Goal: Task Accomplishment & Management: Complete application form

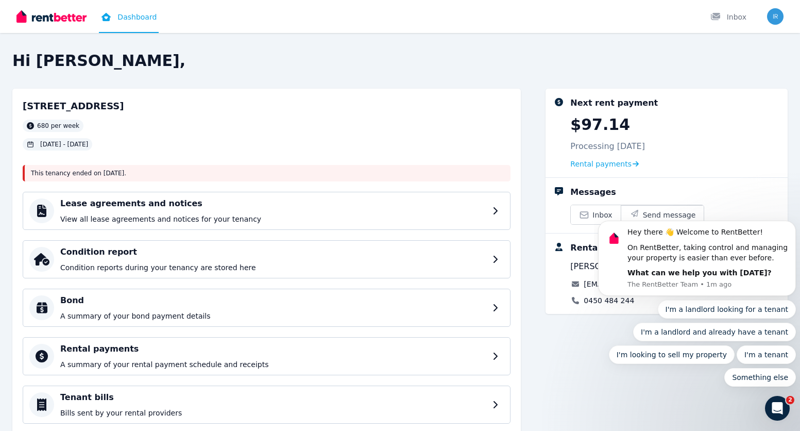
click at [587, 357] on div "Next rent payment $97.14 Processing [DATE] Rental payments Messages Inbox Send …" at bounding box center [667, 291] width 242 height 404
click at [775, 412] on icon "Open Intercom Messenger" at bounding box center [777, 408] width 17 height 17
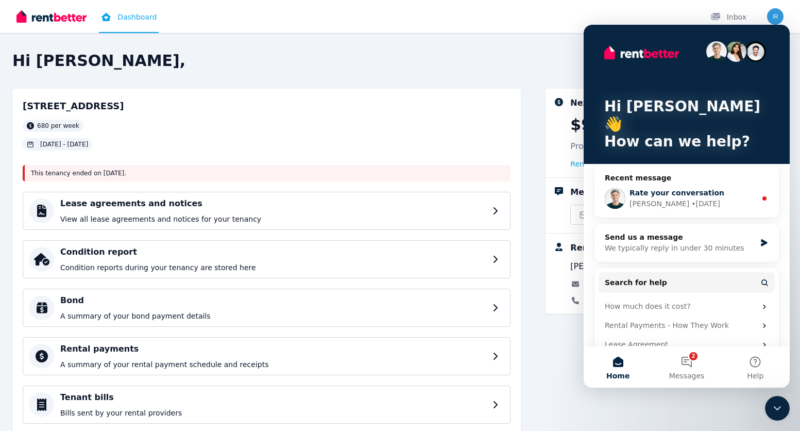
click at [687, 189] on span "Rate your conversation" at bounding box center [677, 193] width 95 height 8
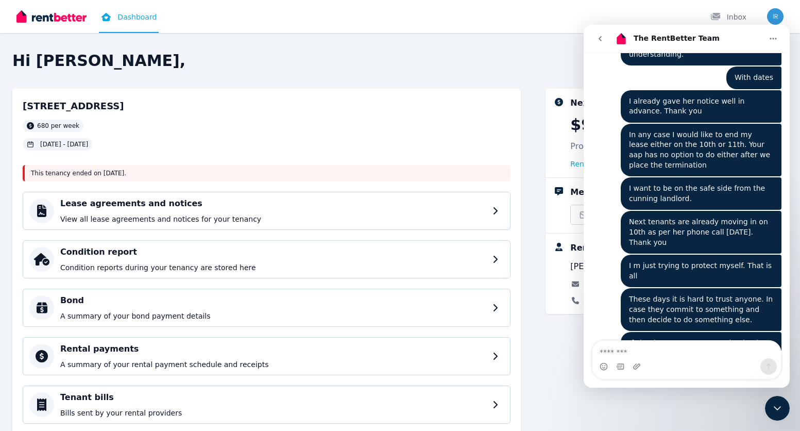
scroll to position [4417, 0]
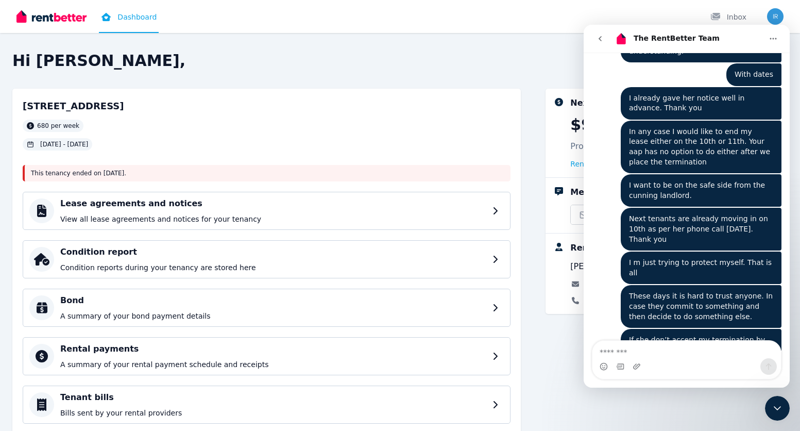
click at [564, 349] on div "Next rent payment $97.14 Processing [DATE] Rental payments Messages Inbox Send …" at bounding box center [667, 291] width 242 height 404
click at [784, 398] on div "Close Intercom Messenger" at bounding box center [777, 408] width 25 height 25
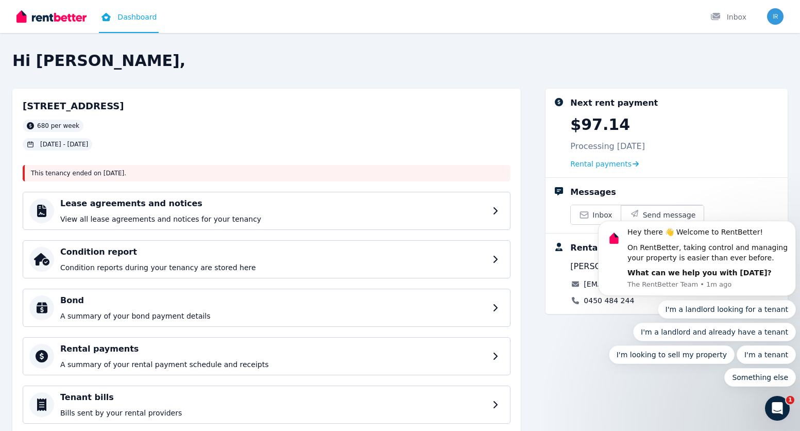
click at [162, 174] on div "This tenancy ended on [DATE] ." at bounding box center [267, 173] width 488 height 16
click at [177, 259] on div "Condition report Condition reports during your tenancy are stored here" at bounding box center [275, 259] width 430 height 27
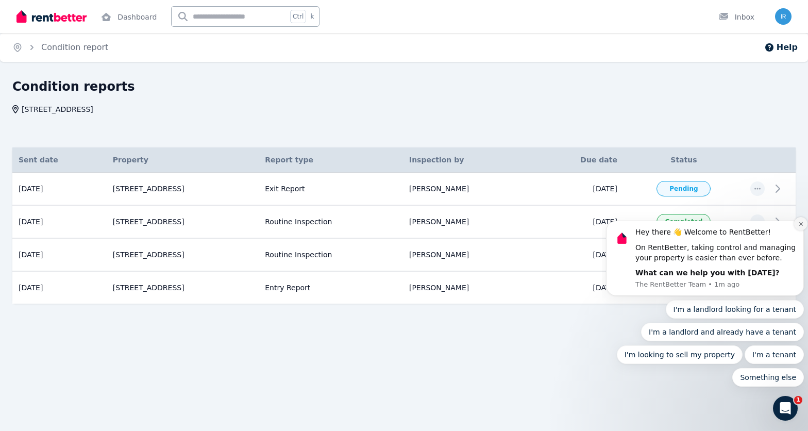
click at [797, 225] on button "Dismiss notification" at bounding box center [800, 223] width 13 height 13
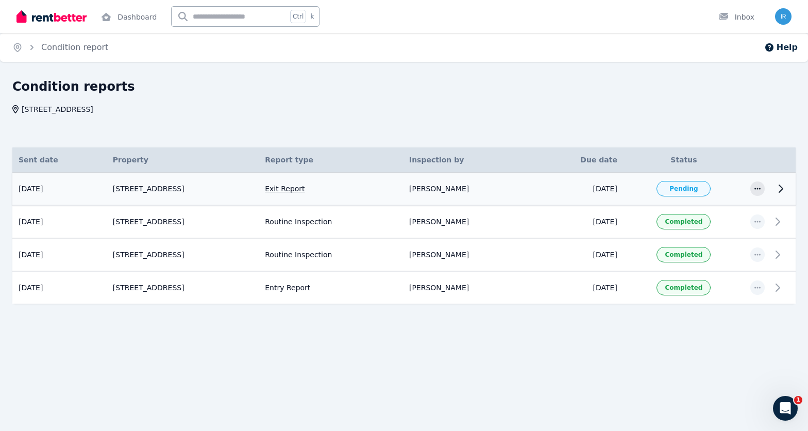
click at [683, 189] on span "Pending" at bounding box center [683, 188] width 28 height 8
click at [778, 190] on icon at bounding box center [780, 188] width 12 height 12
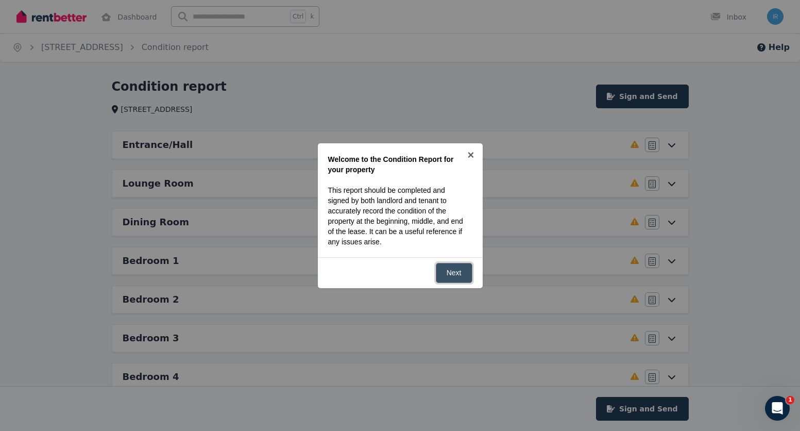
click at [460, 272] on link "Next" at bounding box center [454, 273] width 37 height 20
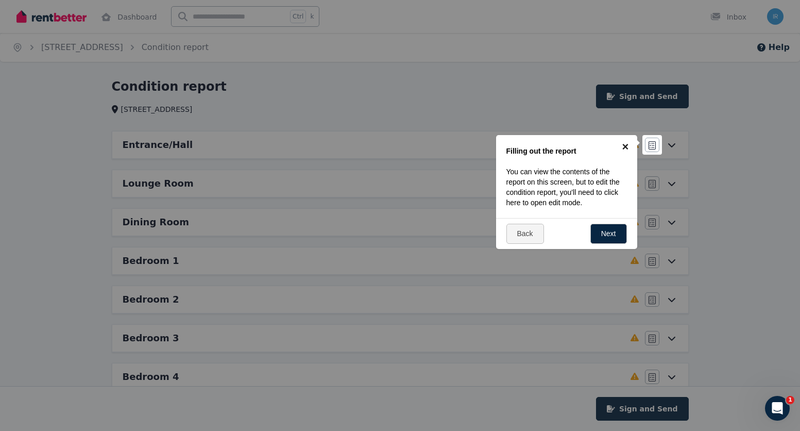
click at [626, 142] on link "×" at bounding box center [625, 146] width 23 height 23
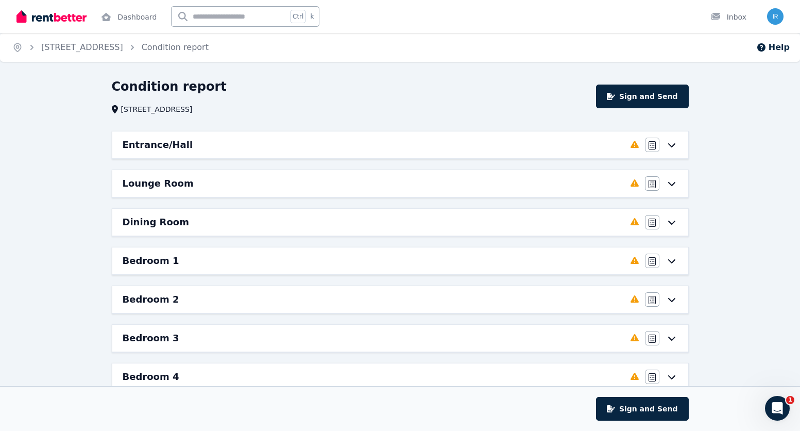
click at [669, 146] on icon at bounding box center [672, 145] width 12 height 8
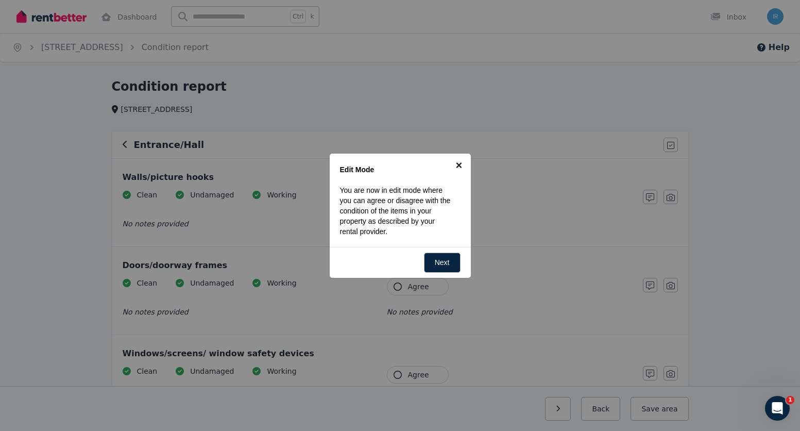
click at [462, 164] on link "×" at bounding box center [459, 165] width 23 height 23
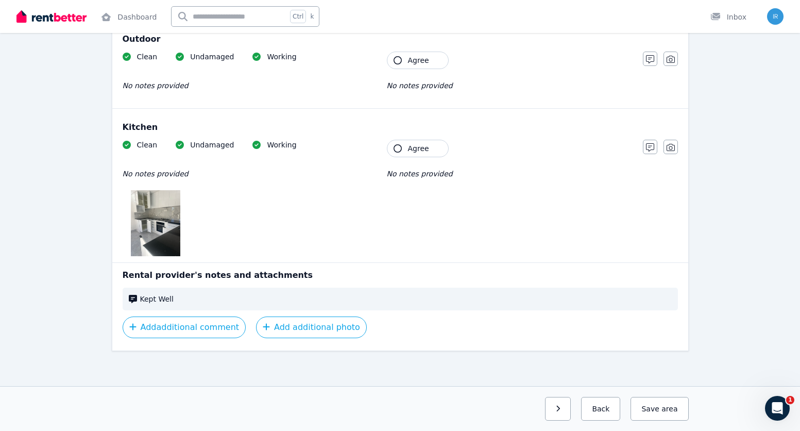
scroll to position [1197, 0]
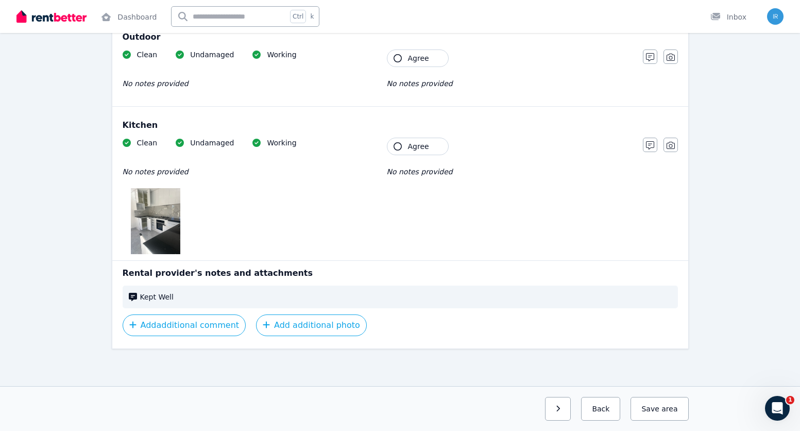
click at [216, 294] on span "Kept Well" at bounding box center [406, 297] width 532 height 10
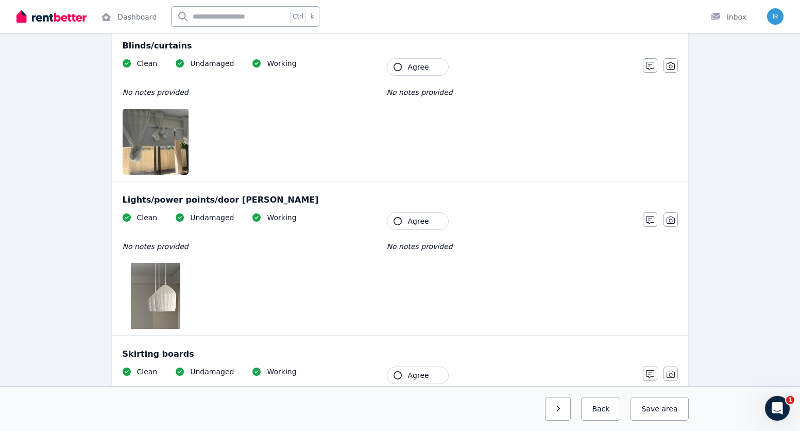
scroll to position [0, 0]
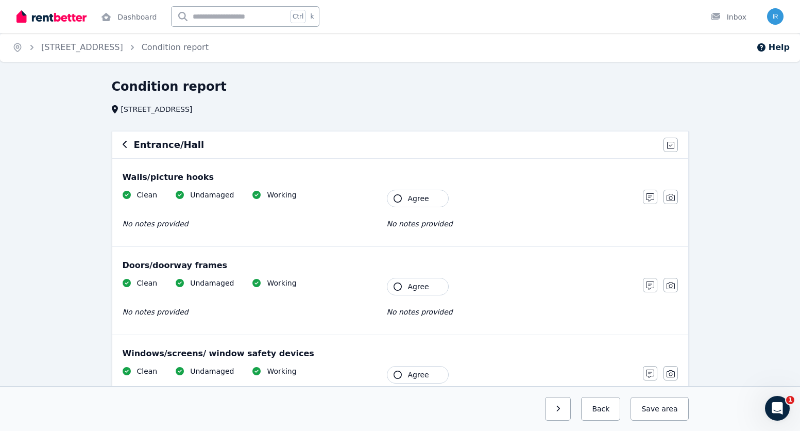
click at [413, 202] on span "Agree" at bounding box center [418, 198] width 21 height 10
click at [420, 282] on span "Agree" at bounding box center [418, 286] width 21 height 10
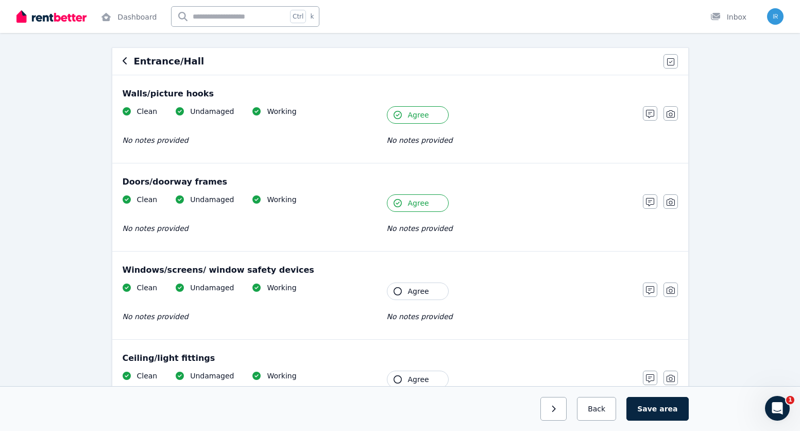
scroll to position [155, 0]
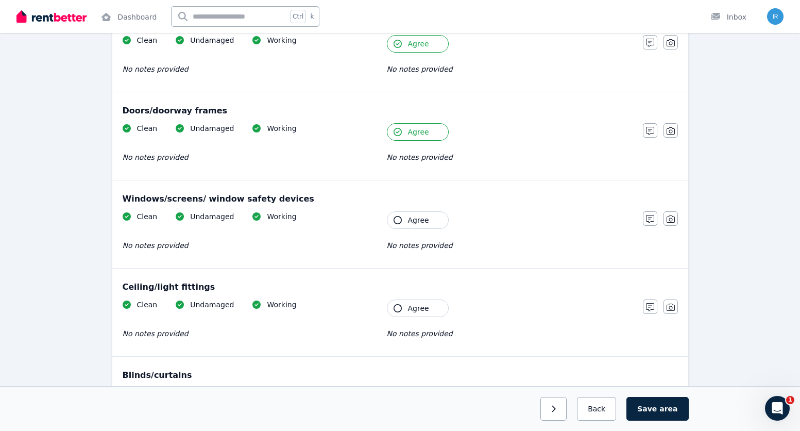
click at [412, 216] on span "Agree" at bounding box center [418, 220] width 21 height 10
click at [415, 308] on span "Agree" at bounding box center [418, 308] width 21 height 10
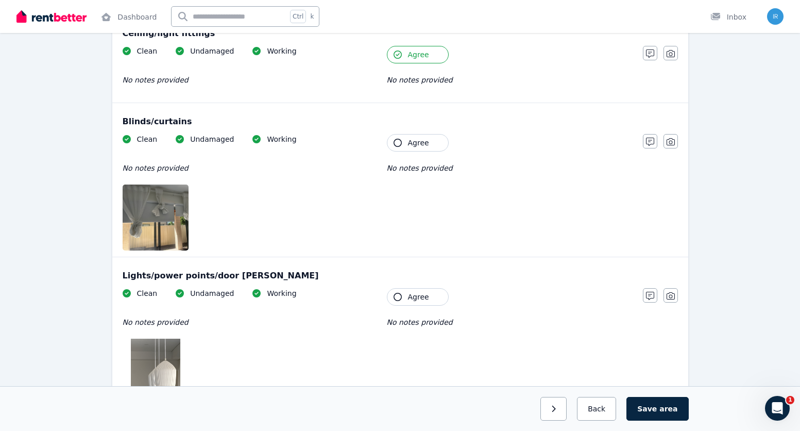
scroll to position [412, 0]
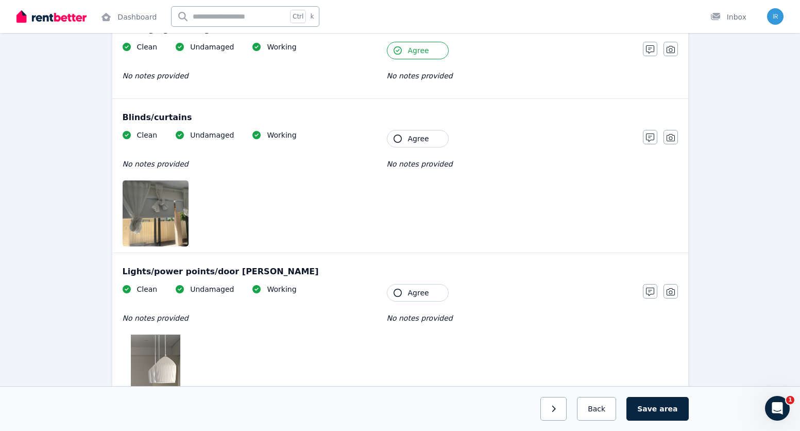
click at [424, 139] on span "Agree" at bounding box center [418, 138] width 21 height 10
click at [425, 293] on span "Agree" at bounding box center [418, 292] width 21 height 10
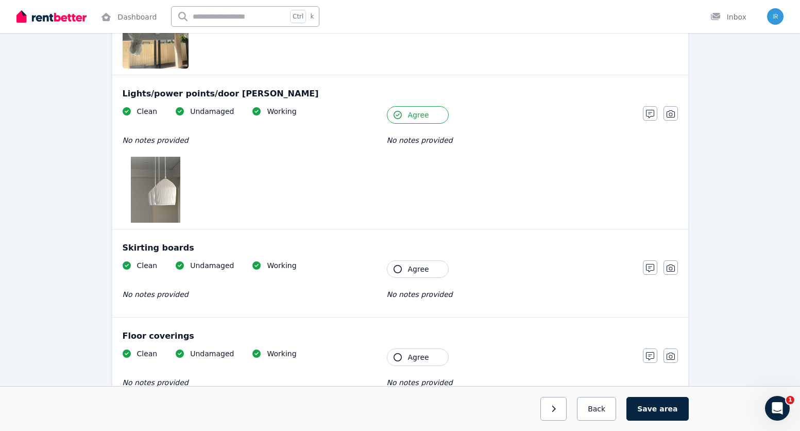
scroll to position [670, 0]
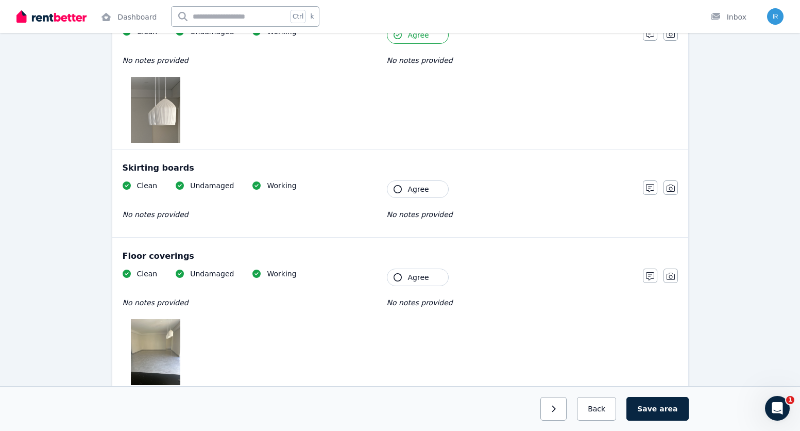
click at [414, 190] on span "Agree" at bounding box center [418, 189] width 21 height 10
click at [419, 272] on span "Agree" at bounding box center [418, 277] width 21 height 10
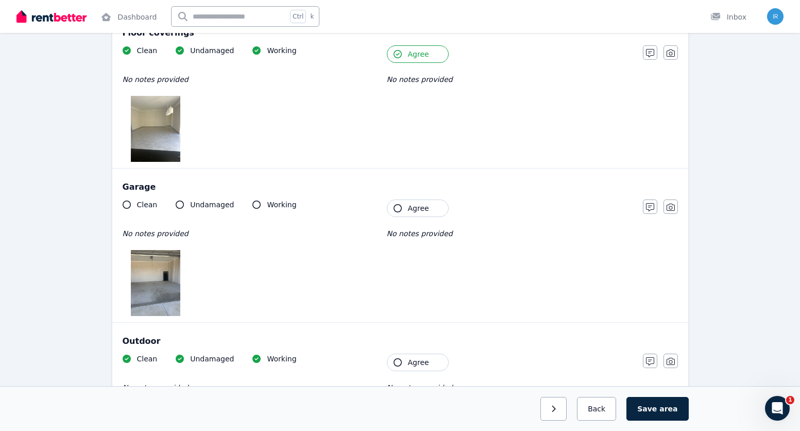
scroll to position [927, 0]
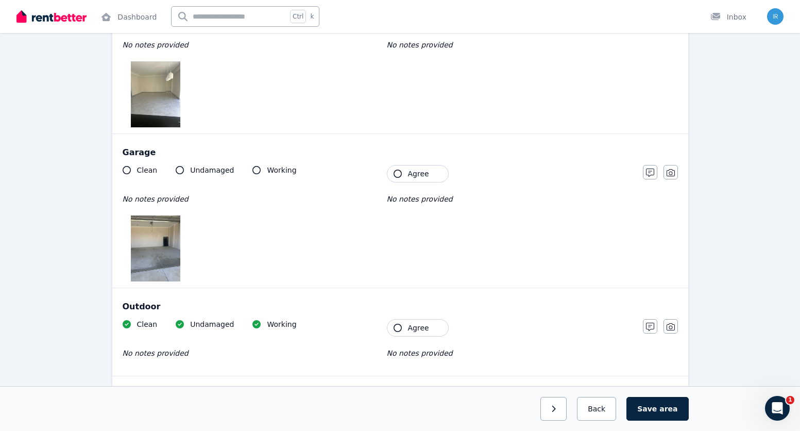
click at [436, 175] on button "Agree" at bounding box center [418, 174] width 62 height 18
click at [421, 330] on span "Agree" at bounding box center [418, 328] width 21 height 10
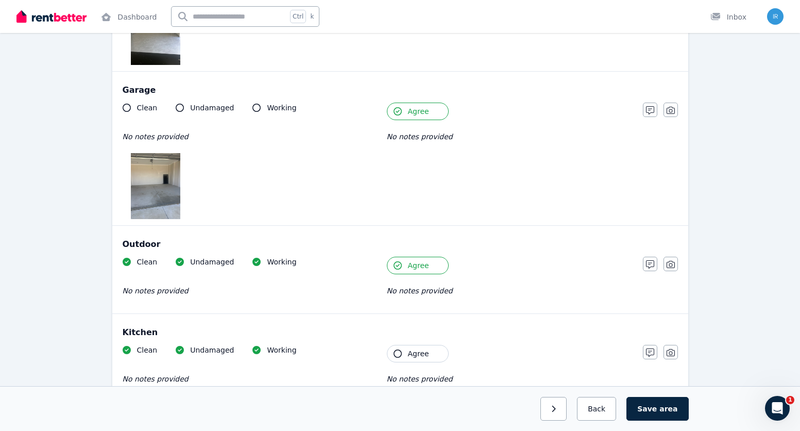
scroll to position [1185, 0]
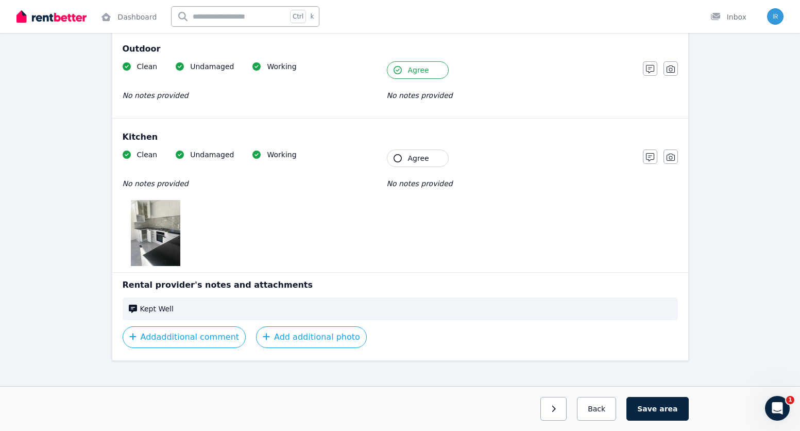
click at [413, 161] on span "Agree" at bounding box center [418, 158] width 21 height 10
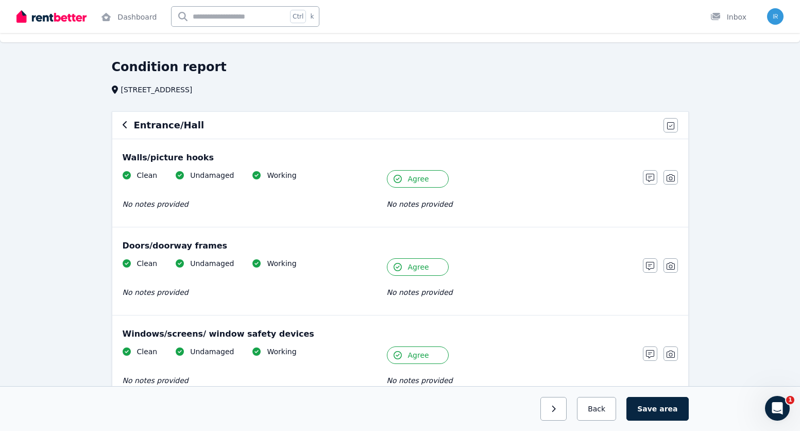
scroll to position [0, 0]
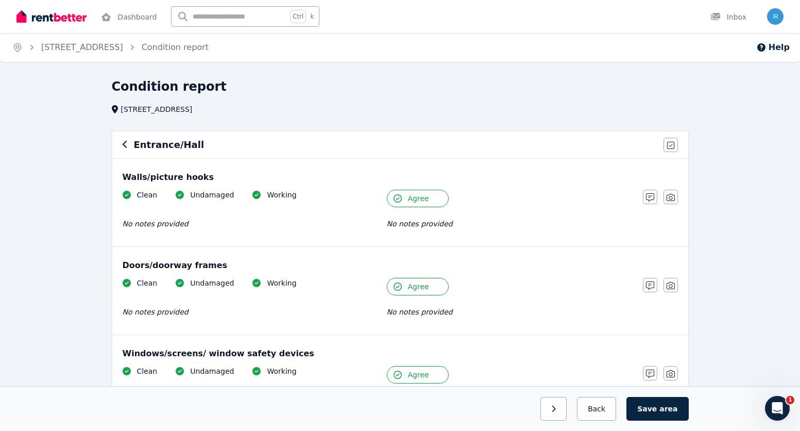
click at [125, 143] on icon "button" at bounding box center [125, 144] width 5 height 8
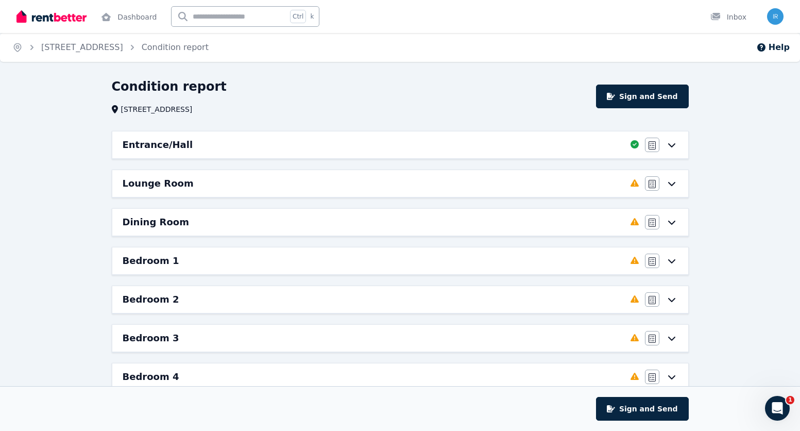
click at [676, 183] on icon at bounding box center [672, 183] width 12 height 8
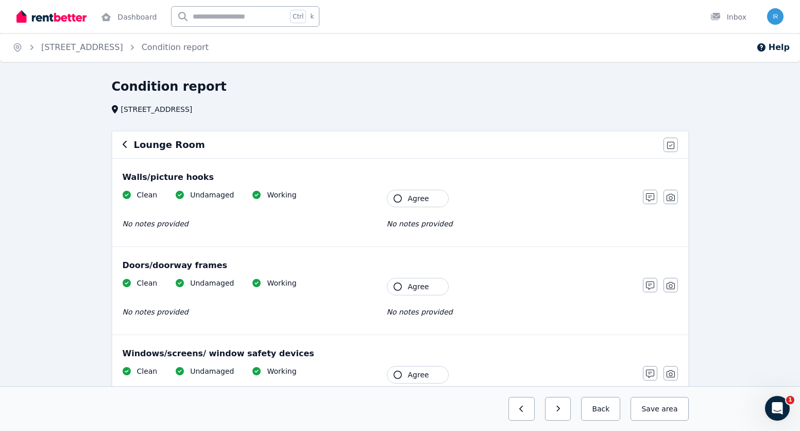
click at [400, 197] on icon "button" at bounding box center [398, 198] width 8 height 8
click at [395, 287] on icon "button" at bounding box center [398, 286] width 8 height 8
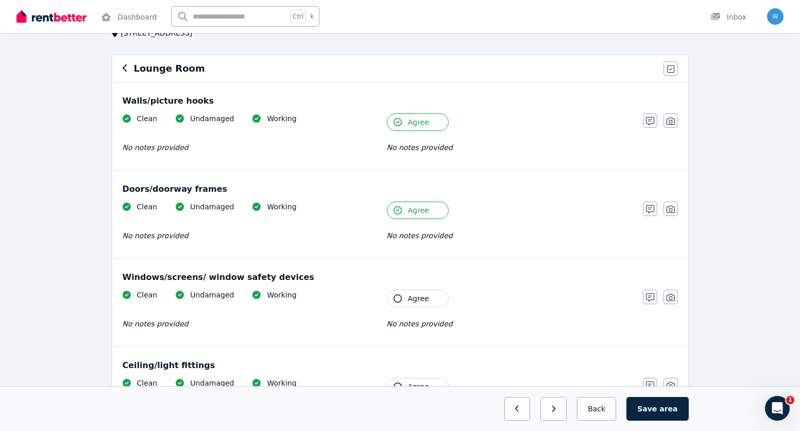
scroll to position [155, 0]
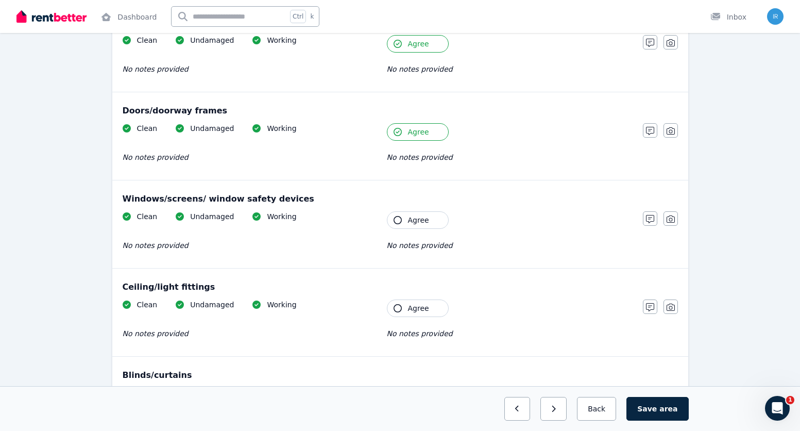
click at [400, 220] on icon "button" at bounding box center [398, 220] width 8 height 8
click at [397, 306] on icon "button" at bounding box center [398, 308] width 8 height 8
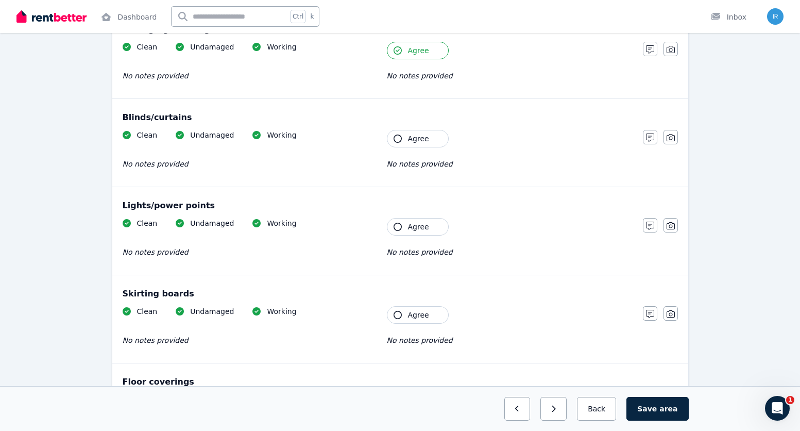
click at [397, 138] on icon "button" at bounding box center [398, 138] width 8 height 8
click at [396, 229] on icon "button" at bounding box center [398, 227] width 8 height 8
click at [402, 309] on button "Agree" at bounding box center [418, 315] width 62 height 18
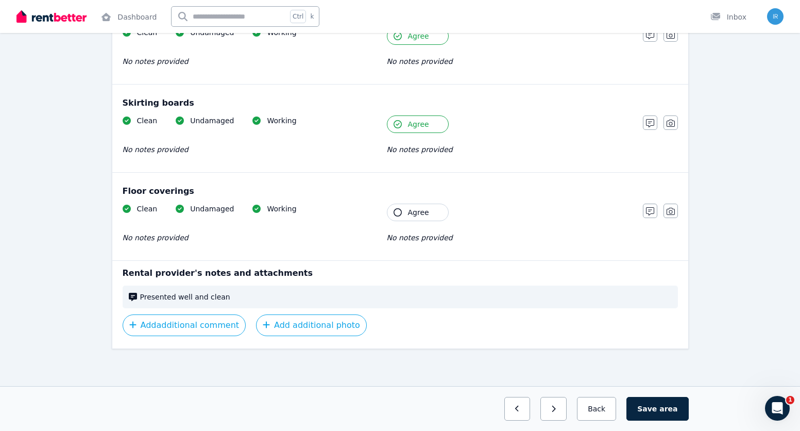
click at [415, 207] on button "Agree" at bounding box center [418, 213] width 62 height 18
click at [662, 411] on button "Save area" at bounding box center [657, 409] width 62 height 24
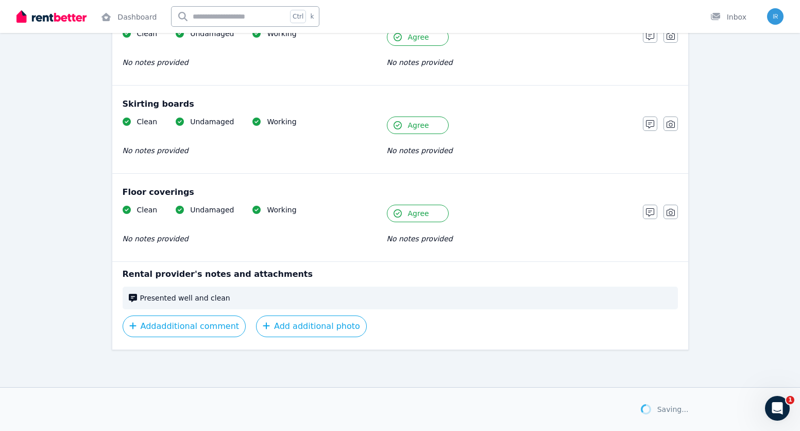
scroll to position [602, 0]
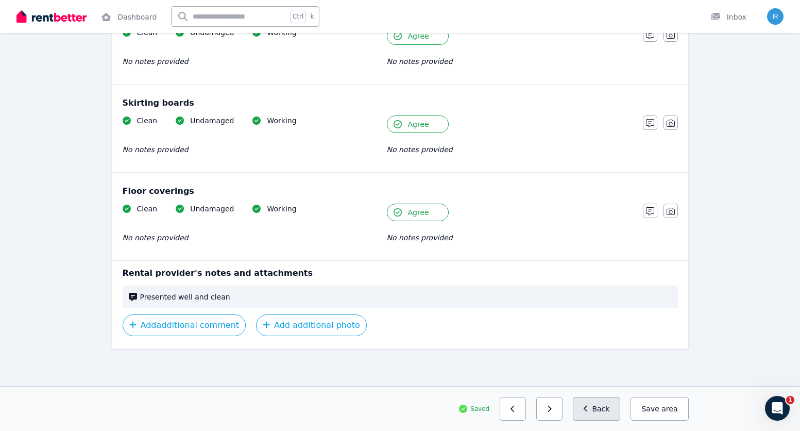
click at [613, 413] on button "Back" at bounding box center [597, 409] width 48 height 24
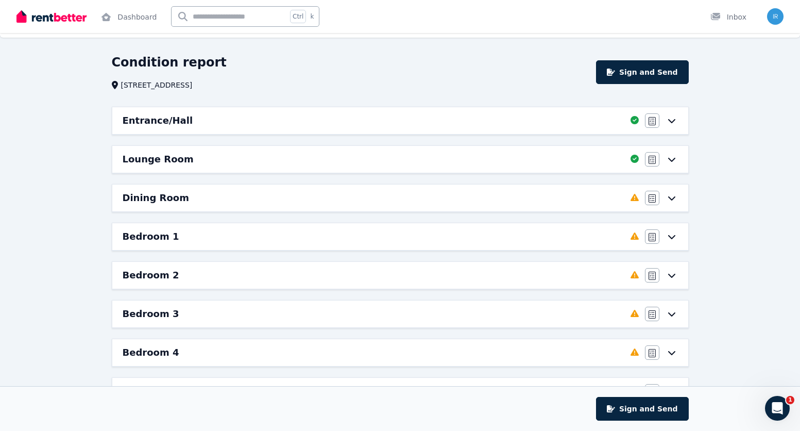
scroll to position [0, 0]
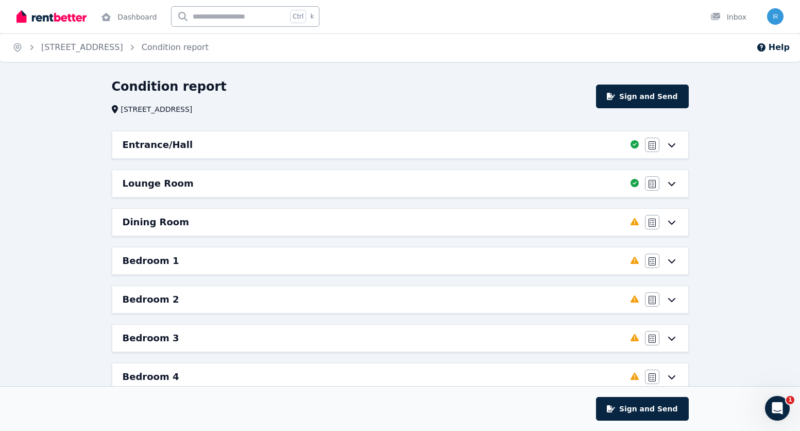
click at [676, 219] on icon at bounding box center [672, 222] width 12 height 8
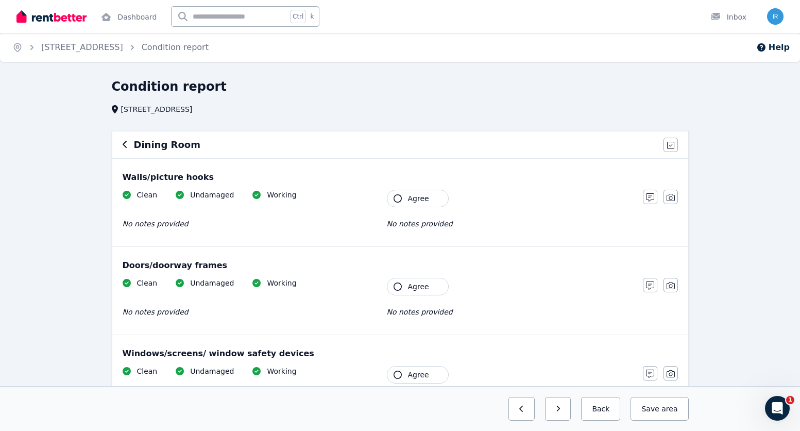
click at [417, 202] on span "Agree" at bounding box center [418, 198] width 21 height 10
click at [423, 281] on span "Agree" at bounding box center [418, 286] width 21 height 10
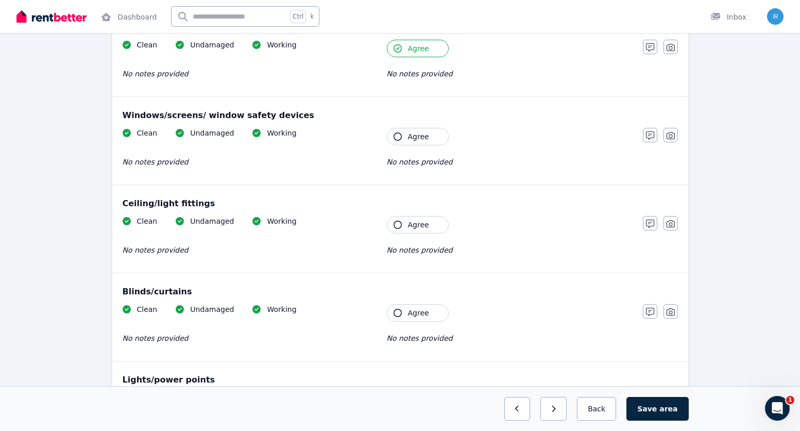
scroll to position [258, 0]
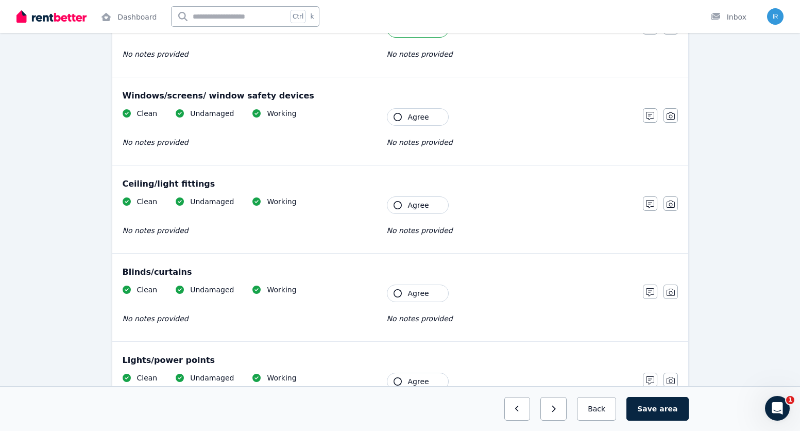
click at [418, 112] on span "Agree" at bounding box center [418, 117] width 21 height 10
click at [417, 205] on span "Agree" at bounding box center [418, 205] width 21 height 10
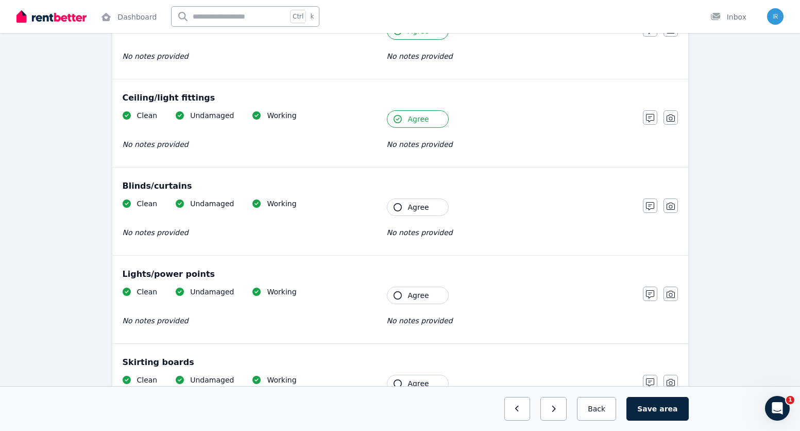
scroll to position [0, 0]
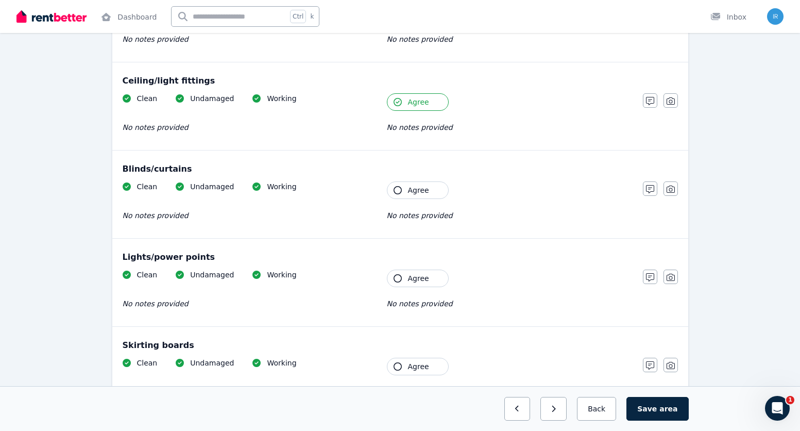
click at [413, 189] on span "Agree" at bounding box center [418, 190] width 21 height 10
click at [412, 280] on span "Agree" at bounding box center [418, 278] width 21 height 10
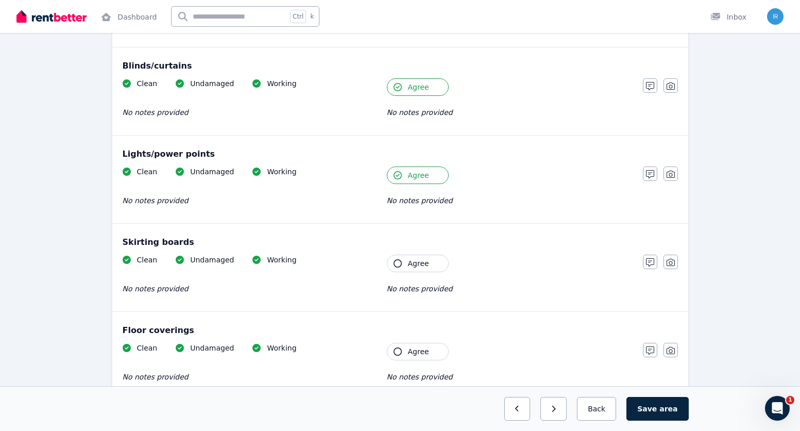
click at [419, 270] on button "Agree" at bounding box center [418, 264] width 62 height 18
click at [411, 347] on span "Agree" at bounding box center [418, 351] width 21 height 10
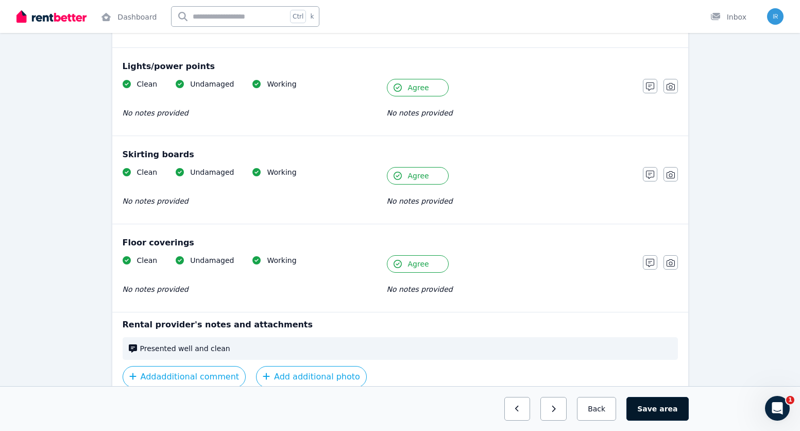
click at [671, 413] on span "area" at bounding box center [668, 408] width 18 height 10
click at [614, 409] on button "Back" at bounding box center [597, 409] width 48 height 24
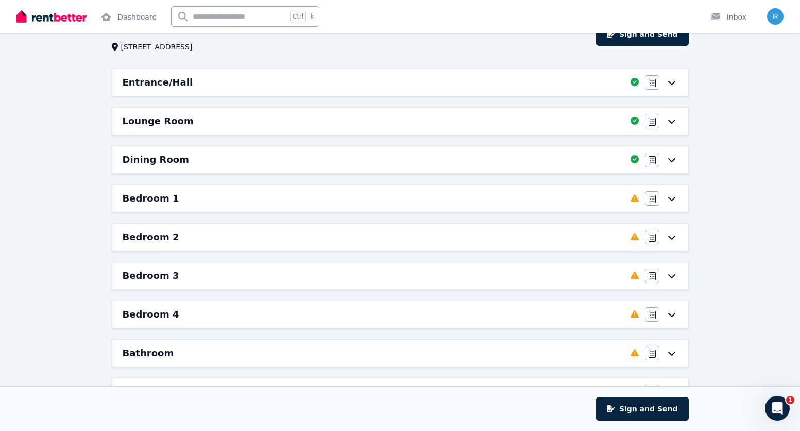
click at [676, 210] on div "Bedroom 1 Completed 0%, 9 left Agree/Disagree" at bounding box center [400, 198] width 576 height 27
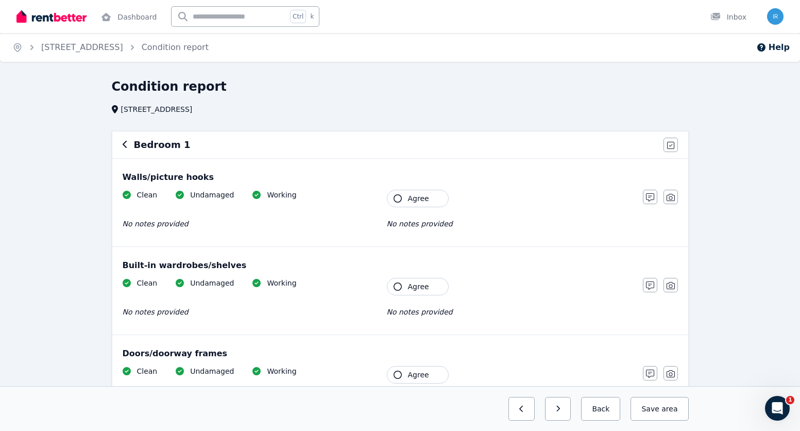
click at [432, 199] on button "Agree" at bounding box center [418, 199] width 62 height 18
click at [429, 288] on button "Agree" at bounding box center [418, 287] width 62 height 18
click at [424, 376] on span "Agree" at bounding box center [418, 374] width 21 height 10
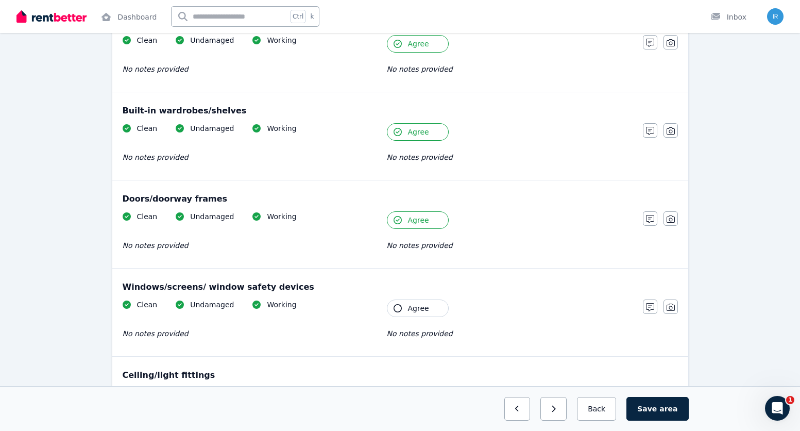
click at [415, 323] on div "Clean Undamaged Working No notes provided Tenant Agree No notes provided" at bounding box center [378, 324] width 510 height 50
click at [423, 304] on span "Agree" at bounding box center [418, 308] width 21 height 10
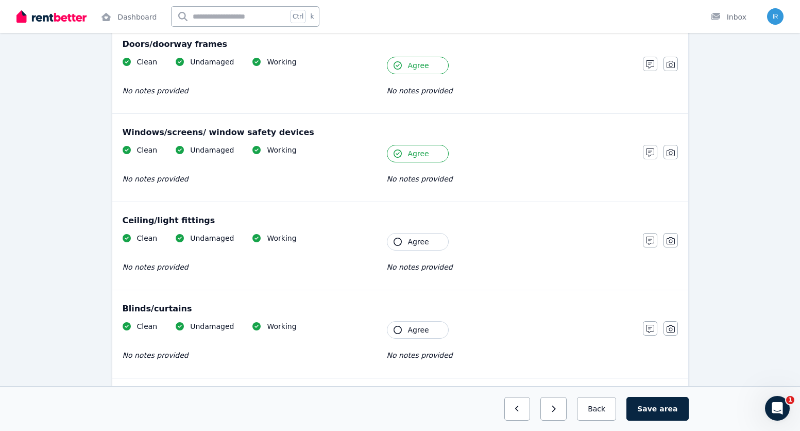
click at [418, 247] on button "Agree" at bounding box center [418, 242] width 62 height 18
click at [420, 323] on button "Agree" at bounding box center [418, 330] width 62 height 18
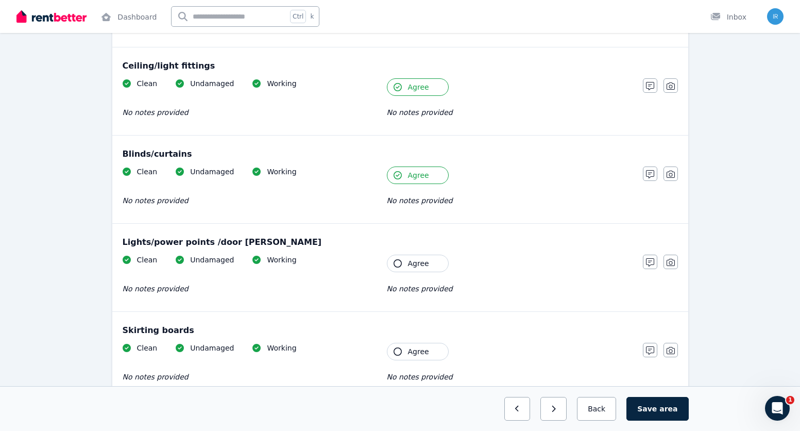
click at [418, 254] on div "Lights/power points /door bell Clean Undamaged Working No notes provided Tenant…" at bounding box center [400, 268] width 576 height 88
click at [417, 266] on span "Agree" at bounding box center [418, 263] width 21 height 10
click at [421, 351] on span "Agree" at bounding box center [418, 351] width 21 height 10
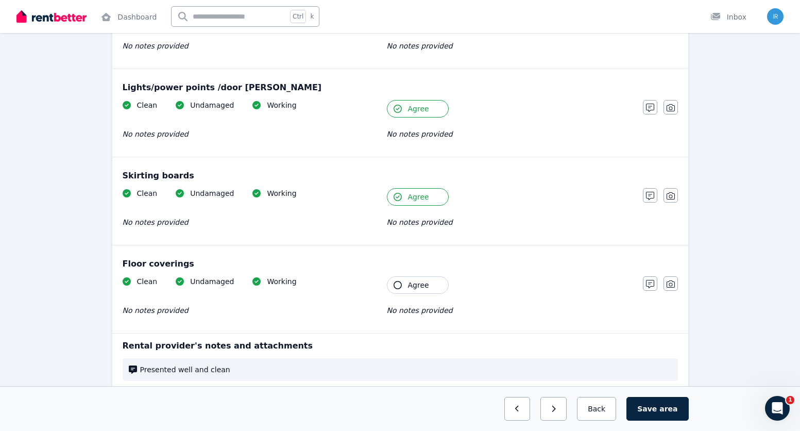
click at [428, 280] on button "Agree" at bounding box center [418, 285] width 62 height 18
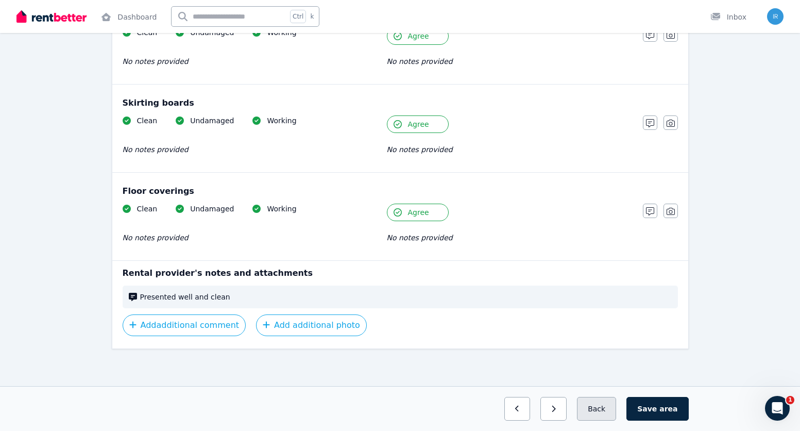
click at [608, 411] on button "Back" at bounding box center [596, 409] width 39 height 24
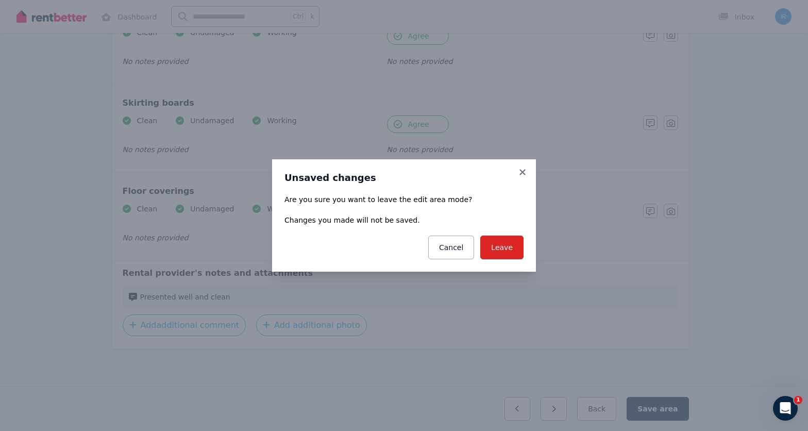
click at [469, 250] on button "Cancel" at bounding box center [451, 247] width 46 height 24
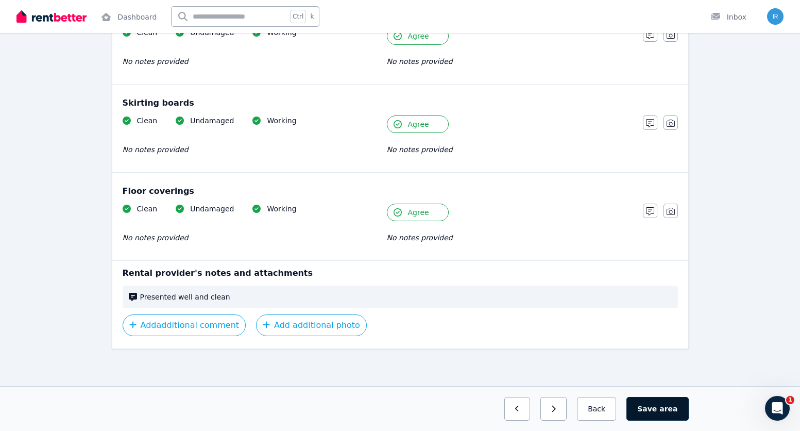
click at [662, 409] on button "Save area" at bounding box center [657, 409] width 62 height 24
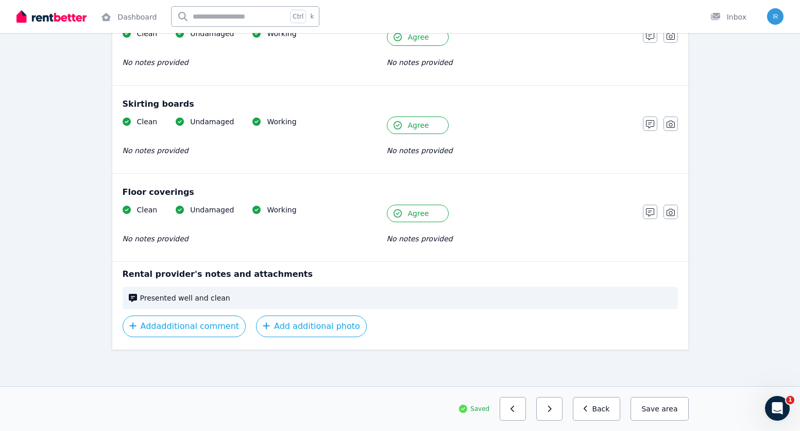
scroll to position [691, 0]
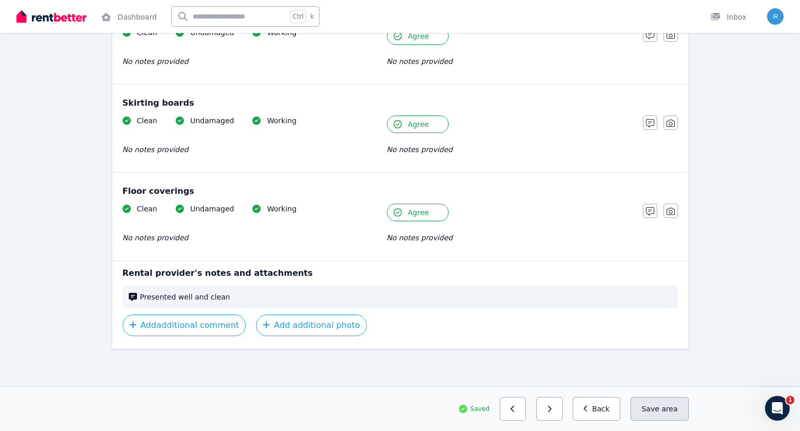
click at [658, 418] on button "Save area" at bounding box center [660, 409] width 58 height 24
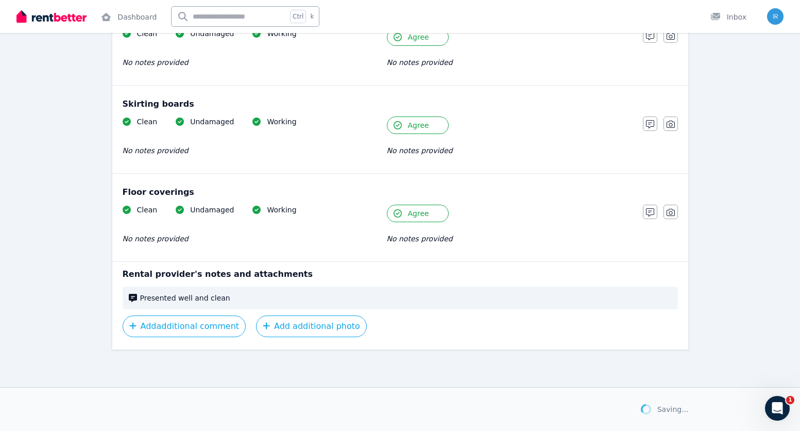
scroll to position [690, 0]
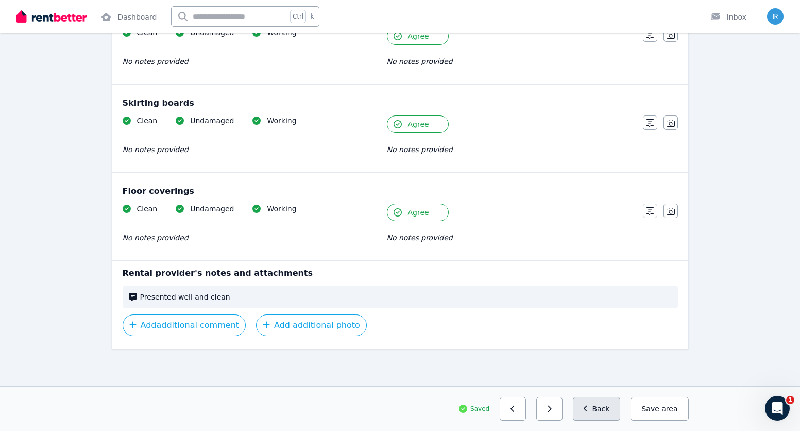
click at [611, 407] on button "Back" at bounding box center [597, 409] width 48 height 24
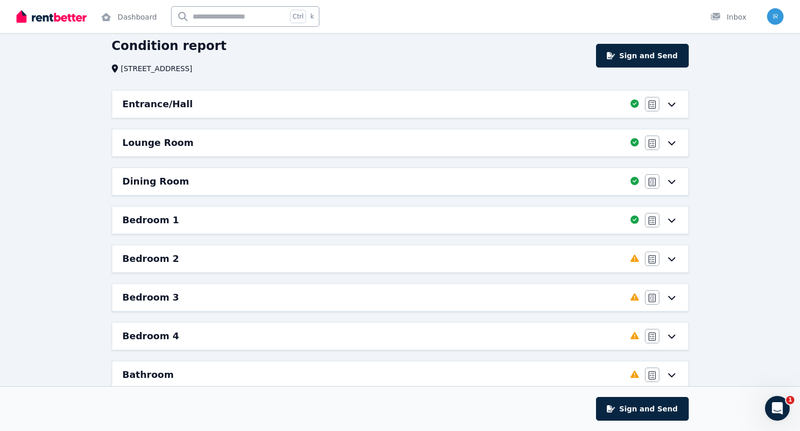
scroll to position [11, 0]
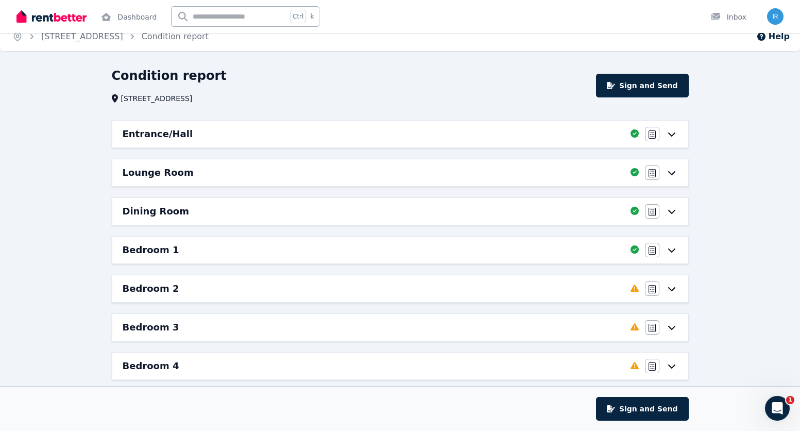
click at [670, 285] on icon at bounding box center [672, 288] width 12 height 8
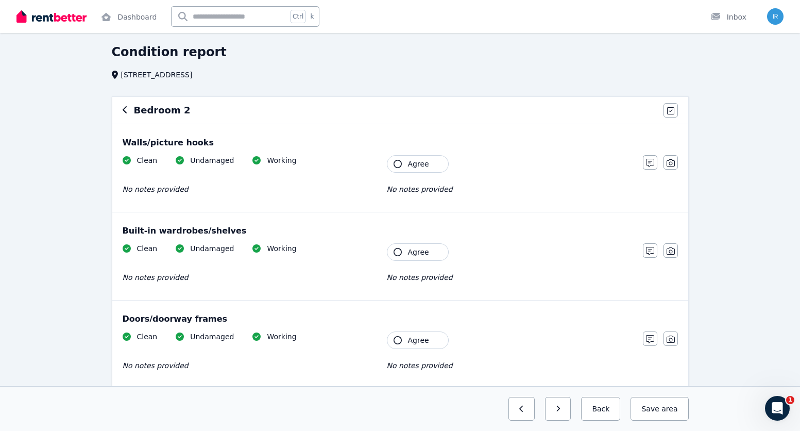
scroll to position [52, 0]
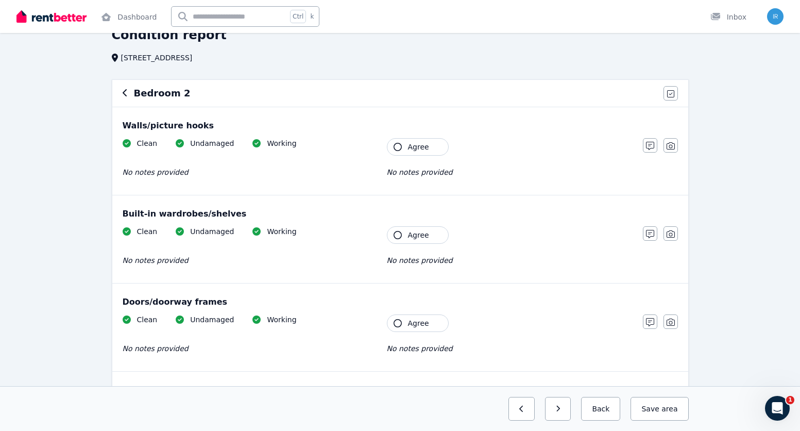
click at [428, 151] on button "Agree" at bounding box center [418, 147] width 62 height 18
click at [411, 240] on span "Agree" at bounding box center [418, 235] width 21 height 10
click at [407, 319] on button "Agree" at bounding box center [418, 323] width 62 height 18
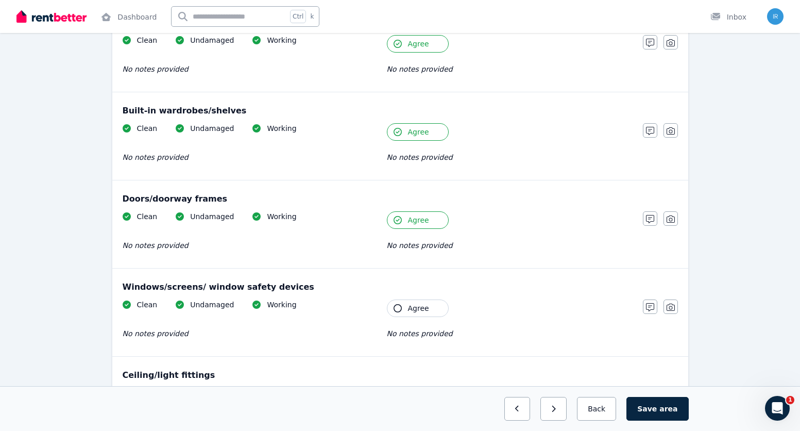
click at [415, 309] on span "Agree" at bounding box center [418, 308] width 21 height 10
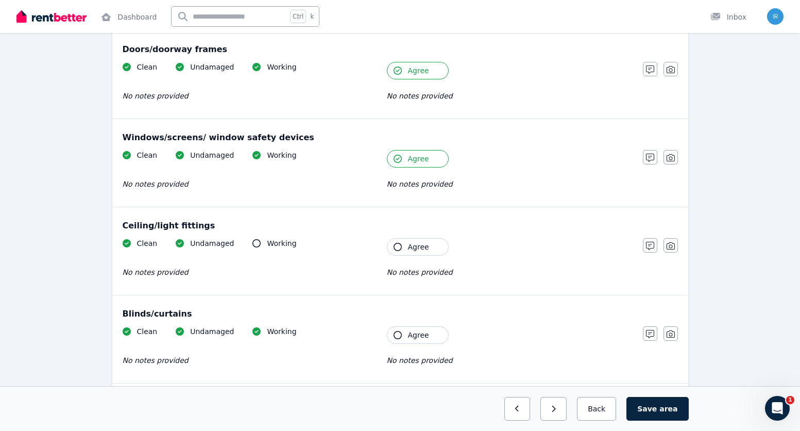
scroll to position [309, 0]
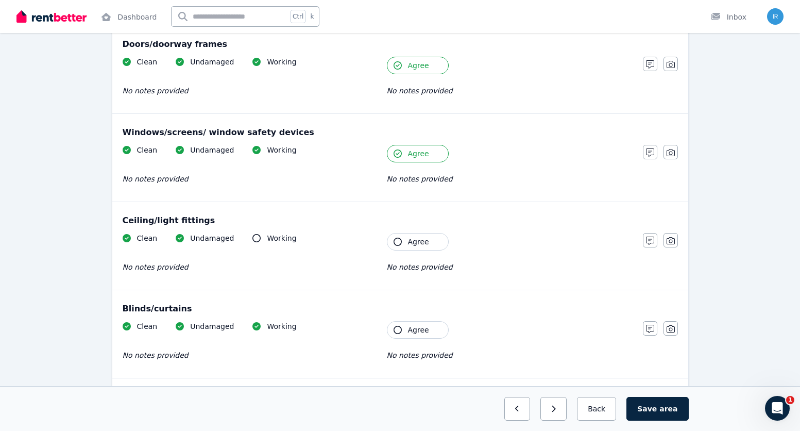
click at [413, 247] on button "Agree" at bounding box center [418, 242] width 62 height 18
click at [426, 333] on span "Agree" at bounding box center [418, 330] width 21 height 10
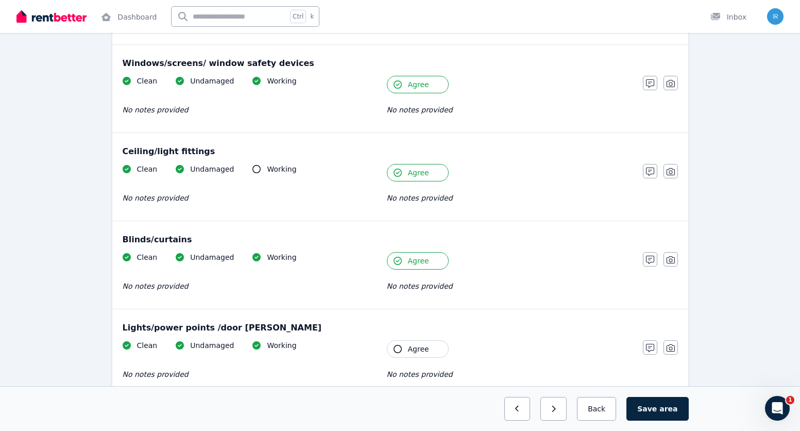
scroll to position [515, 0]
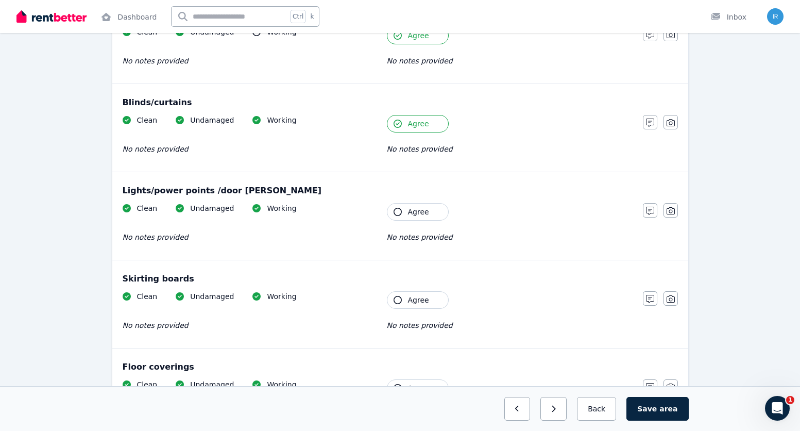
click at [414, 218] on button "Agree" at bounding box center [418, 212] width 62 height 18
click at [423, 294] on button "Agree" at bounding box center [418, 300] width 62 height 18
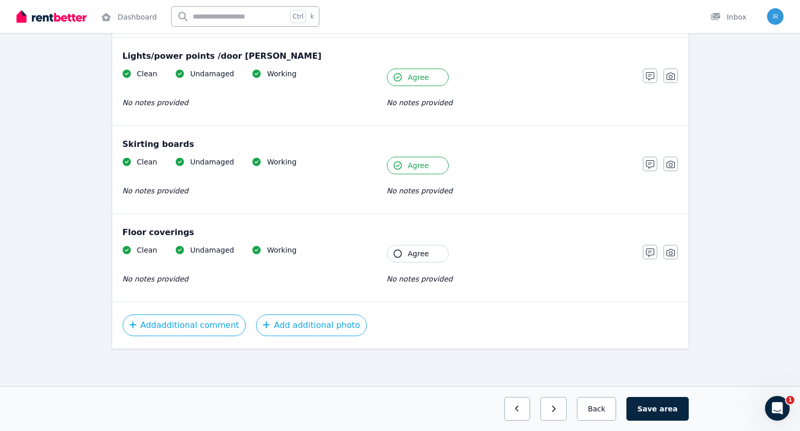
click at [405, 246] on button "Agree" at bounding box center [418, 254] width 62 height 18
click at [672, 414] on button "Save area" at bounding box center [657, 409] width 62 height 24
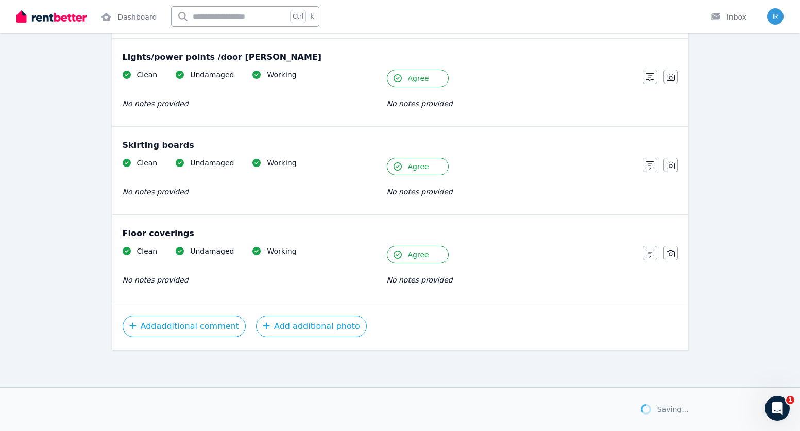
scroll to position [649, 0]
click at [609, 411] on button "Back" at bounding box center [597, 409] width 48 height 24
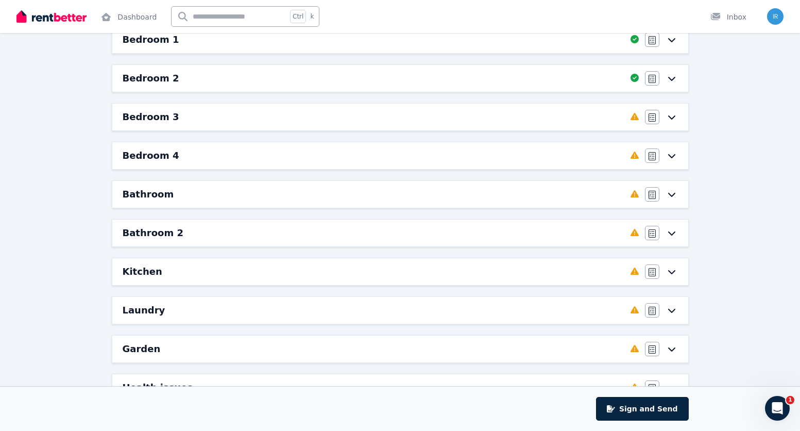
scroll to position [217, 0]
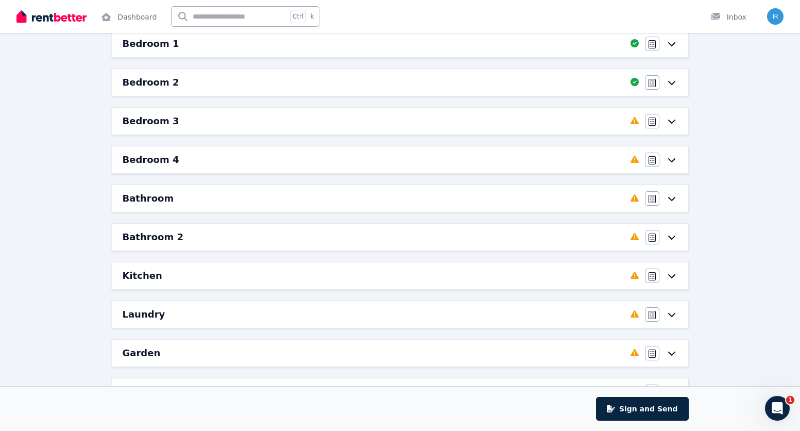
click at [670, 122] on icon at bounding box center [671, 122] width 7 height 4
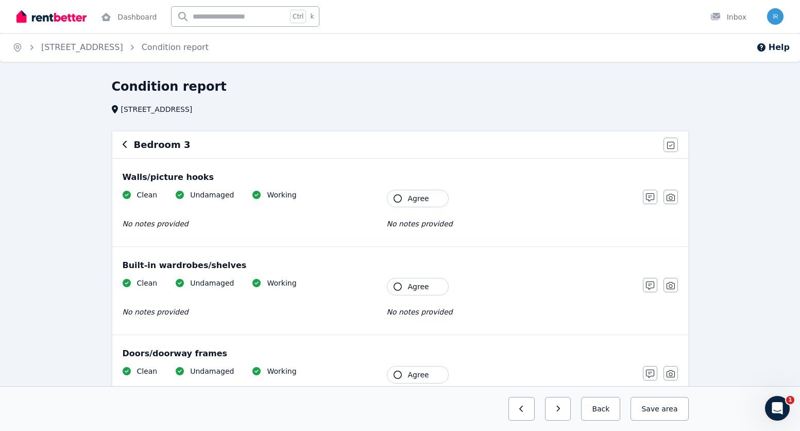
click at [427, 202] on span "Agree" at bounding box center [418, 198] width 21 height 10
click at [421, 286] on span "Agree" at bounding box center [418, 286] width 21 height 10
click at [413, 369] on button "Agree" at bounding box center [418, 375] width 62 height 18
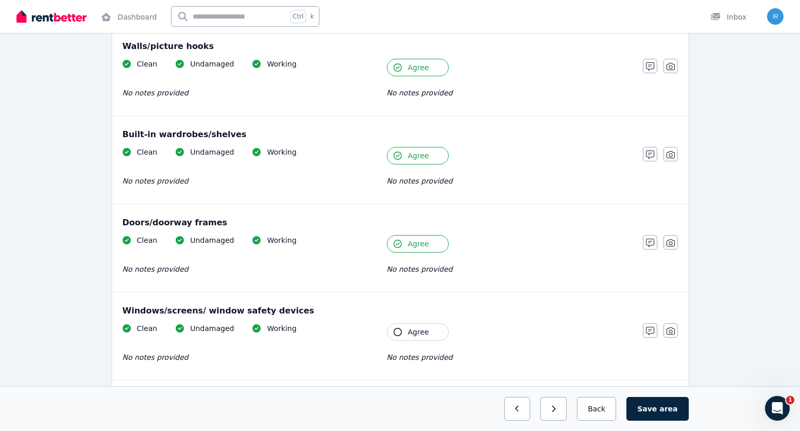
scroll to position [206, 0]
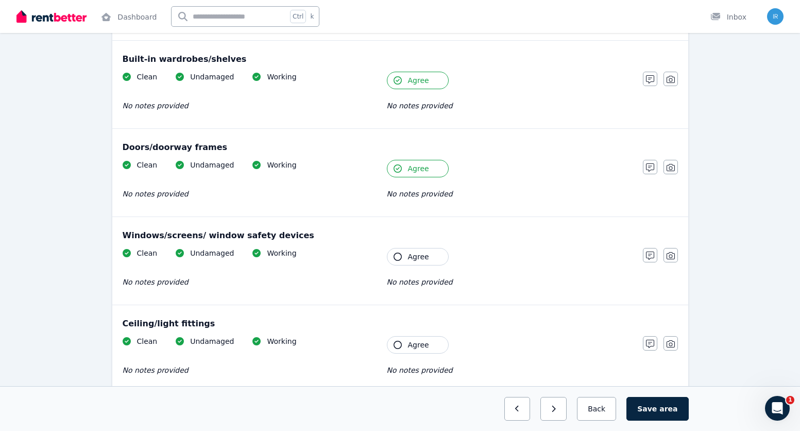
click at [401, 262] on button "Agree" at bounding box center [418, 257] width 62 height 18
click at [392, 341] on button "Agree" at bounding box center [418, 345] width 62 height 18
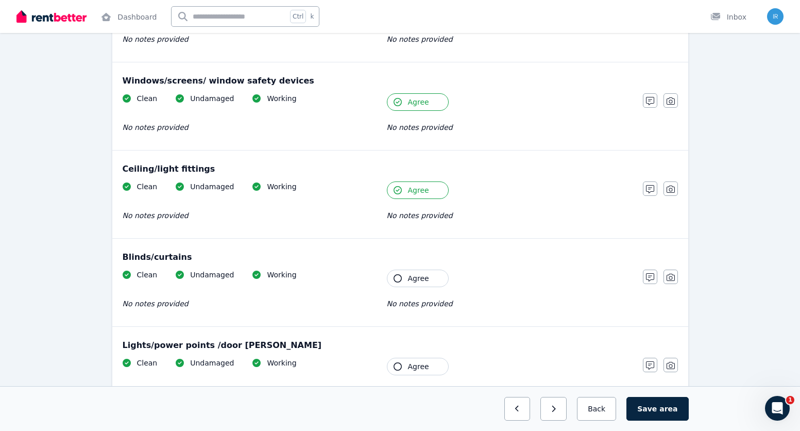
click at [405, 268] on div "Blinds/curtains Clean Undamaged Working No notes provided Tenant Agree No notes…" at bounding box center [400, 283] width 576 height 88
click at [410, 290] on div "Clean Undamaged Working No notes provided Tenant Agree No notes provided" at bounding box center [378, 294] width 510 height 50
click at [410, 283] on button "Agree" at bounding box center [418, 278] width 62 height 18
click at [425, 369] on span "Agree" at bounding box center [418, 366] width 21 height 10
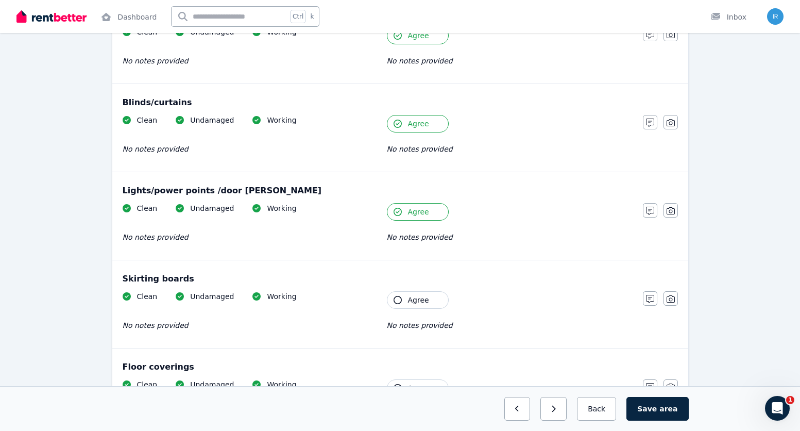
click at [414, 306] on button "Agree" at bounding box center [418, 300] width 62 height 18
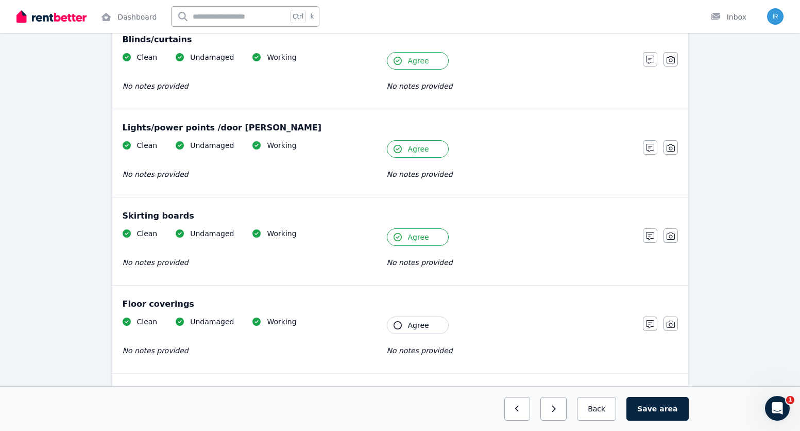
scroll to position [650, 0]
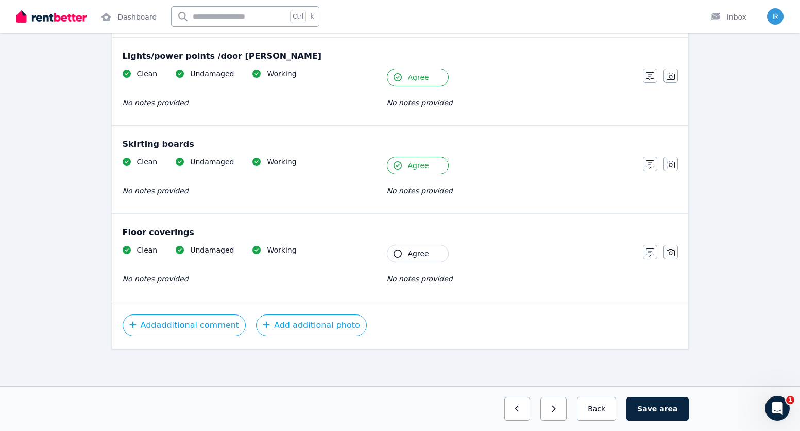
click at [423, 255] on span "Agree" at bounding box center [418, 253] width 21 height 10
click at [656, 407] on button "Save area" at bounding box center [657, 409] width 62 height 24
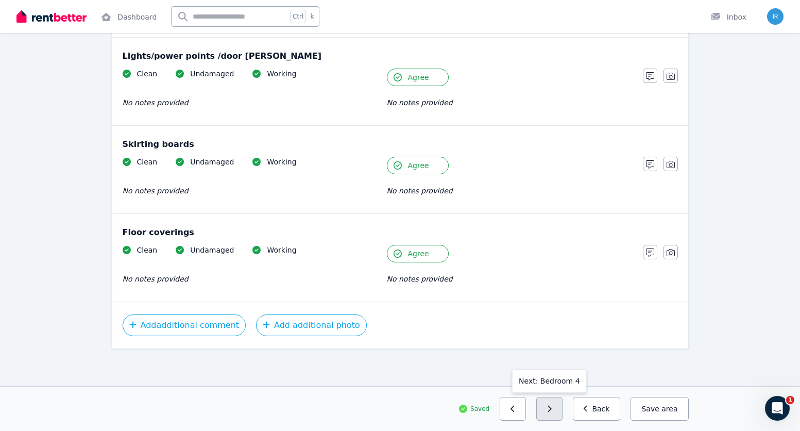
click at [557, 413] on button "button" at bounding box center [549, 409] width 26 height 24
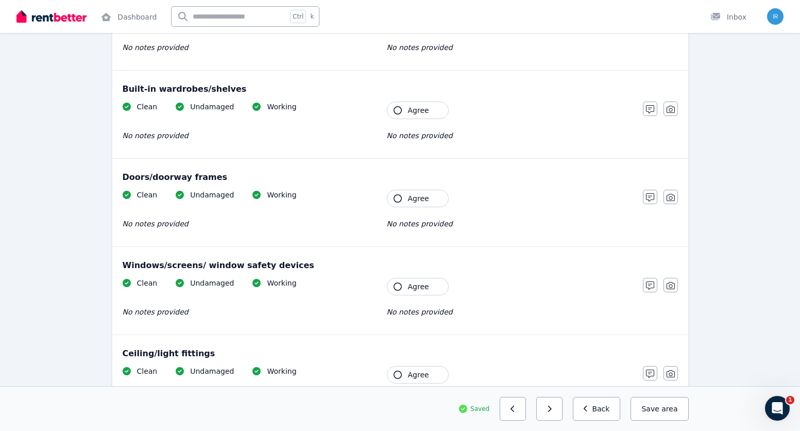
scroll to position [0, 0]
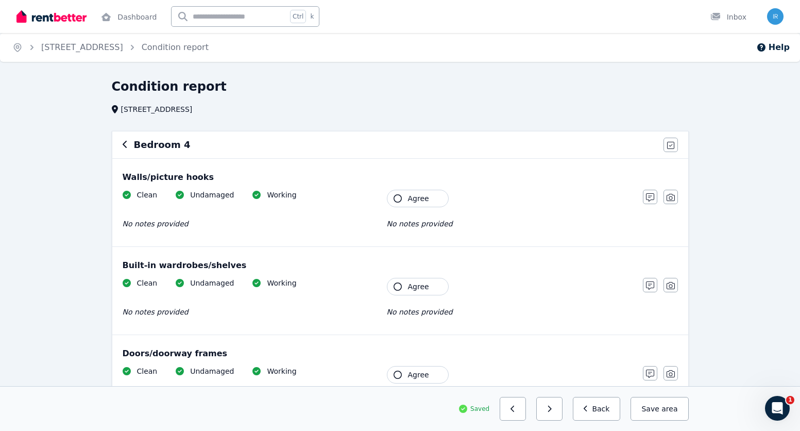
click at [414, 201] on span "Agree" at bounding box center [418, 198] width 21 height 10
click at [409, 291] on span "Agree" at bounding box center [418, 286] width 21 height 10
click at [411, 374] on span "Agree" at bounding box center [418, 374] width 21 height 10
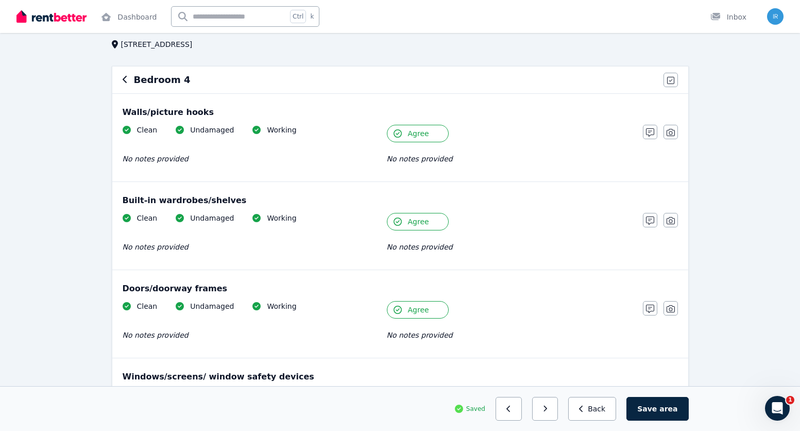
scroll to position [155, 0]
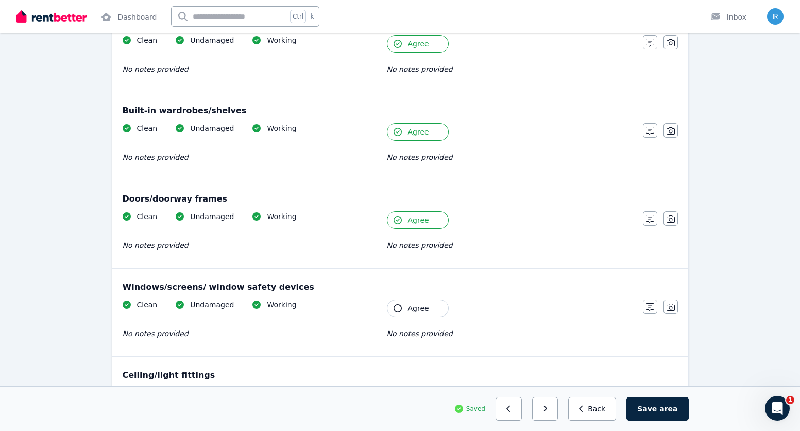
click at [422, 309] on span "Agree" at bounding box center [418, 308] width 21 height 10
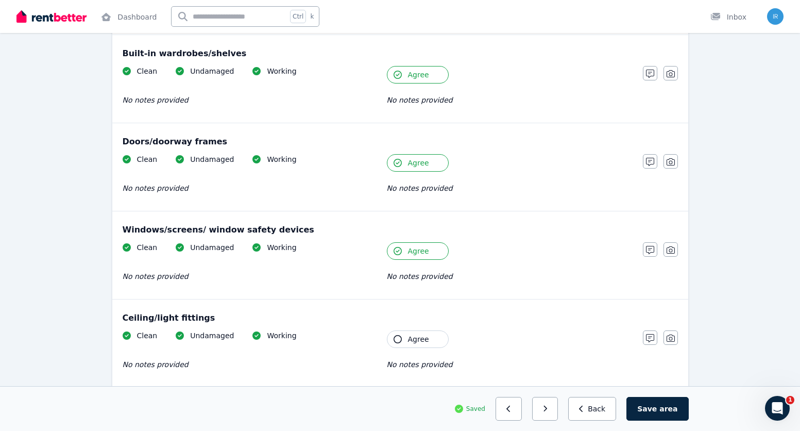
scroll to position [258, 0]
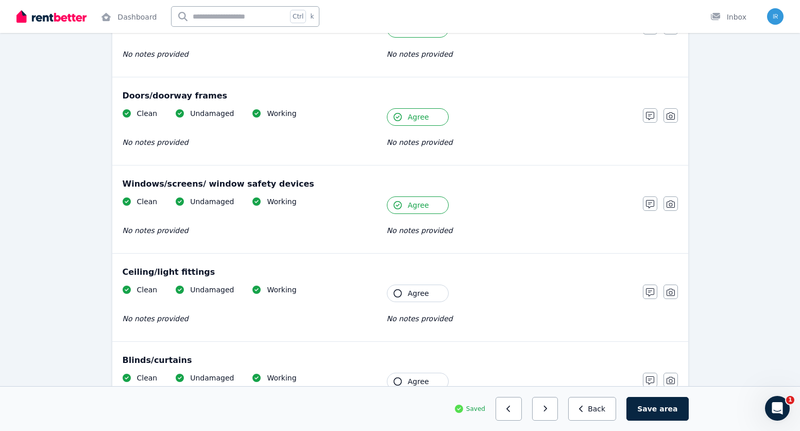
click at [425, 286] on button "Agree" at bounding box center [418, 293] width 62 height 18
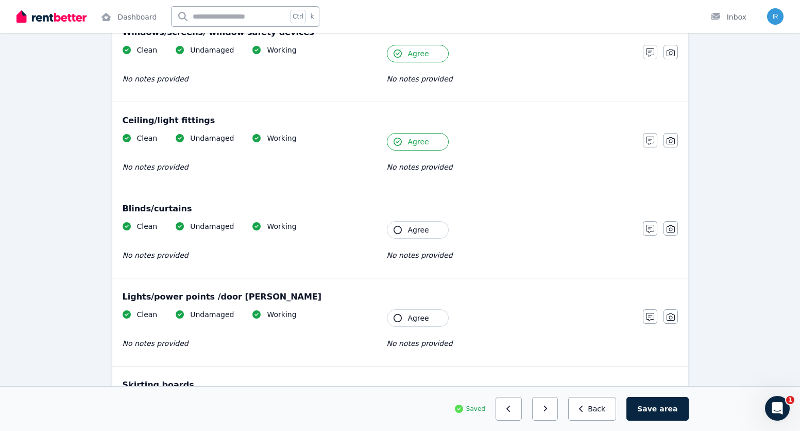
scroll to position [412, 0]
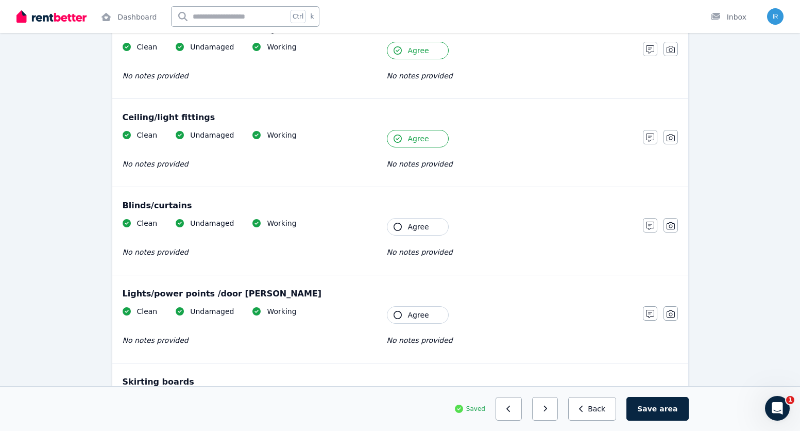
click at [427, 237] on div "Clean Undamaged Working No notes provided Tenant Agree No notes provided" at bounding box center [378, 243] width 510 height 50
click at [426, 225] on span "Agree" at bounding box center [418, 227] width 21 height 10
click at [421, 320] on button "Agree" at bounding box center [418, 315] width 62 height 18
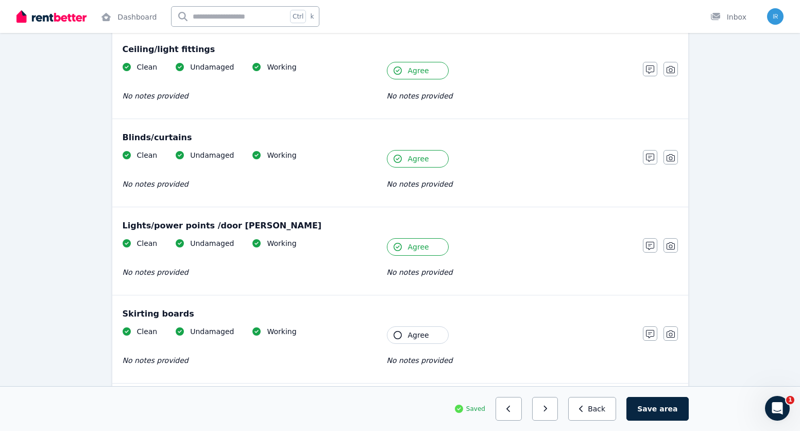
scroll to position [567, 0]
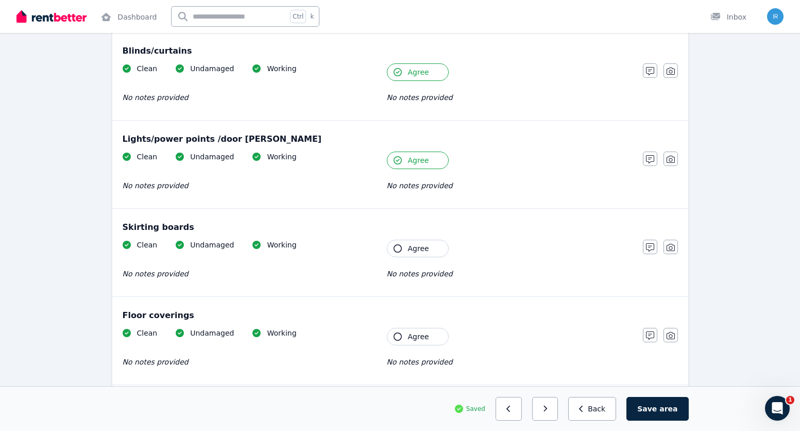
click at [402, 252] on button "Agree" at bounding box center [418, 249] width 62 height 18
click at [420, 332] on span "Agree" at bounding box center [418, 336] width 21 height 10
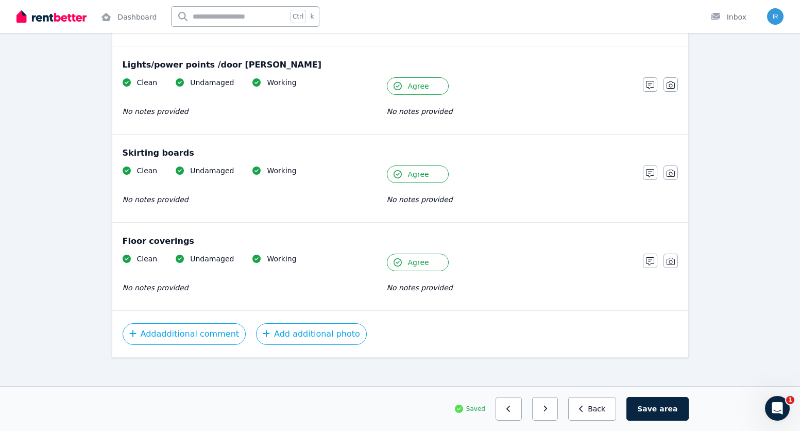
scroll to position [650, 0]
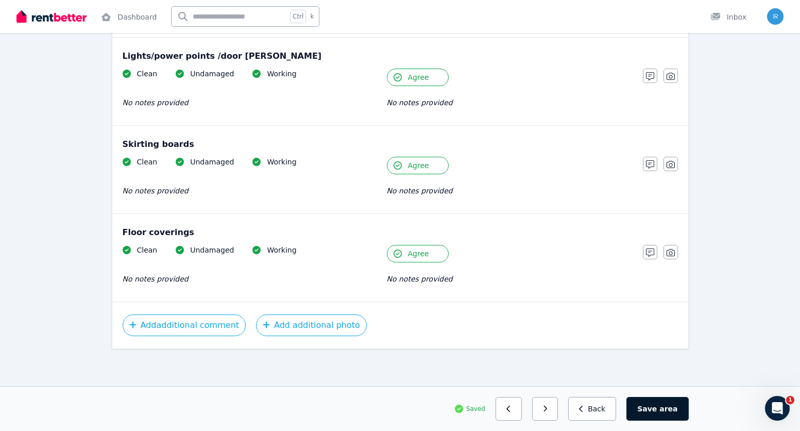
click at [668, 412] on span "area" at bounding box center [668, 408] width 18 height 10
click at [644, 404] on button "Save area" at bounding box center [660, 409] width 58 height 24
click at [552, 409] on icon "button" at bounding box center [549, 408] width 5 height 7
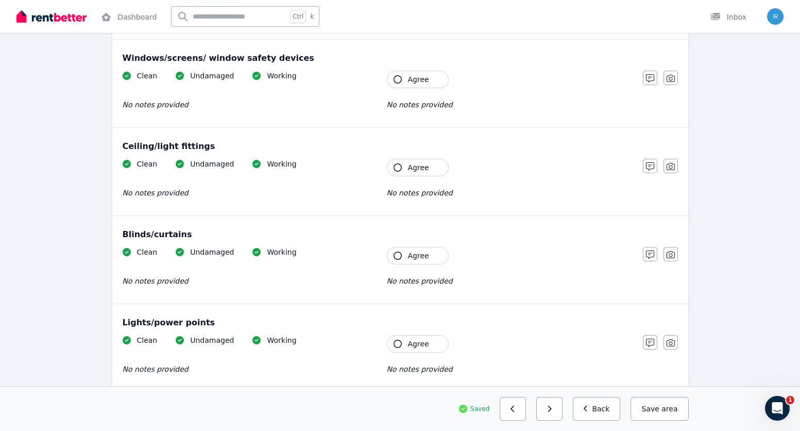
scroll to position [0, 0]
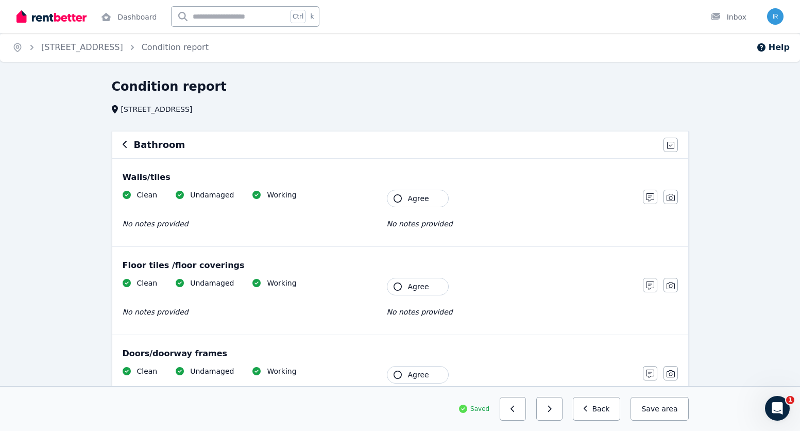
click at [421, 201] on span "Agree" at bounding box center [418, 198] width 21 height 10
click at [416, 285] on span "Agree" at bounding box center [418, 286] width 21 height 10
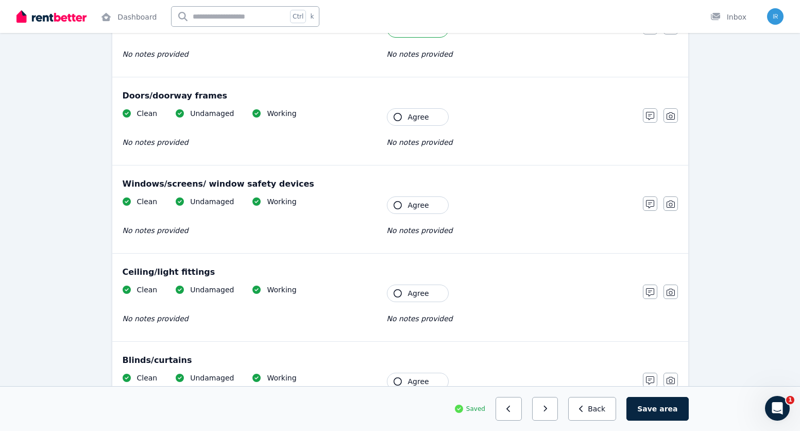
click at [421, 122] on span "Agree" at bounding box center [418, 117] width 21 height 10
click at [424, 205] on span "Agree" at bounding box center [418, 205] width 21 height 10
click at [419, 293] on span "Agree" at bounding box center [418, 293] width 21 height 10
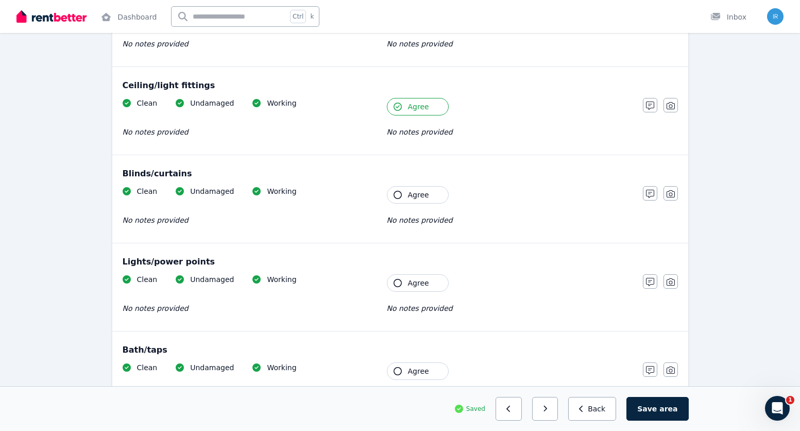
scroll to position [464, 0]
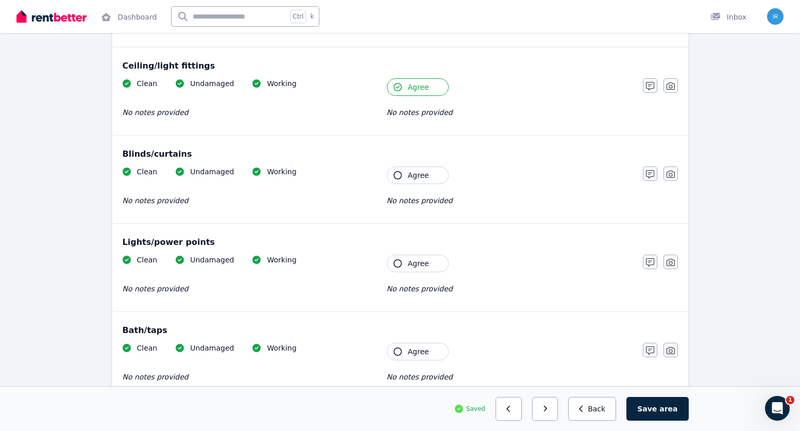
click at [425, 173] on span "Agree" at bounding box center [418, 175] width 21 height 10
click at [423, 261] on span "Agree" at bounding box center [418, 263] width 21 height 10
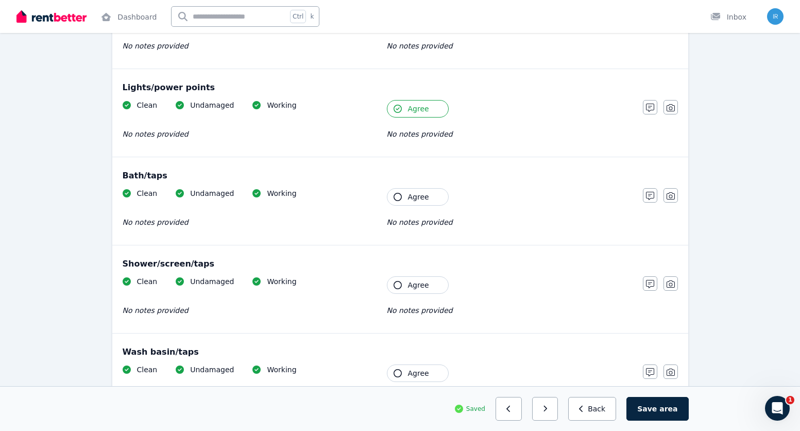
click at [426, 187] on div "Bath/taps Clean Undamaged Working No notes provided Tenant Agree No notes provi…" at bounding box center [400, 201] width 576 height 88
click at [424, 200] on span "Agree" at bounding box center [418, 197] width 21 height 10
click at [426, 281] on span "Agree" at bounding box center [418, 285] width 21 height 10
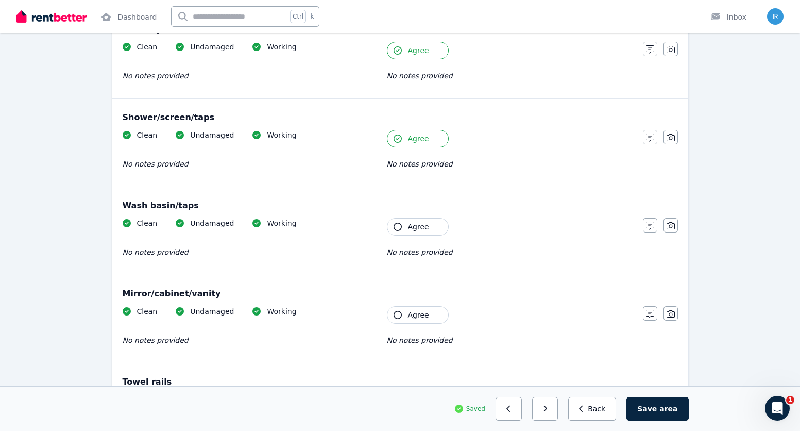
scroll to position [773, 0]
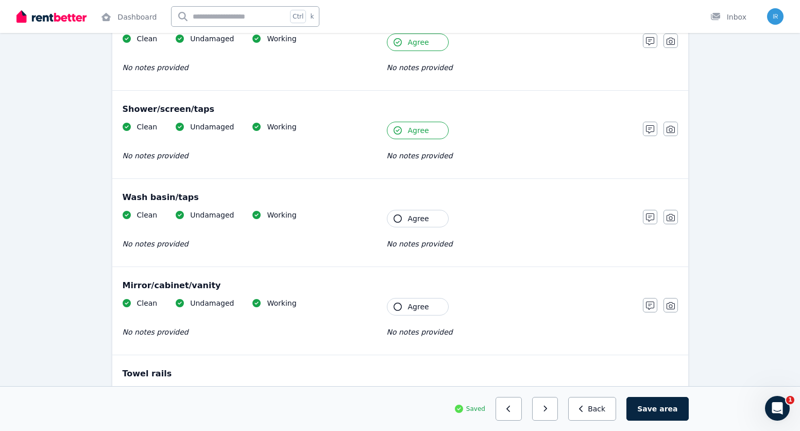
click at [419, 221] on span "Agree" at bounding box center [418, 218] width 21 height 10
click at [428, 303] on button "Agree" at bounding box center [418, 307] width 62 height 18
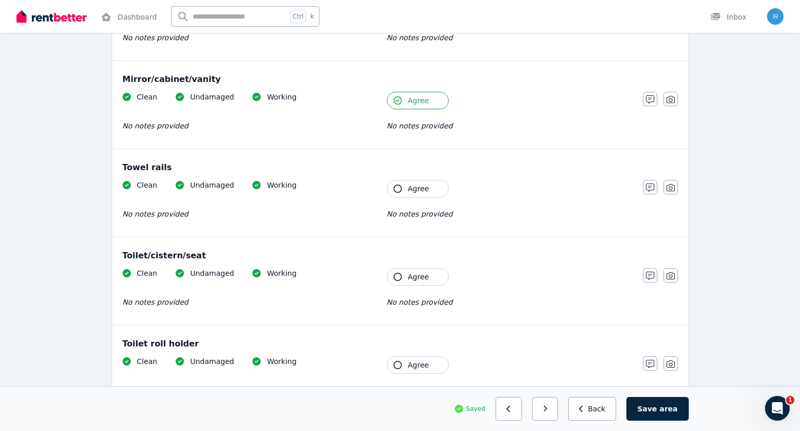
click at [429, 199] on div "Clean Undamaged Working No notes provided Tenant Agree No notes provided" at bounding box center [378, 205] width 510 height 50
click at [418, 191] on span "Agree" at bounding box center [418, 188] width 21 height 10
click at [418, 277] on span "Agree" at bounding box center [418, 277] width 21 height 10
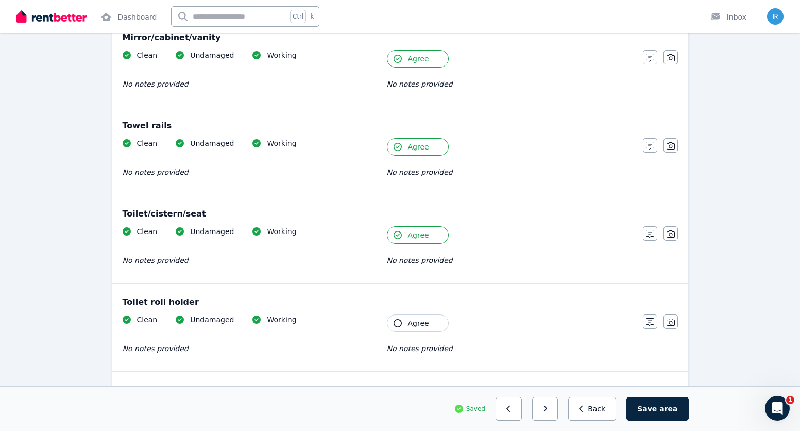
scroll to position [1082, 0]
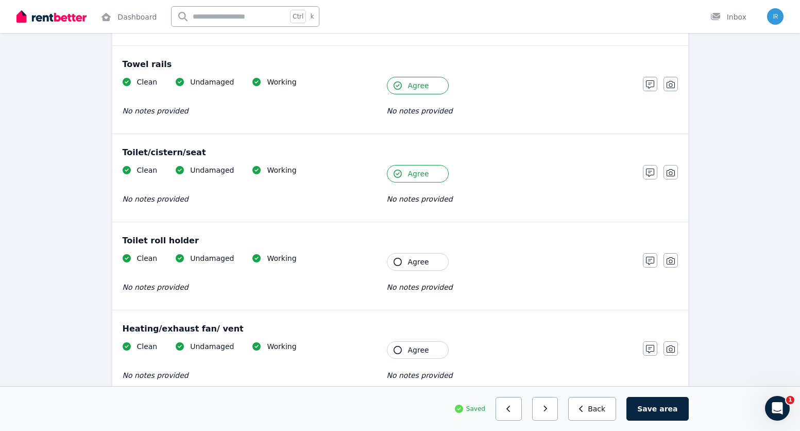
click at [425, 256] on button "Agree" at bounding box center [418, 262] width 62 height 18
click at [405, 353] on button "Agree" at bounding box center [418, 350] width 62 height 18
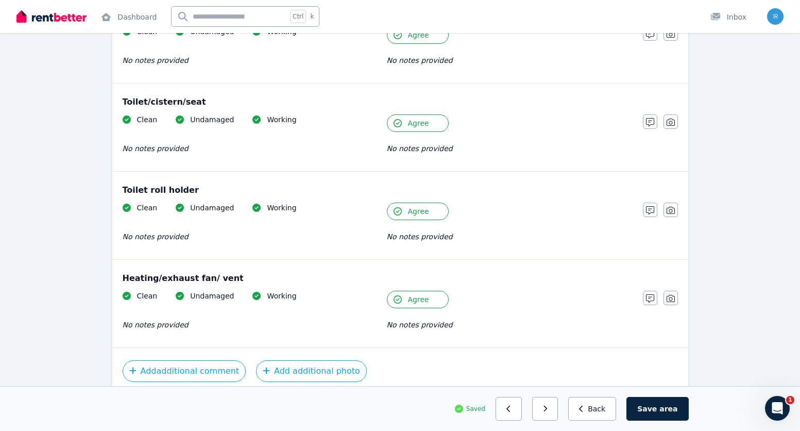
scroll to position [1178, 0]
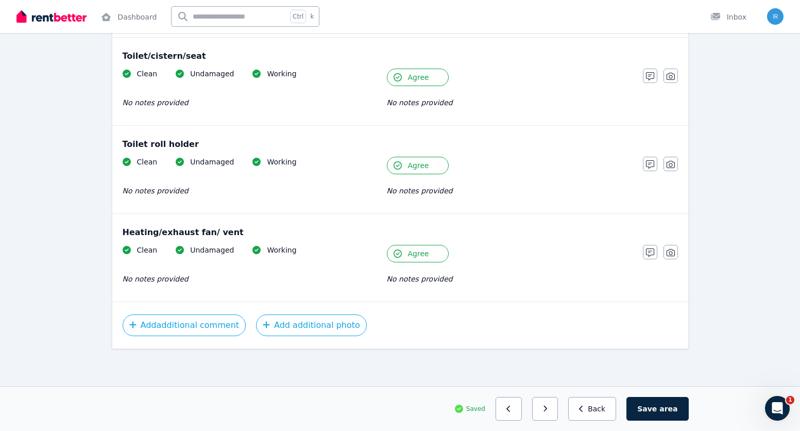
click at [676, 408] on span "area" at bounding box center [668, 408] width 18 height 10
click at [563, 415] on button "button" at bounding box center [549, 409] width 26 height 24
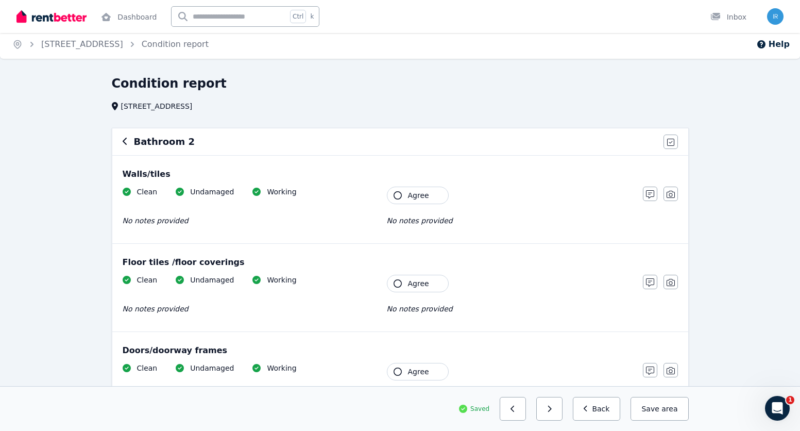
scroll to position [0, 0]
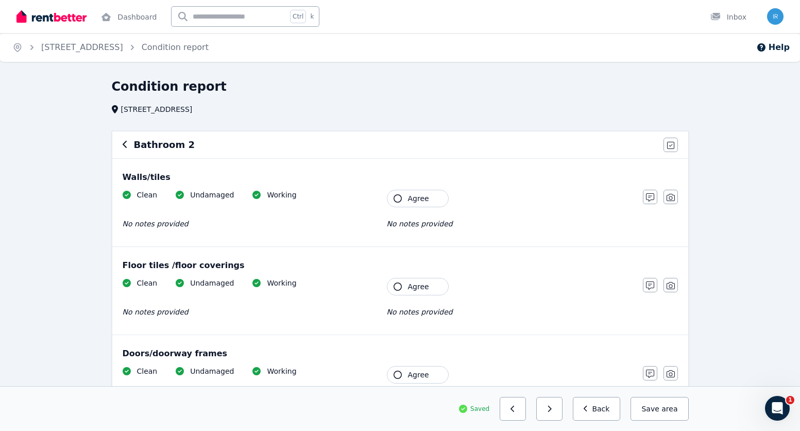
click at [402, 199] on button "Agree" at bounding box center [418, 199] width 62 height 18
click at [405, 287] on button "Agree" at bounding box center [418, 287] width 62 height 18
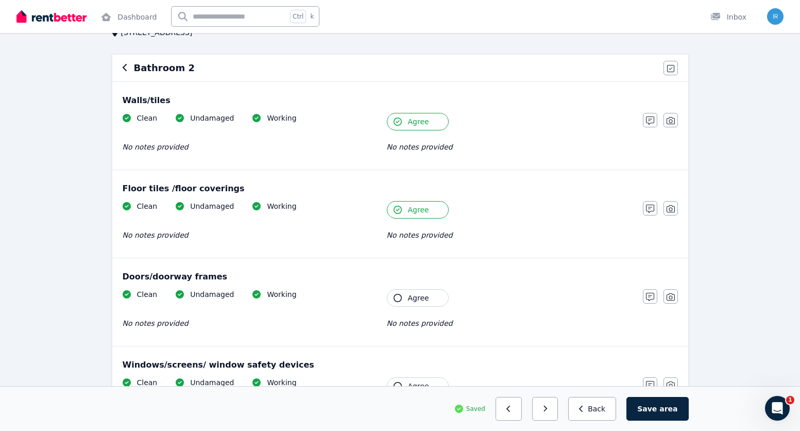
scroll to position [155, 0]
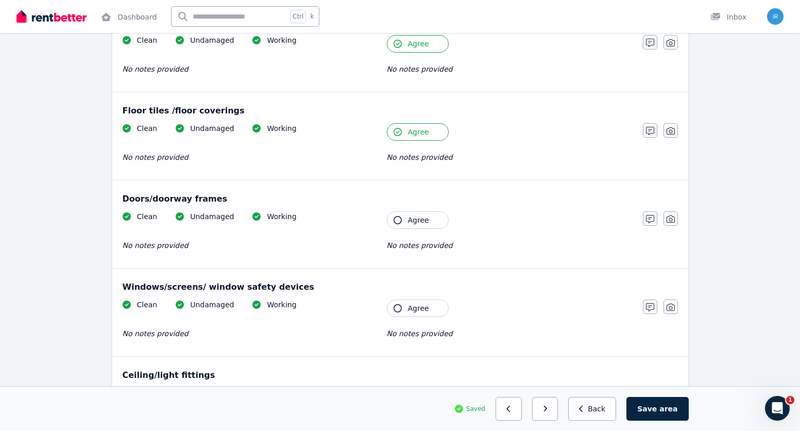
click at [405, 221] on button "Agree" at bounding box center [418, 220] width 62 height 18
click at [418, 308] on span "Agree" at bounding box center [418, 308] width 21 height 10
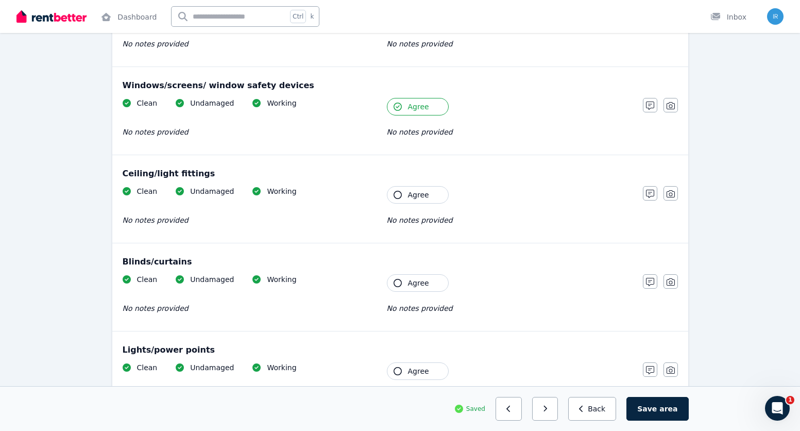
scroll to position [361, 0]
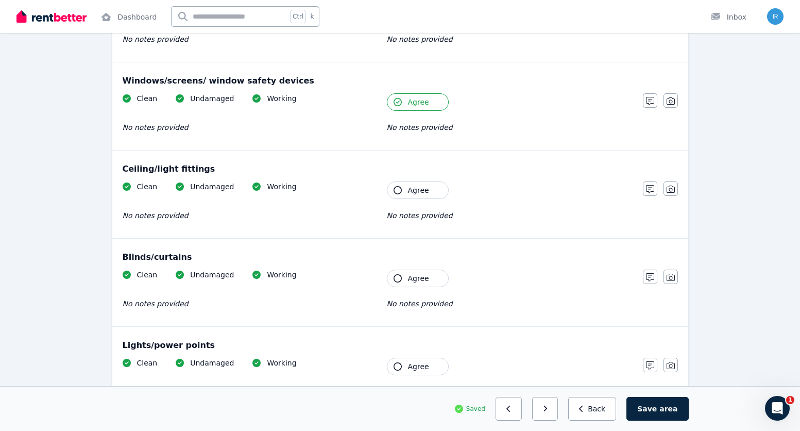
click at [422, 183] on button "Agree" at bounding box center [418, 190] width 62 height 18
click at [411, 279] on span "Agree" at bounding box center [418, 278] width 21 height 10
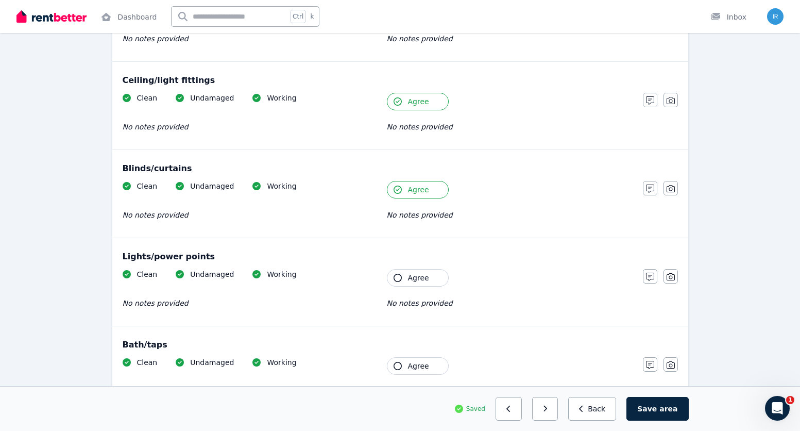
scroll to position [515, 0]
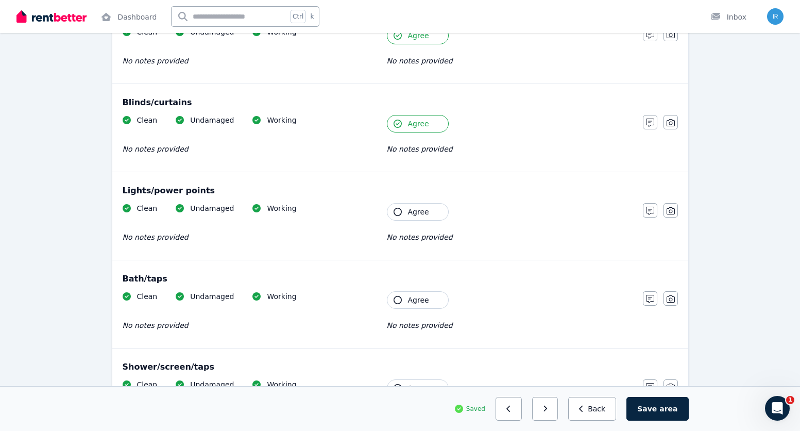
click at [435, 214] on button "Agree" at bounding box center [418, 212] width 62 height 18
click at [428, 307] on button "Agree" at bounding box center [418, 300] width 62 height 18
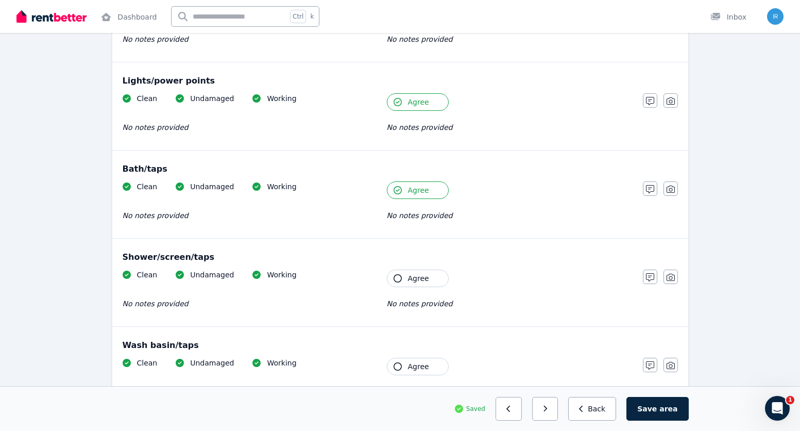
scroll to position [773, 0]
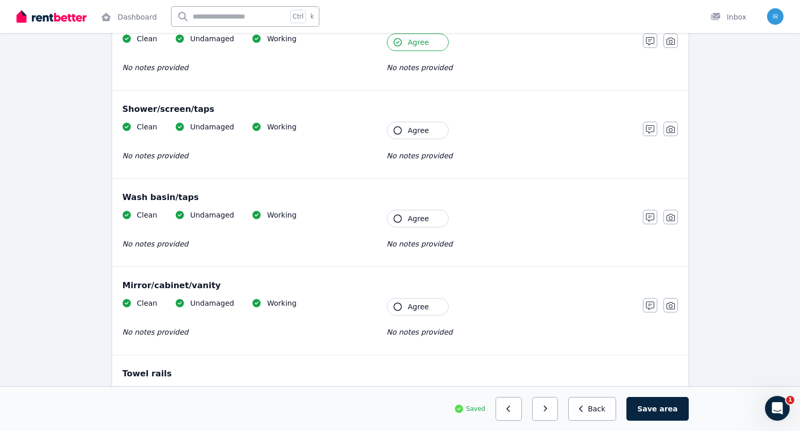
click at [439, 124] on button "Agree" at bounding box center [418, 131] width 62 height 18
click at [427, 222] on span "Agree" at bounding box center [418, 218] width 21 height 10
click at [418, 301] on button "Agree" at bounding box center [418, 307] width 62 height 18
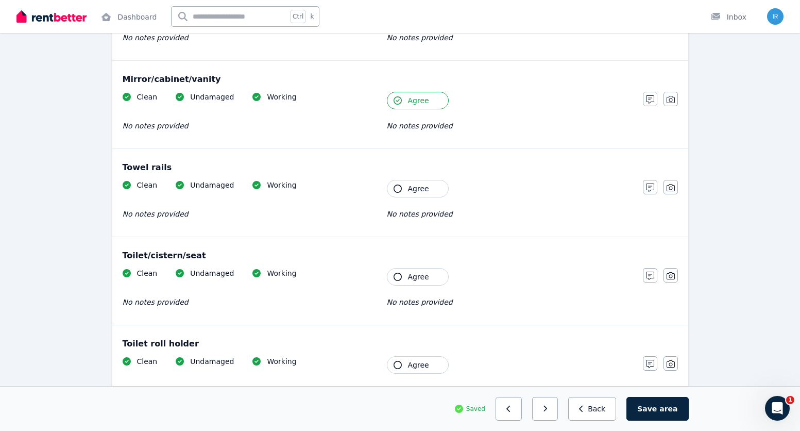
click at [426, 181] on button "Agree" at bounding box center [418, 189] width 62 height 18
click at [414, 283] on button "Agree" at bounding box center [418, 277] width 62 height 18
click at [417, 361] on span "Agree" at bounding box center [418, 365] width 21 height 10
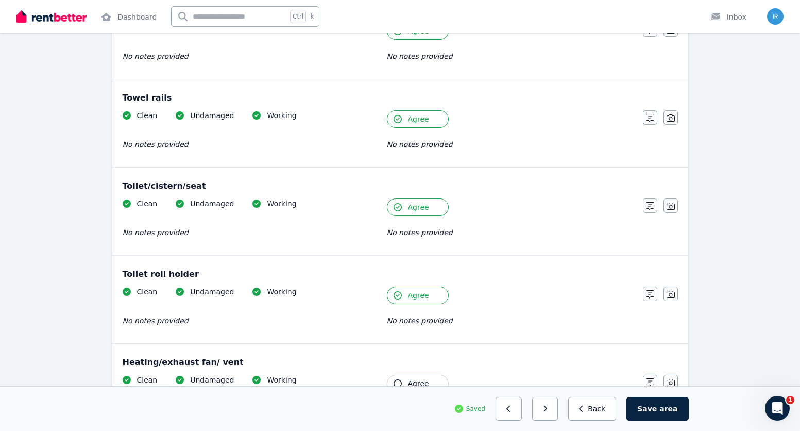
scroll to position [1178, 0]
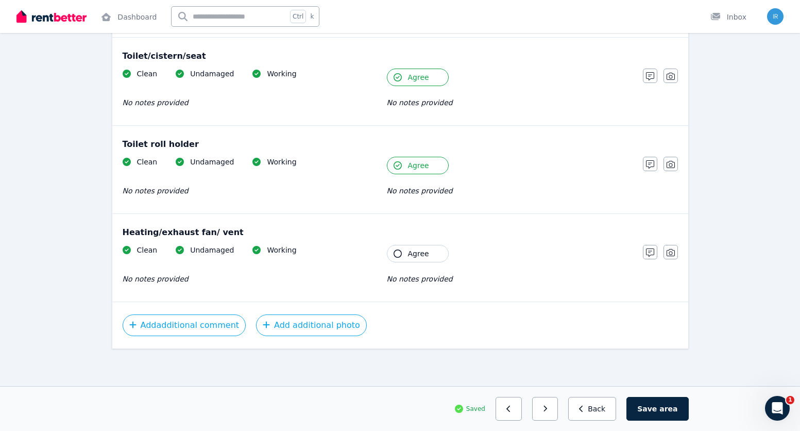
click at [425, 260] on button "Agree" at bounding box center [418, 254] width 62 height 18
click at [661, 403] on button "Save area" at bounding box center [657, 409] width 62 height 24
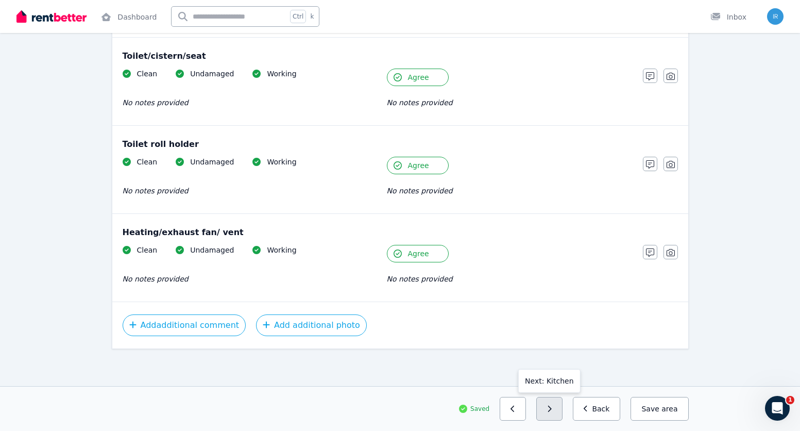
click at [554, 414] on button "button" at bounding box center [549, 409] width 26 height 24
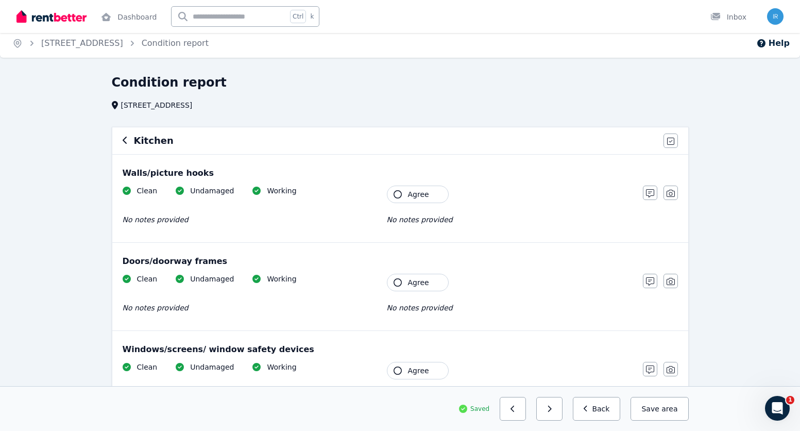
scroll to position [0, 0]
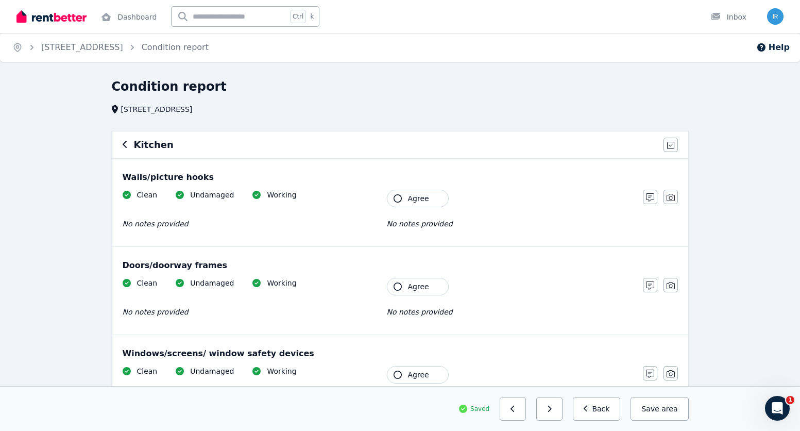
click at [416, 198] on span "Agree" at bounding box center [418, 198] width 21 height 10
click at [420, 288] on span "Agree" at bounding box center [418, 286] width 21 height 10
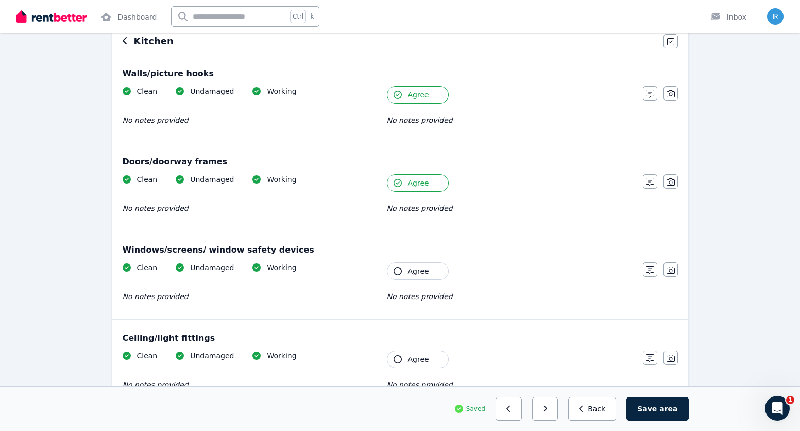
scroll to position [103, 0]
click at [414, 275] on span "Agree" at bounding box center [418, 271] width 21 height 10
click at [418, 353] on button "Agree" at bounding box center [418, 360] width 62 height 18
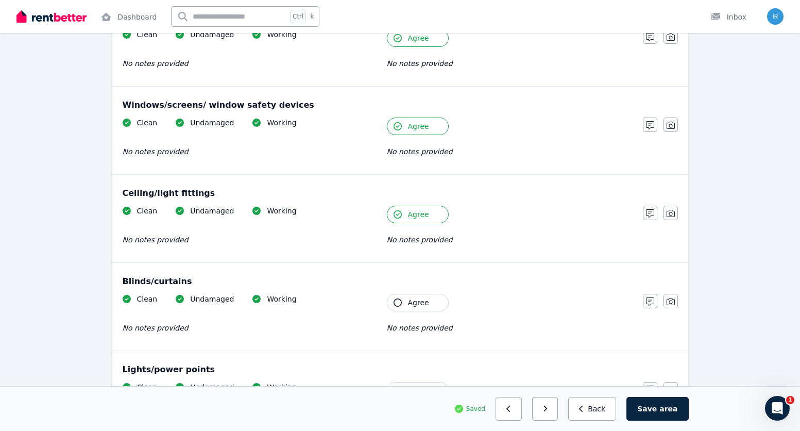
scroll to position [258, 0]
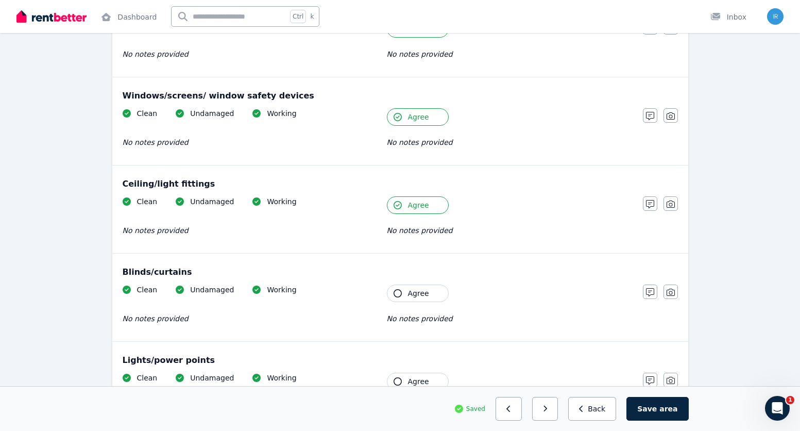
click at [433, 295] on button "Agree" at bounding box center [418, 293] width 62 height 18
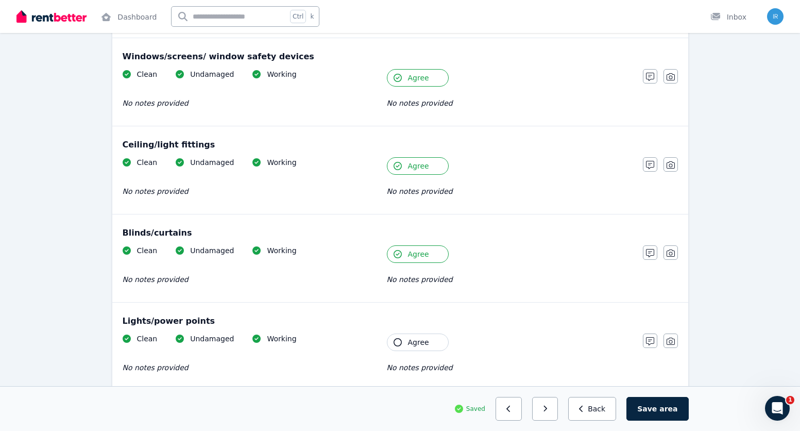
scroll to position [361, 0]
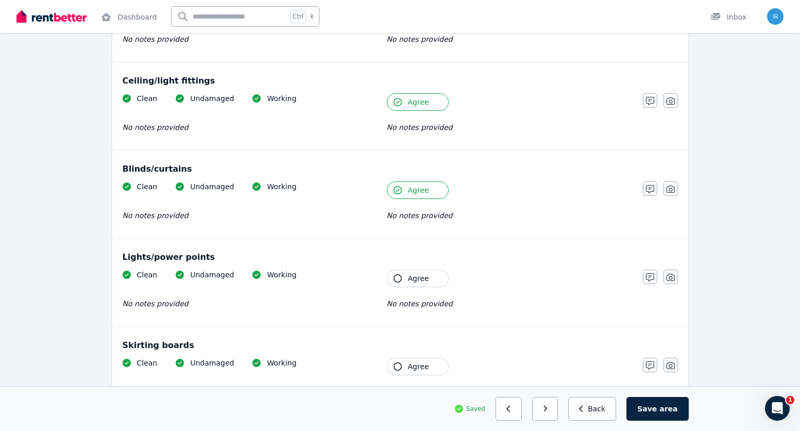
click at [428, 274] on button "Agree" at bounding box center [418, 278] width 62 height 18
click at [416, 365] on span "Agree" at bounding box center [418, 366] width 21 height 10
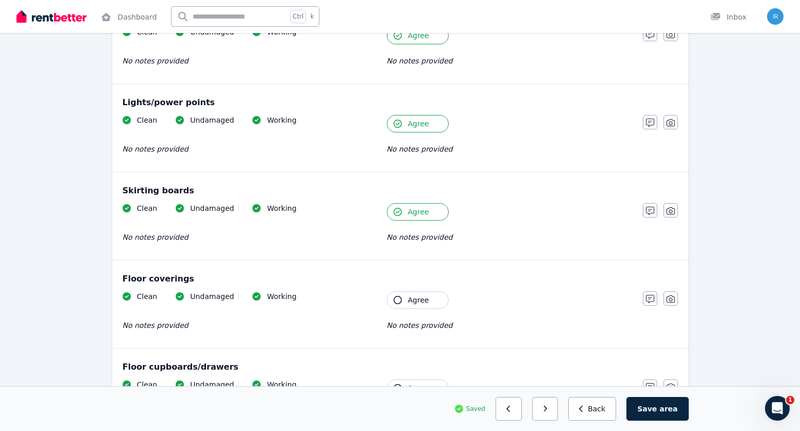
click at [424, 300] on span "Agree" at bounding box center [418, 300] width 21 height 10
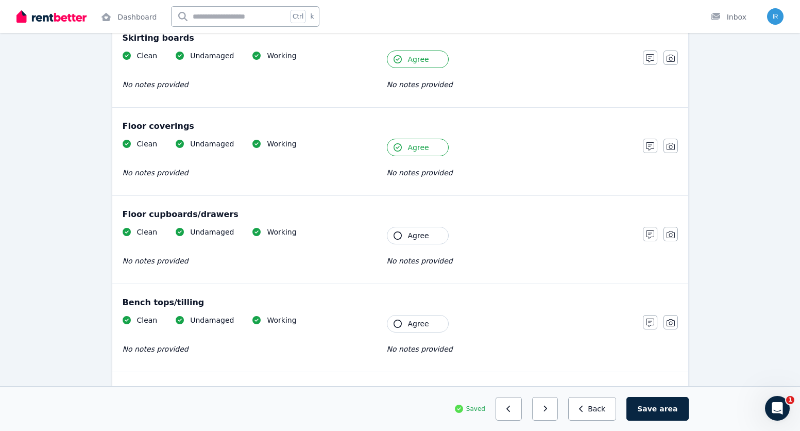
scroll to position [670, 0]
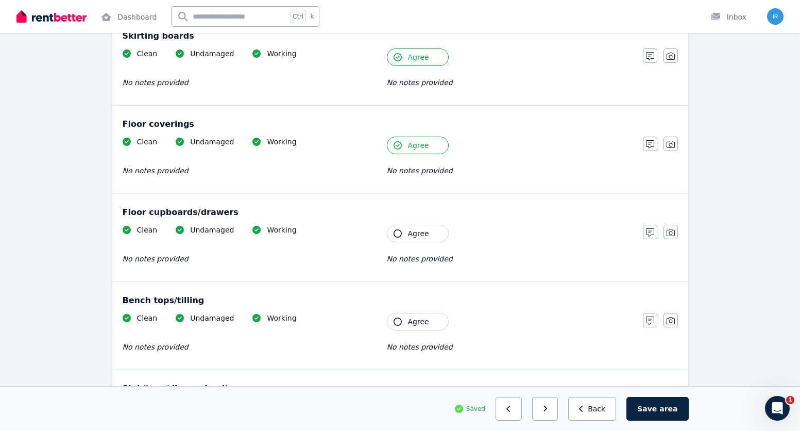
click at [418, 233] on span "Agree" at bounding box center [418, 233] width 21 height 10
click at [415, 325] on span "Agree" at bounding box center [418, 321] width 21 height 10
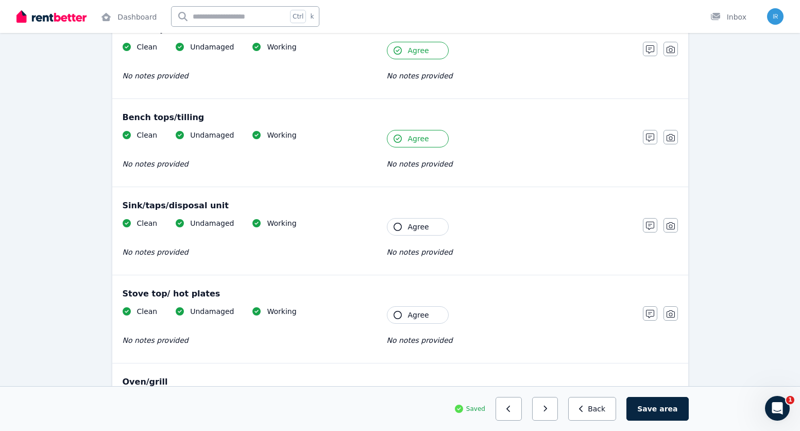
scroll to position [876, 0]
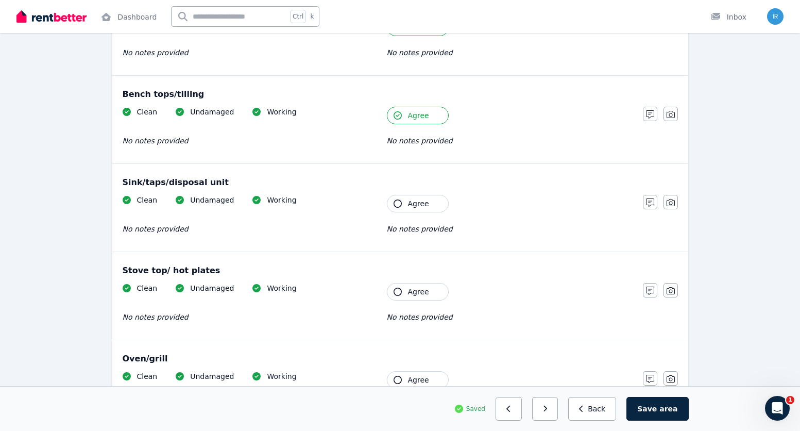
click at [403, 206] on button "Agree" at bounding box center [418, 204] width 62 height 18
click at [420, 291] on span "Agree" at bounding box center [418, 291] width 21 height 10
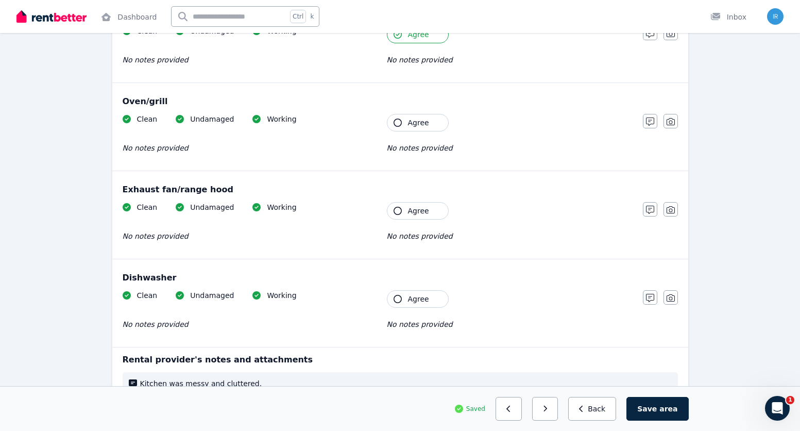
scroll to position [1133, 0]
click at [427, 116] on button "Agree" at bounding box center [418, 122] width 62 height 18
click at [427, 206] on button "Agree" at bounding box center [418, 210] width 62 height 18
click at [426, 297] on span "Agree" at bounding box center [418, 298] width 21 height 10
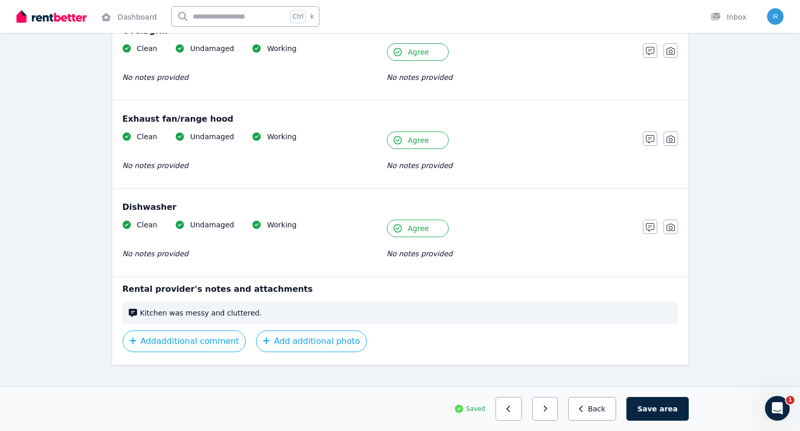
scroll to position [1219, 0]
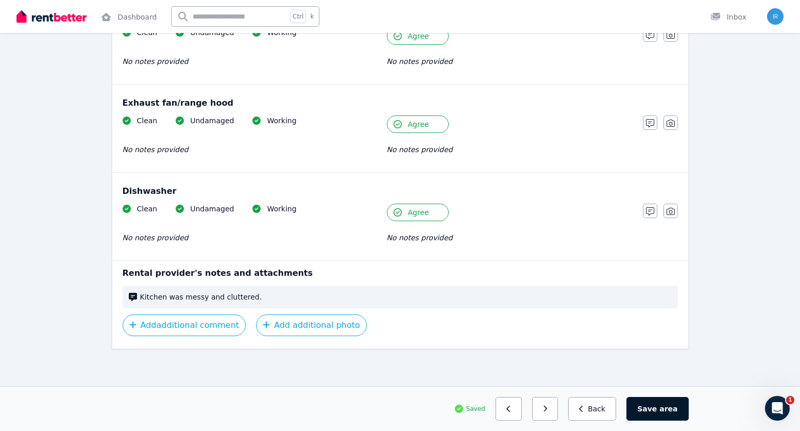
click at [655, 407] on button "Save area" at bounding box center [657, 409] width 62 height 24
click at [555, 415] on button "button" at bounding box center [549, 409] width 26 height 24
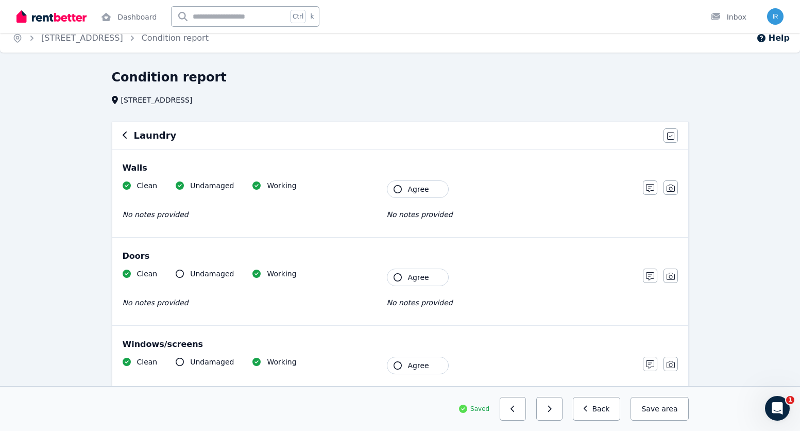
scroll to position [0, 0]
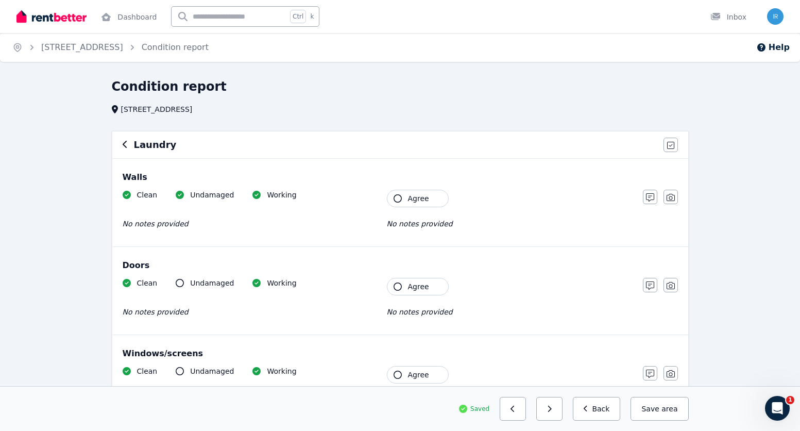
click at [413, 204] on button "Agree" at bounding box center [418, 199] width 62 height 18
click at [422, 286] on span "Agree" at bounding box center [418, 286] width 21 height 10
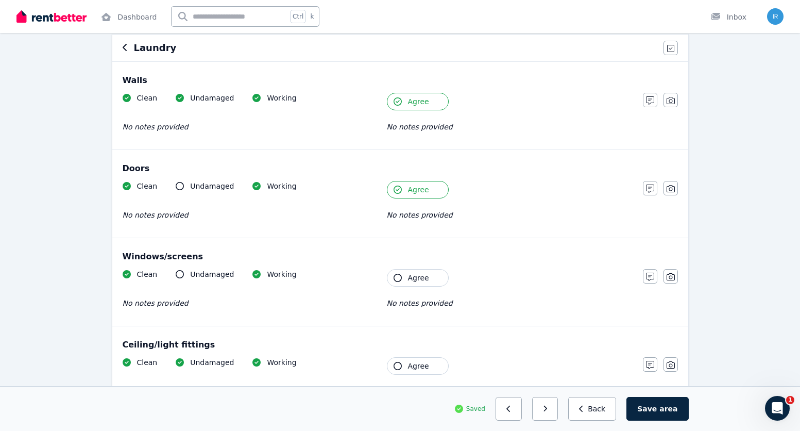
scroll to position [103, 0]
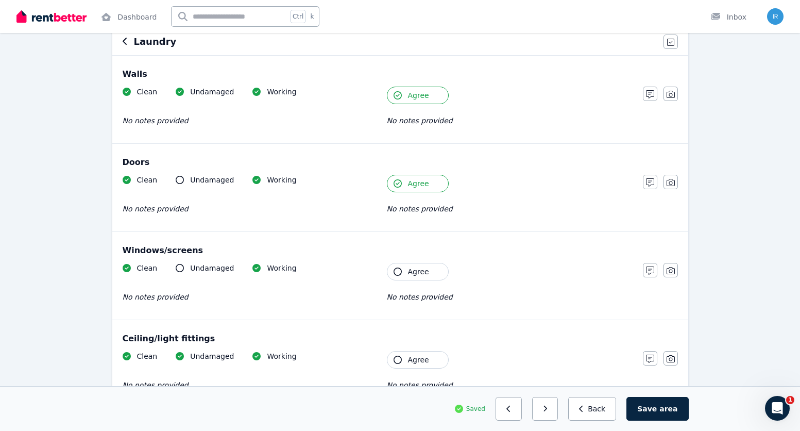
click at [413, 273] on span "Agree" at bounding box center [418, 271] width 21 height 10
click at [427, 359] on button "Agree" at bounding box center [418, 360] width 62 height 18
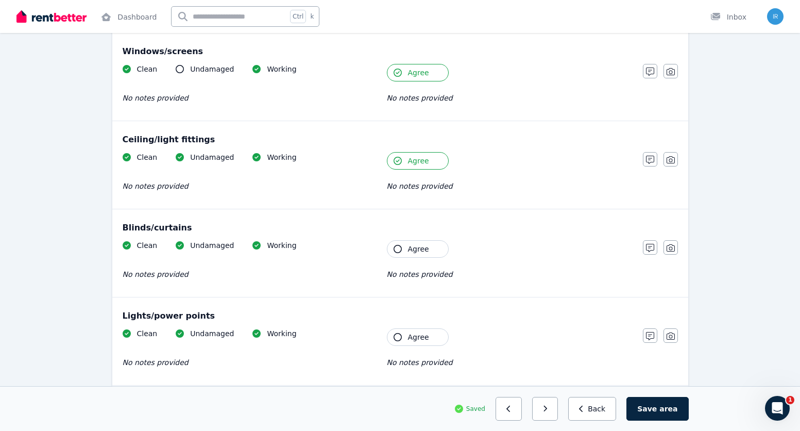
scroll to position [309, 0]
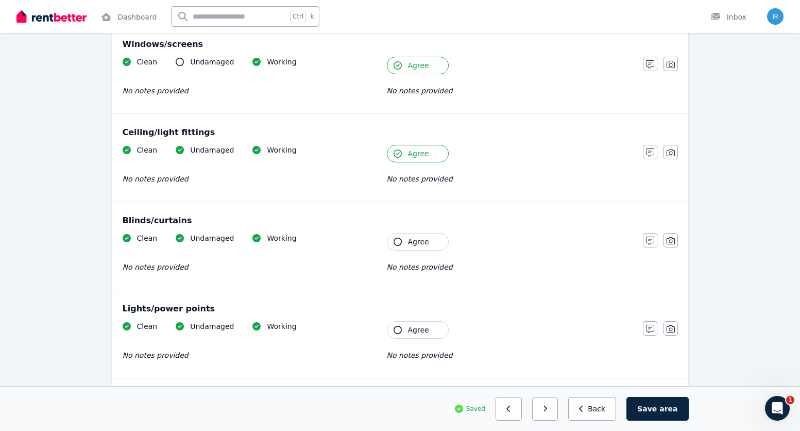
click at [427, 243] on button "Agree" at bounding box center [418, 242] width 62 height 18
click at [429, 325] on button "Agree" at bounding box center [418, 330] width 62 height 18
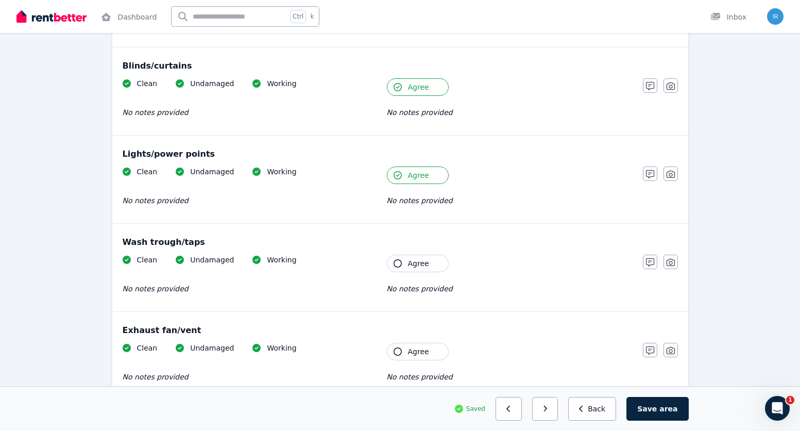
click at [418, 271] on button "Agree" at bounding box center [418, 264] width 62 height 18
click at [425, 350] on span "Agree" at bounding box center [418, 351] width 21 height 10
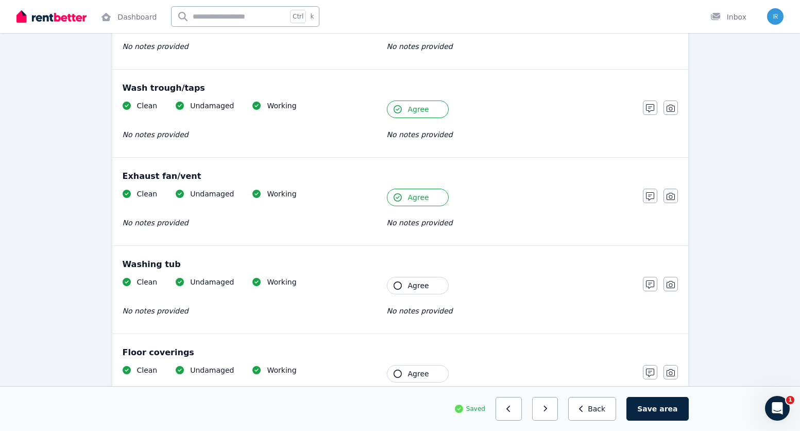
scroll to position [618, 0]
click at [443, 293] on button "Agree" at bounding box center [418, 285] width 62 height 18
click at [429, 372] on button "Agree" at bounding box center [418, 373] width 62 height 18
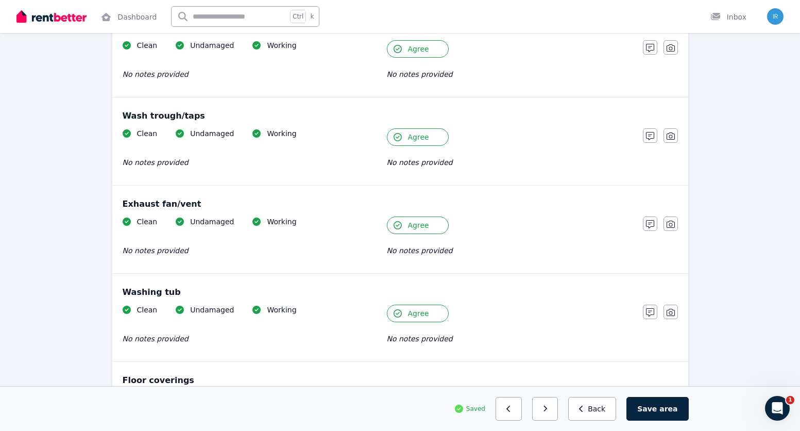
scroll to position [779, 0]
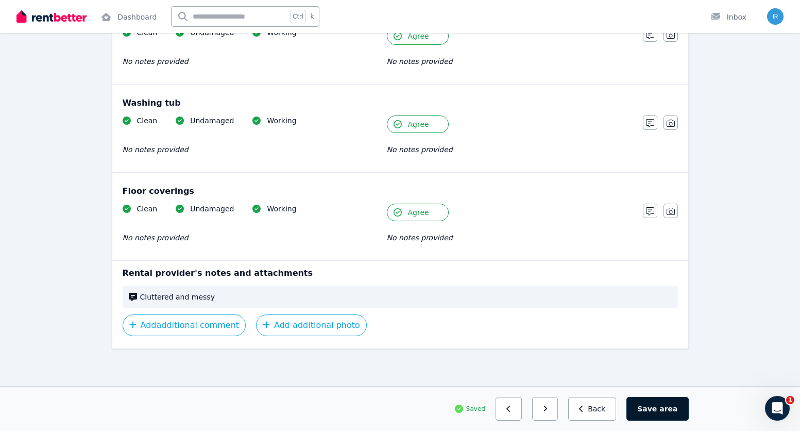
click at [665, 411] on span "area" at bounding box center [668, 408] width 18 height 10
click at [562, 412] on button "button" at bounding box center [549, 409] width 26 height 24
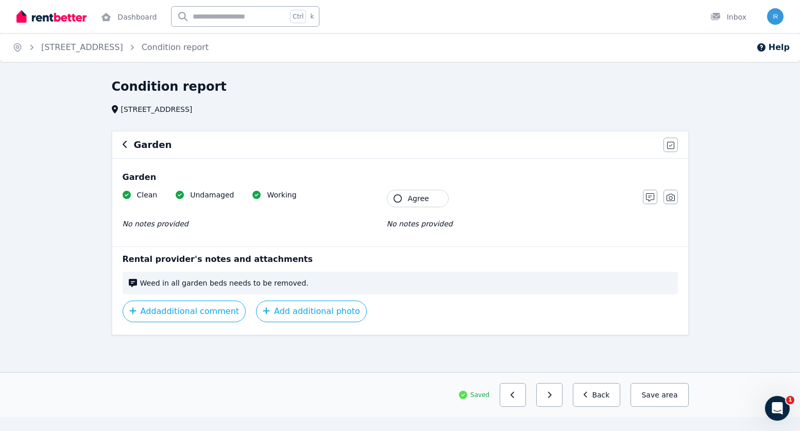
scroll to position [0, 0]
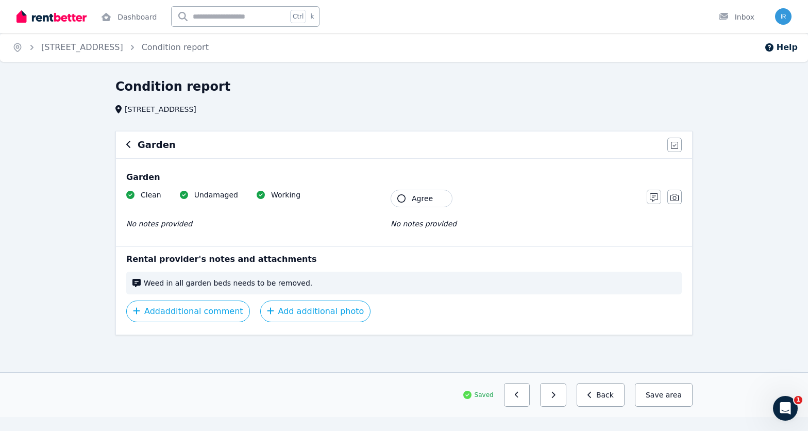
click at [413, 198] on span "Agree" at bounding box center [422, 198] width 21 height 10
click at [669, 395] on span "area" at bounding box center [673, 394] width 18 height 10
click at [560, 398] on button "button" at bounding box center [553, 395] width 26 height 24
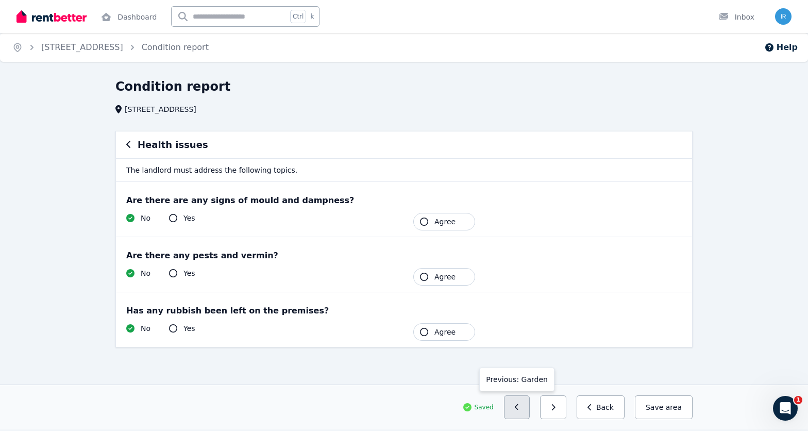
click at [530, 409] on button "button" at bounding box center [517, 407] width 26 height 24
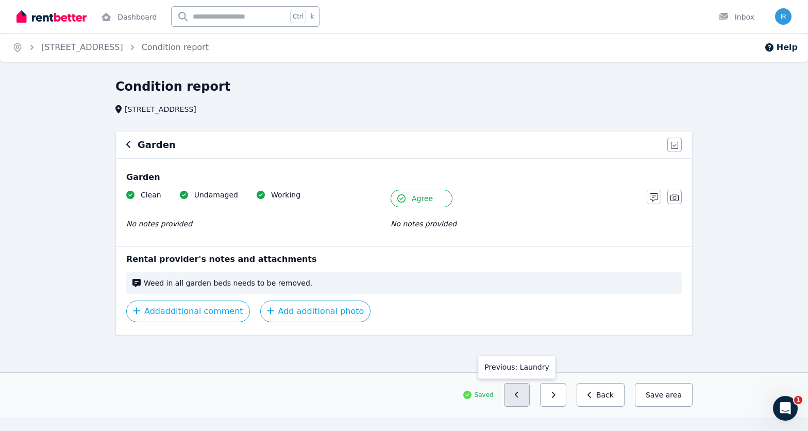
click at [518, 393] on icon "button" at bounding box center [517, 395] width 4 height 6
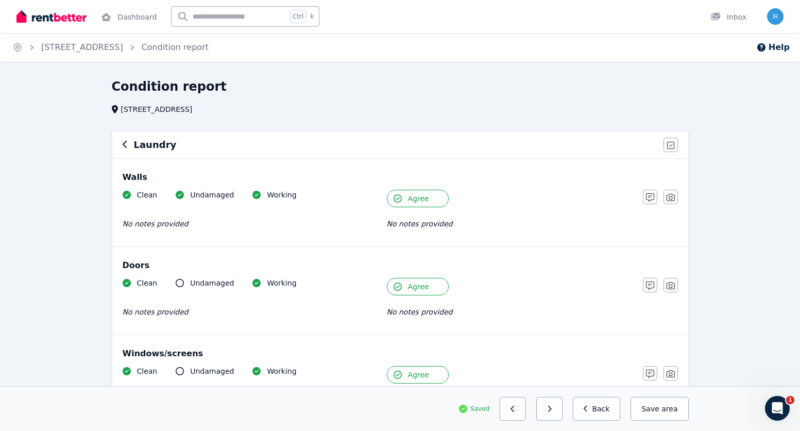
click at [152, 147] on h6 "Laundry" at bounding box center [155, 145] width 43 height 14
click at [123, 146] on icon "button" at bounding box center [125, 144] width 5 height 8
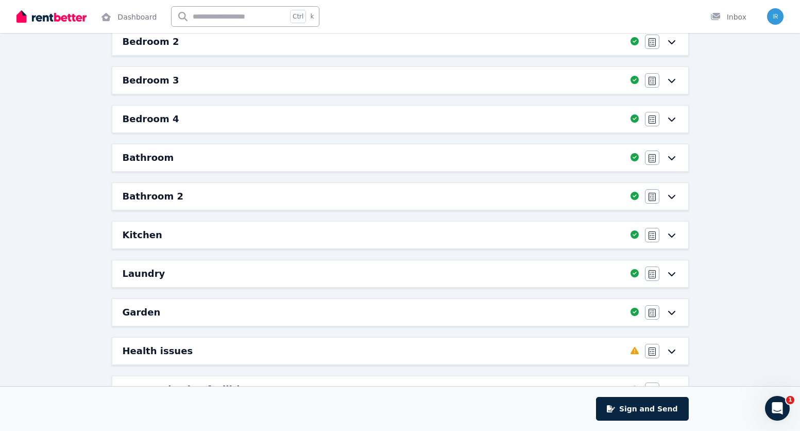
scroll to position [361, 0]
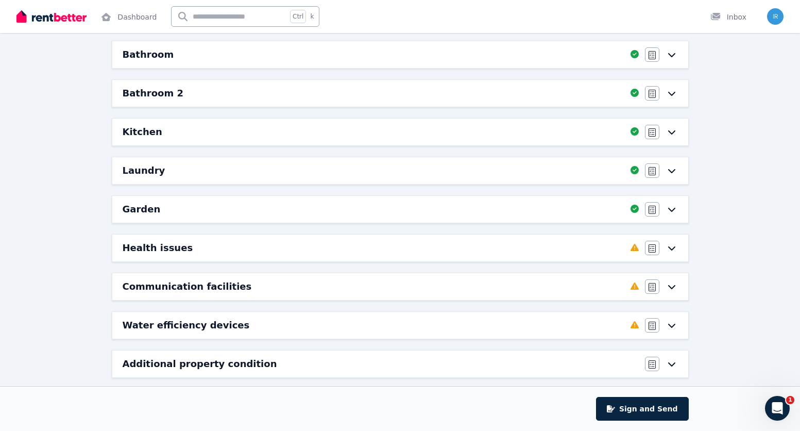
click at [676, 170] on icon at bounding box center [672, 170] width 12 height 8
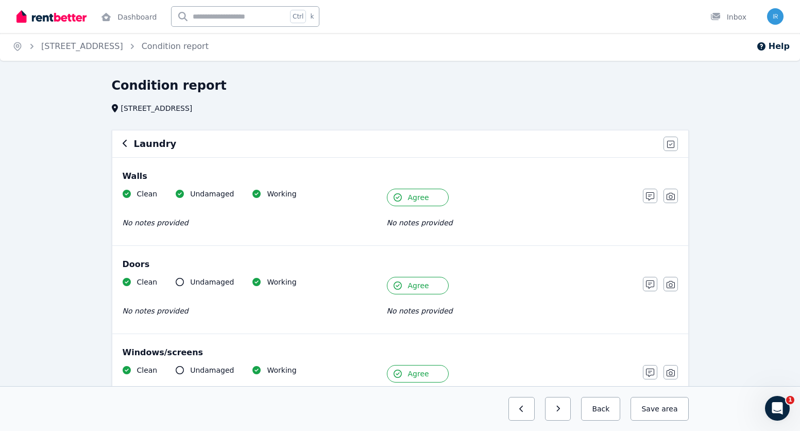
scroll to position [0, 0]
click at [135, 148] on h6 "Laundry" at bounding box center [155, 145] width 43 height 14
click at [124, 146] on icon "button" at bounding box center [125, 144] width 4 height 7
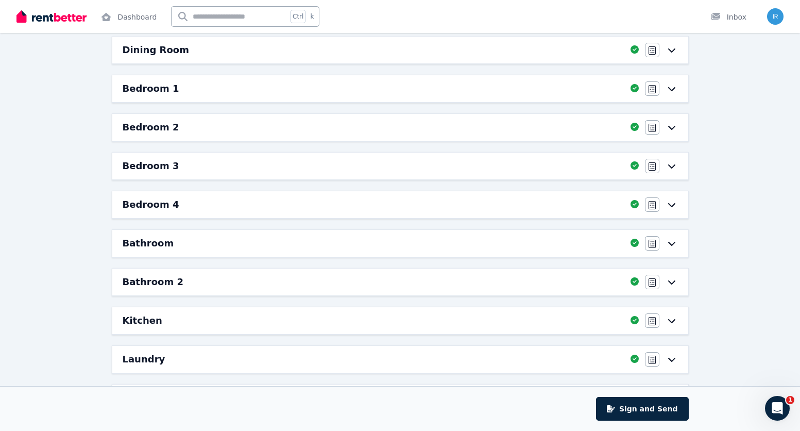
scroll to position [206, 0]
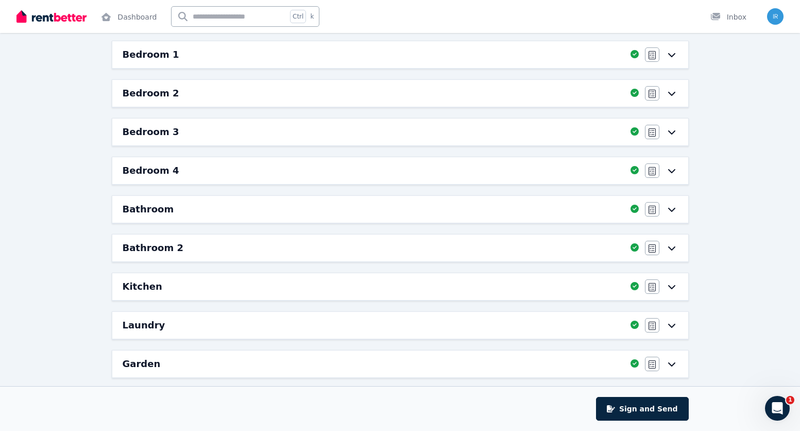
click at [675, 249] on icon at bounding box center [672, 248] width 12 height 8
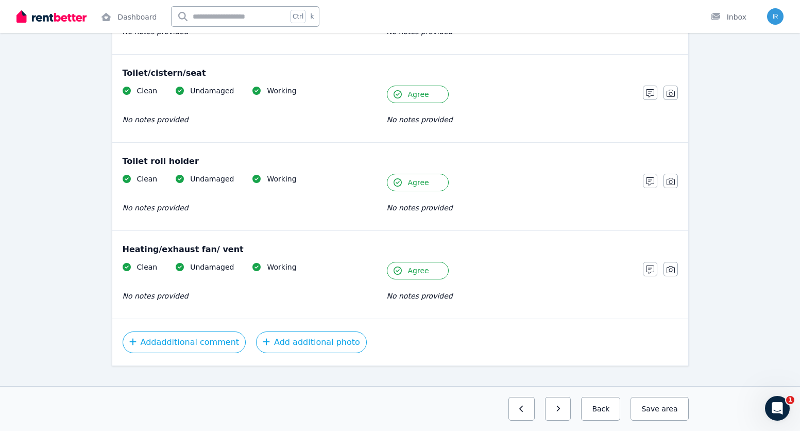
scroll to position [1178, 0]
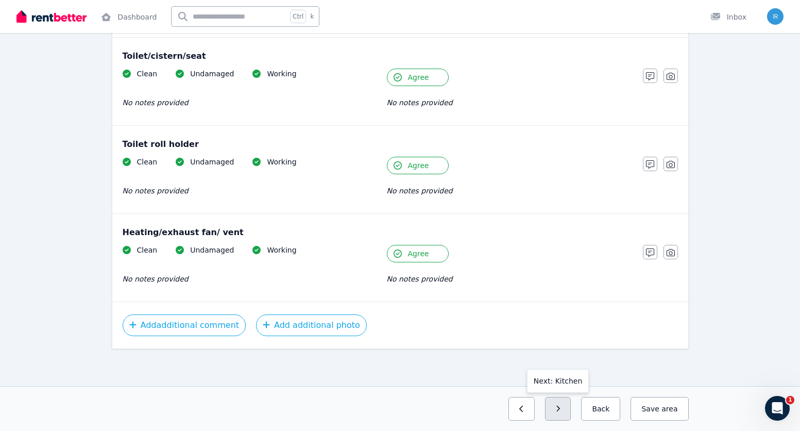
click at [560, 411] on icon "button" at bounding box center [558, 408] width 4 height 6
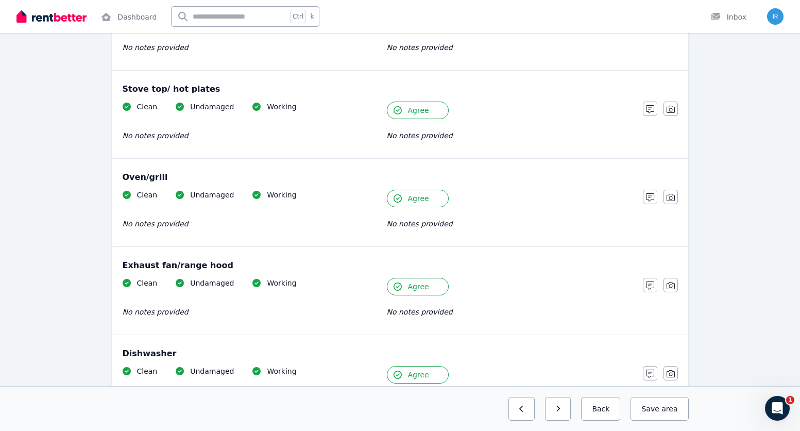
scroll to position [1219, 0]
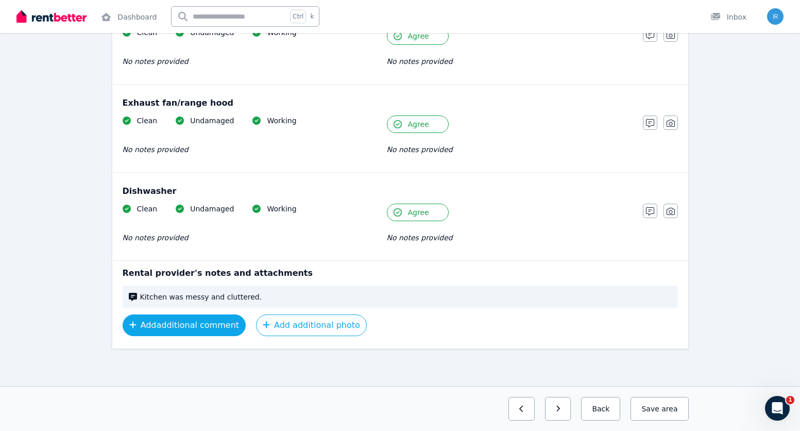
click at [201, 329] on button "Add additional comment" at bounding box center [185, 325] width 124 height 22
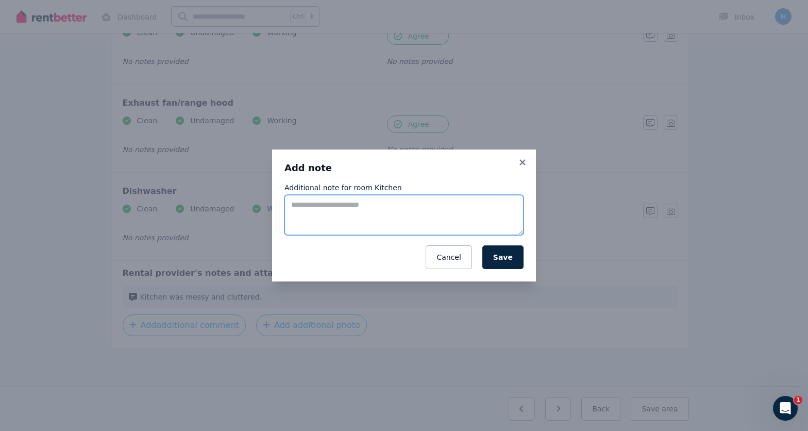
click at [361, 222] on textarea "Additional note for room Kitchen" at bounding box center [403, 215] width 239 height 40
type textarea "*"
click at [315, 205] on textarea "**********" at bounding box center [403, 215] width 239 height 40
click at [398, 211] on textarea "**********" at bounding box center [403, 215] width 239 height 40
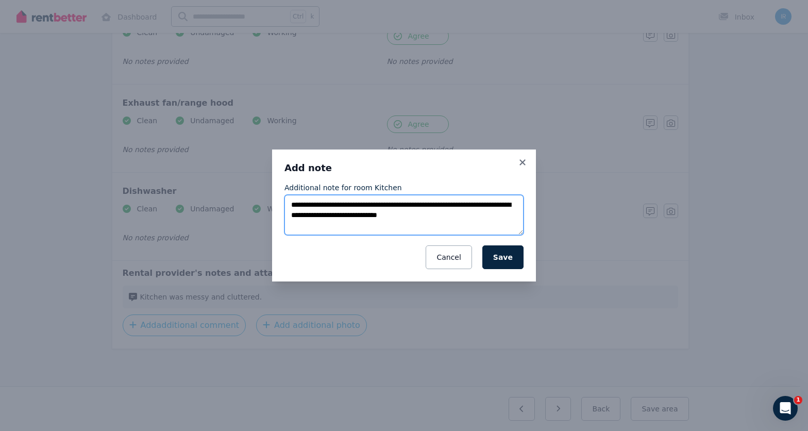
drag, startPoint x: 475, startPoint y: 220, endPoint x: 283, endPoint y: 203, distance: 192.9
click at [283, 203] on div "**********" at bounding box center [404, 215] width 264 height 132
type textarea "**********"
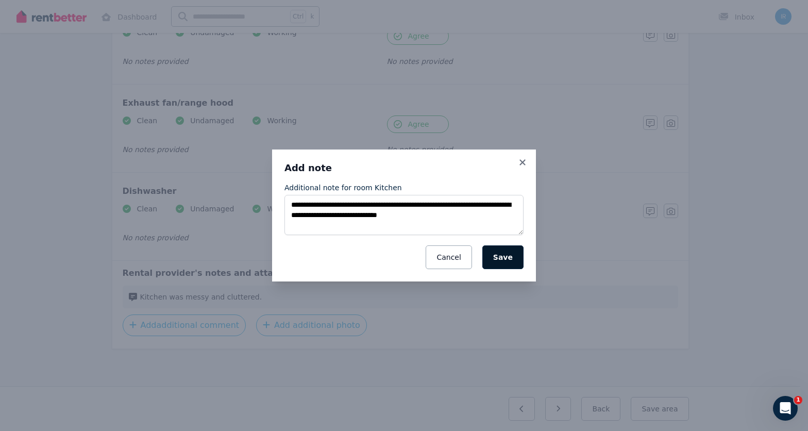
click at [504, 258] on button "Save" at bounding box center [502, 257] width 41 height 24
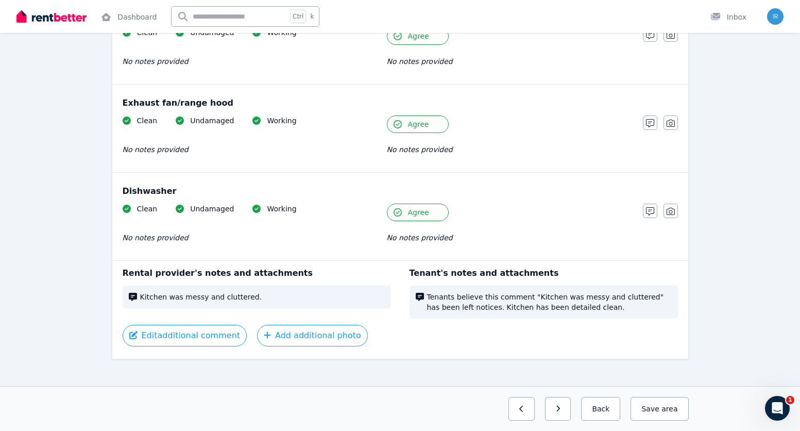
click at [460, 296] on span "Tenants believe this comment "Kitchen was messy and cluttered" has been left no…" at bounding box center [549, 302] width 245 height 21
click at [204, 341] on button "Edit additional comment" at bounding box center [185, 336] width 125 height 22
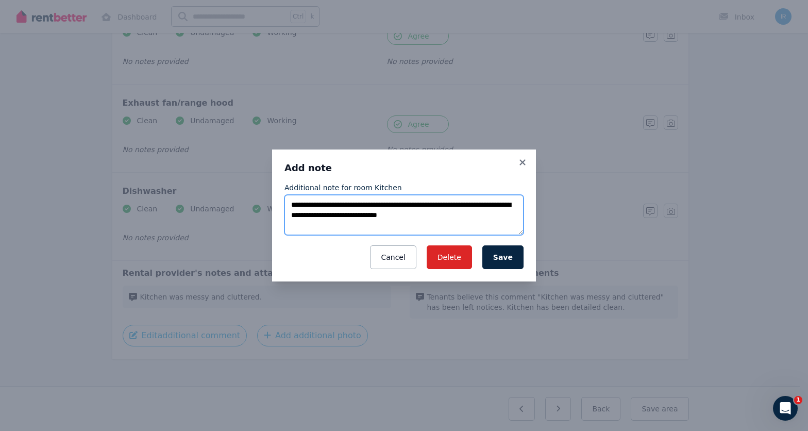
click at [320, 215] on textarea "**********" at bounding box center [403, 215] width 239 height 40
click at [328, 215] on textarea "**********" at bounding box center [403, 215] width 239 height 40
click at [353, 215] on textarea "**********" at bounding box center [403, 215] width 239 height 40
click at [465, 217] on textarea "**********" at bounding box center [403, 215] width 239 height 40
type textarea "**********"
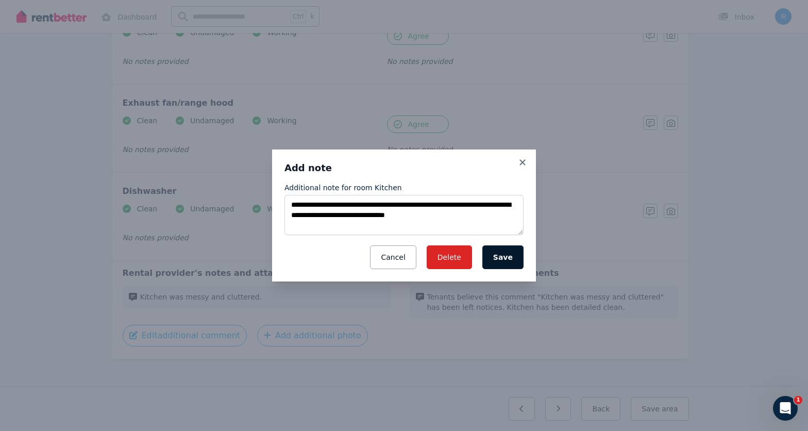
click at [509, 259] on button "Save" at bounding box center [502, 257] width 41 height 24
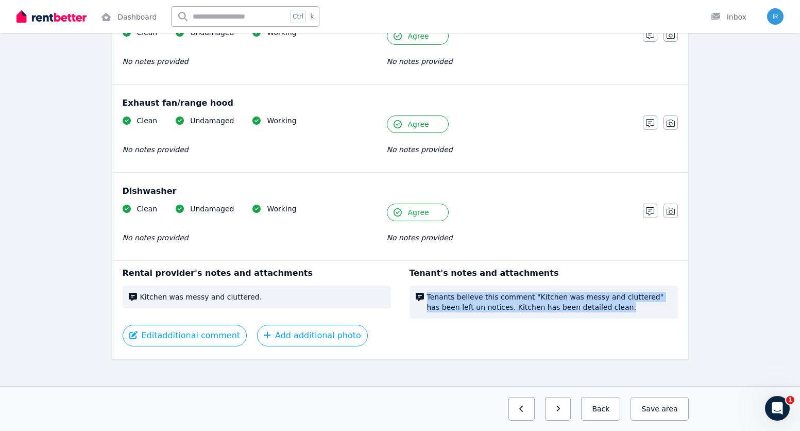
drag, startPoint x: 577, startPoint y: 308, endPoint x: 426, endPoint y: 297, distance: 151.3
click at [426, 297] on div "Tenants believe this comment "Kitchen was messy and cluttered" has been left un…" at bounding box center [544, 301] width 268 height 33
copy span "Tenants believe this comment "Kitchen was messy and cluttered" has been left un…"
click at [667, 413] on span "area" at bounding box center [670, 408] width 16 height 10
click at [552, 409] on icon "button" at bounding box center [550, 408] width 4 height 6
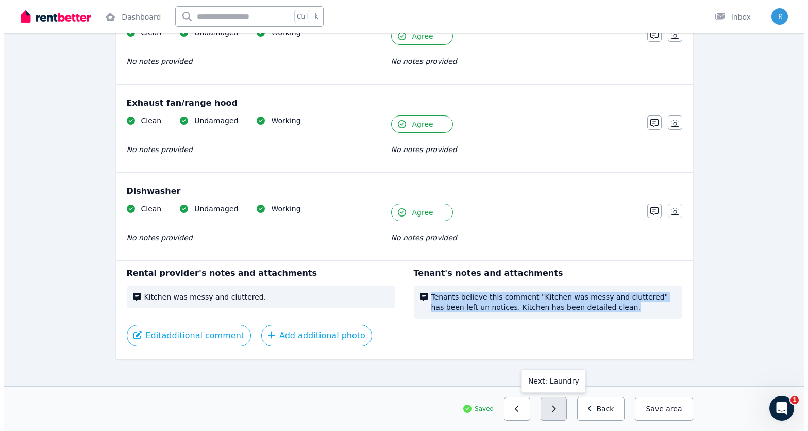
scroll to position [779, 0]
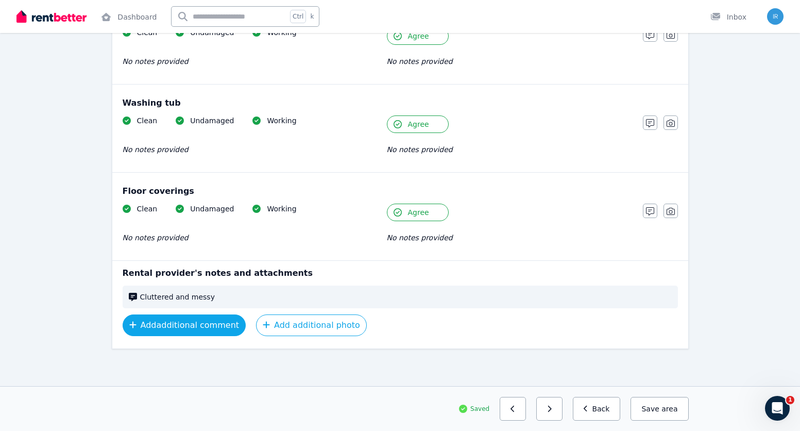
click at [211, 327] on button "Add additional comment" at bounding box center [185, 325] width 124 height 22
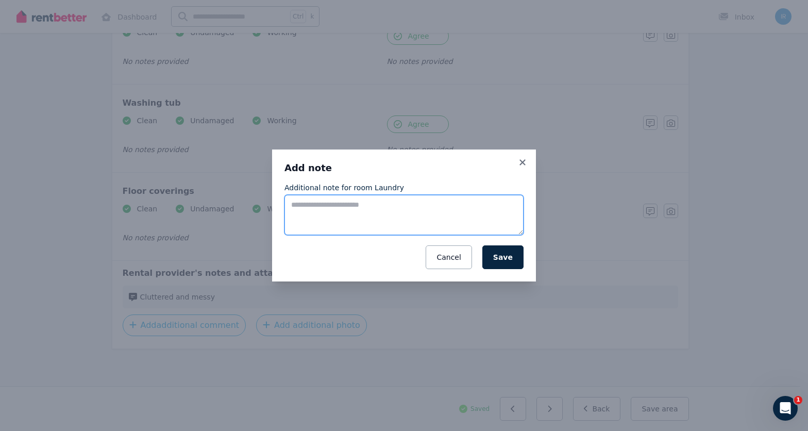
click at [399, 203] on textarea "Additional note for room Laundry" at bounding box center [403, 215] width 239 height 40
paste textarea "**********"
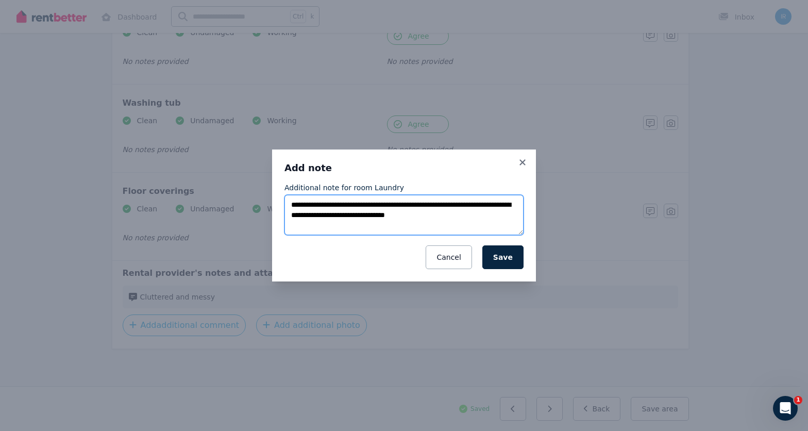
drag, startPoint x: 391, startPoint y: 205, endPoint x: 493, endPoint y: 204, distance: 102.0
click at [493, 204] on textarea "**********" at bounding box center [403, 215] width 239 height 40
drag, startPoint x: 313, startPoint y: 216, endPoint x: 511, endPoint y: 216, distance: 197.8
click at [292, 219] on textarea "**********" at bounding box center [403, 215] width 239 height 40
type textarea "**********"
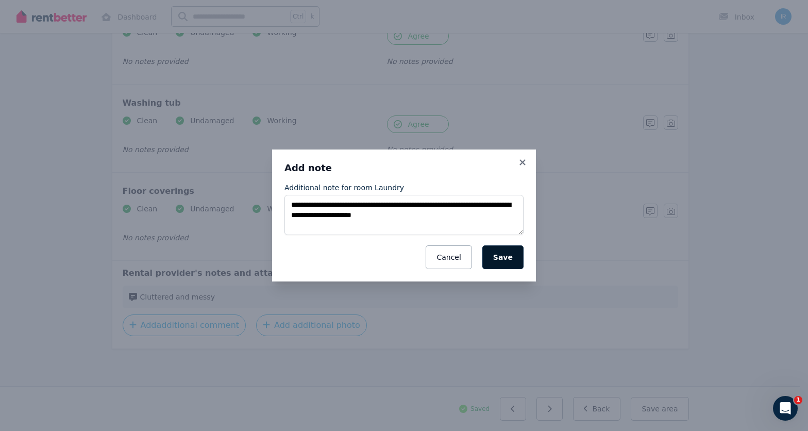
click at [505, 261] on button "Save" at bounding box center [502, 257] width 41 height 24
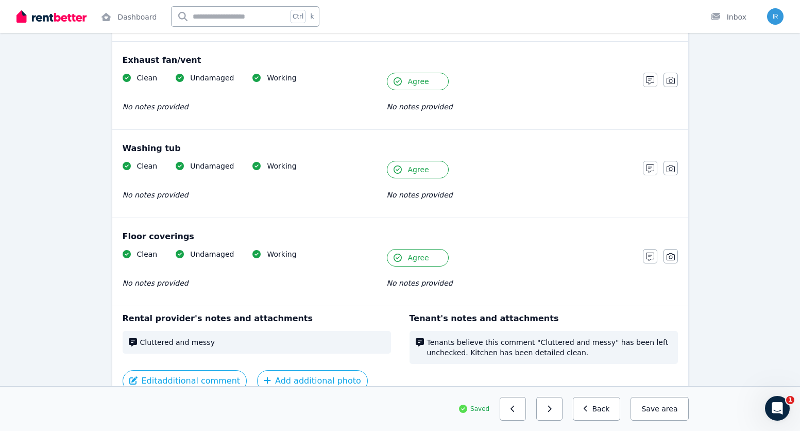
scroll to position [789, 0]
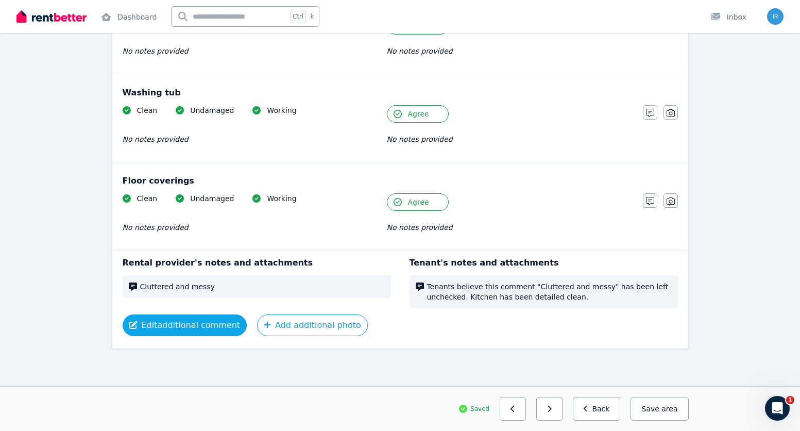
click at [217, 328] on button "Edit additional comment" at bounding box center [185, 325] width 125 height 22
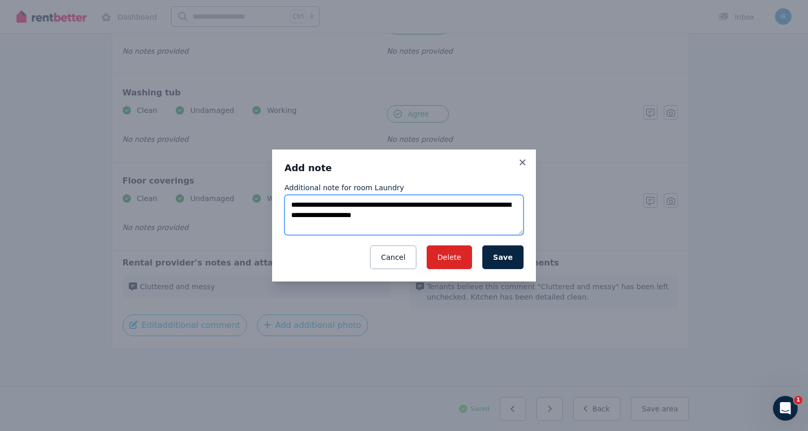
drag, startPoint x: 351, startPoint y: 214, endPoint x: 330, endPoint y: 217, distance: 21.9
click at [330, 217] on textarea "**********" at bounding box center [403, 215] width 239 height 40
type textarea "**********"
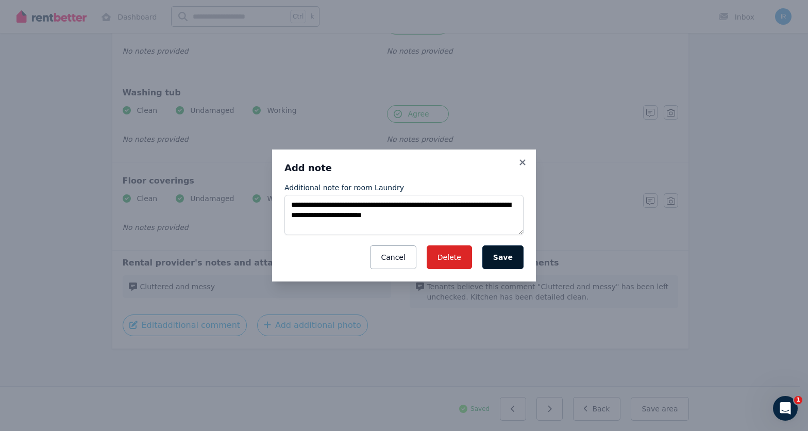
click at [498, 257] on button "Save" at bounding box center [502, 257] width 41 height 24
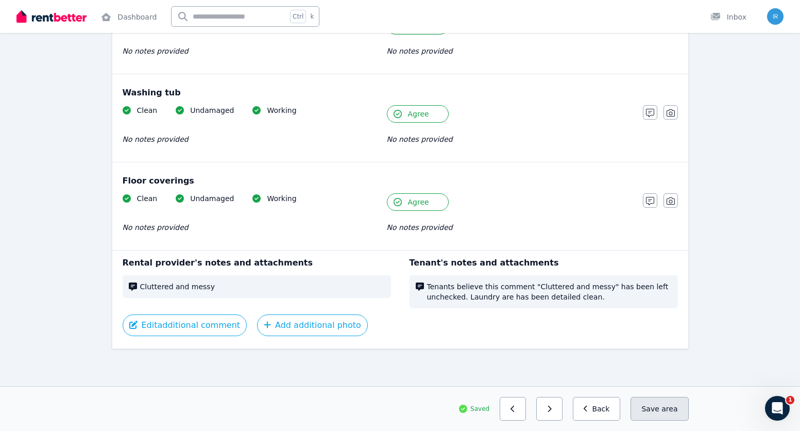
click at [656, 413] on button "Save area" at bounding box center [660, 409] width 58 height 24
click at [517, 409] on button "button" at bounding box center [513, 409] width 26 height 24
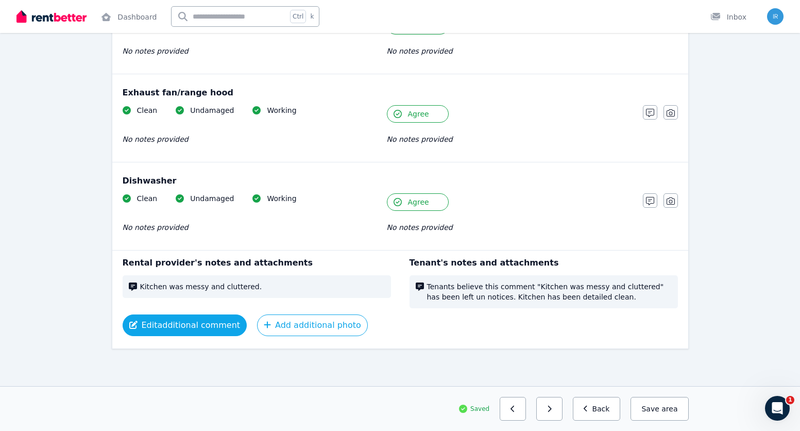
click at [189, 330] on button "Edit additional comment" at bounding box center [185, 325] width 125 height 22
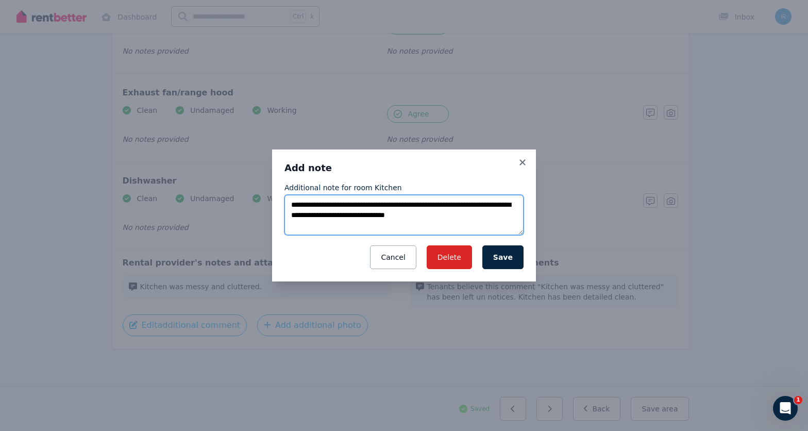
drag, startPoint x: 354, startPoint y: 214, endPoint x: 329, endPoint y: 219, distance: 25.8
click at [329, 219] on textarea "**********" at bounding box center [403, 215] width 239 height 40
type textarea "**********"
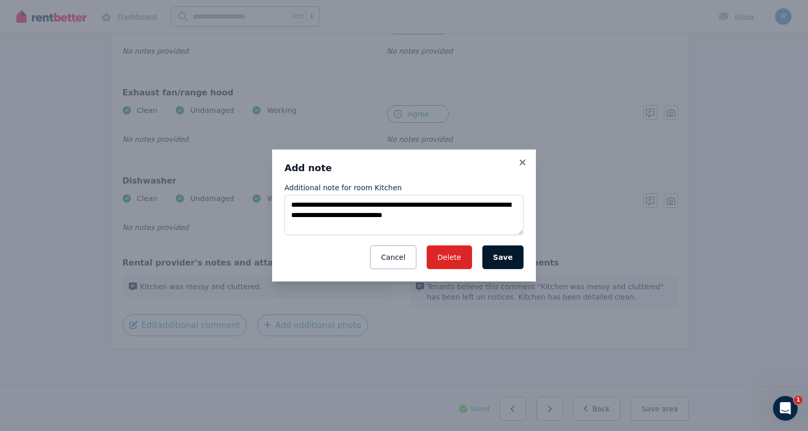
click at [501, 256] on button "Save" at bounding box center [502, 257] width 41 height 24
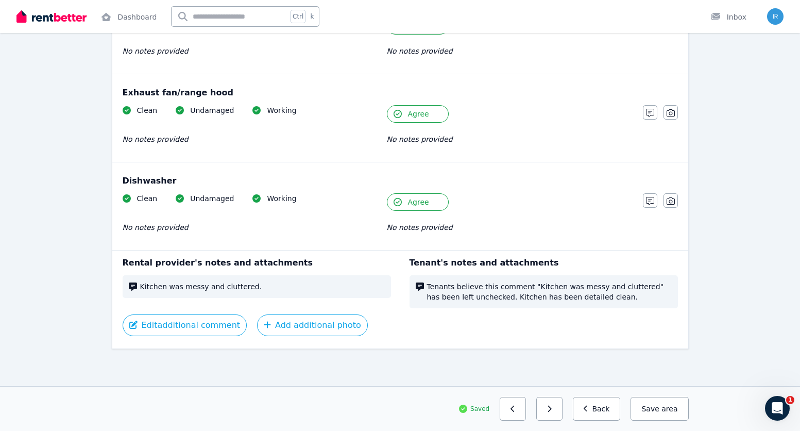
click at [657, 408] on button "Save area" at bounding box center [660, 409] width 58 height 24
click at [563, 410] on button "button" at bounding box center [549, 409] width 26 height 24
drag, startPoint x: 584, startPoint y: 298, endPoint x: 569, endPoint y: 298, distance: 14.4
click at [569, 298] on span "Tenants believe this comment "Cluttered and messy" has been left unchecked. Lau…" at bounding box center [549, 291] width 245 height 21
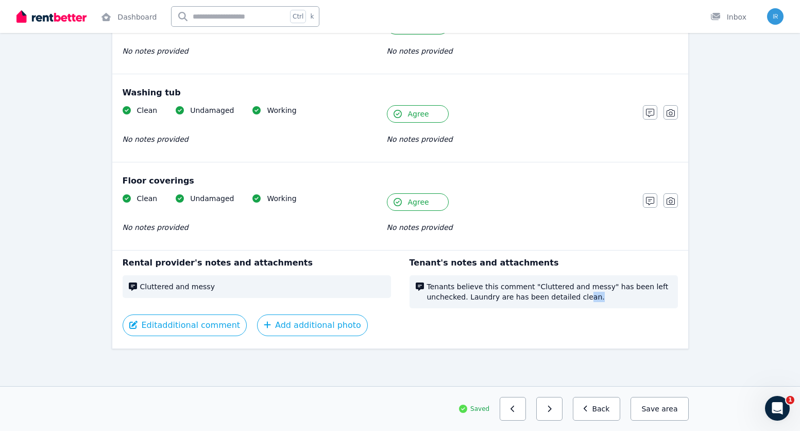
click at [600, 300] on span "Tenants believe this comment "Cluttered and messy" has been left unchecked. Lau…" at bounding box center [549, 291] width 245 height 21
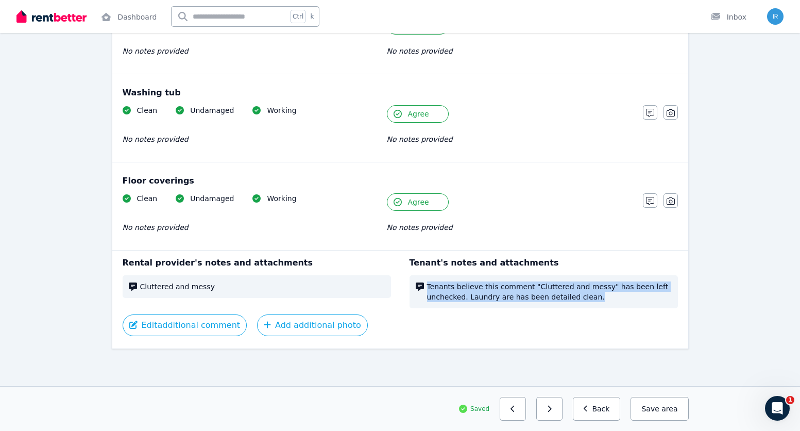
drag, startPoint x: 581, startPoint y: 297, endPoint x: 428, endPoint y: 284, distance: 154.0
click at [428, 284] on span "Tenants believe this comment "Cluttered and messy" has been left unchecked. Lau…" at bounding box center [549, 291] width 245 height 21
copy span "Tenants believe this comment "Cluttered and messy" has been left unchecked. Lau…"
click at [563, 411] on button "button" at bounding box center [549, 409] width 26 height 24
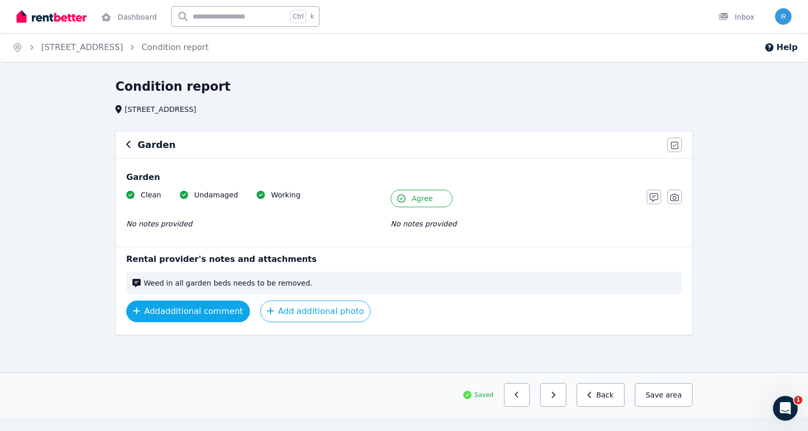
click at [217, 313] on button "Add additional comment" at bounding box center [188, 311] width 124 height 22
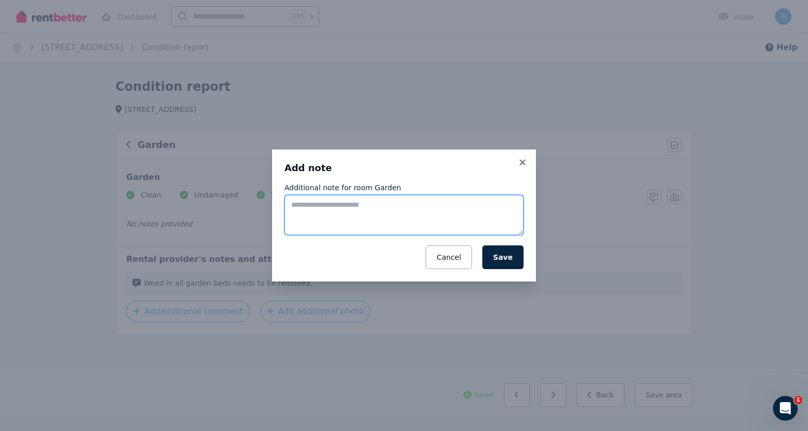
click at [343, 208] on textarea "Additional note for room Garden" at bounding box center [403, 215] width 239 height 40
paste textarea "**********"
drag, startPoint x: 391, startPoint y: 204, endPoint x: 455, endPoint y: 201, distance: 65.0
click at [455, 201] on textarea "**********" at bounding box center [403, 215] width 239 height 40
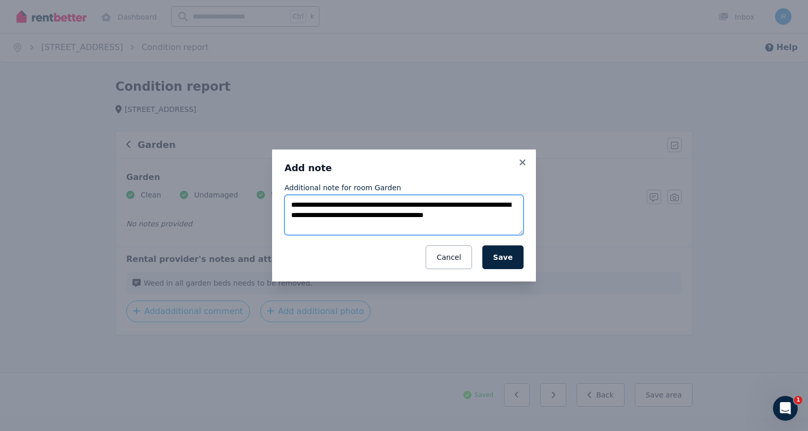
drag, startPoint x: 404, startPoint y: 214, endPoint x: 307, endPoint y: 227, distance: 97.7
click at [307, 227] on textarea "**********" at bounding box center [403, 215] width 239 height 40
type textarea "**********"
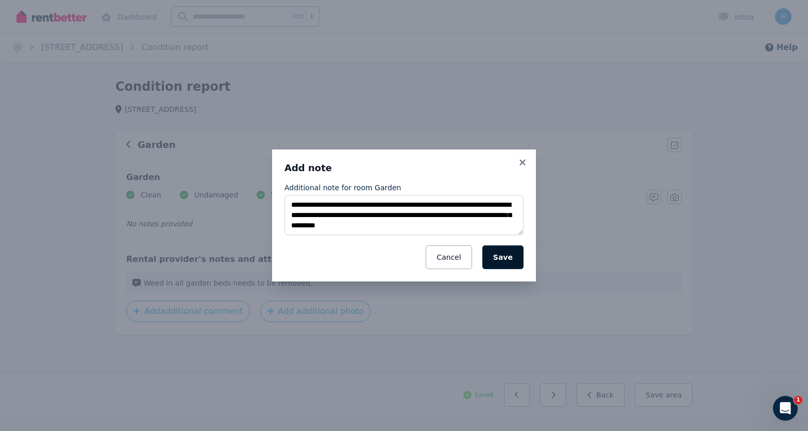
click at [512, 256] on button "Save" at bounding box center [502, 257] width 41 height 24
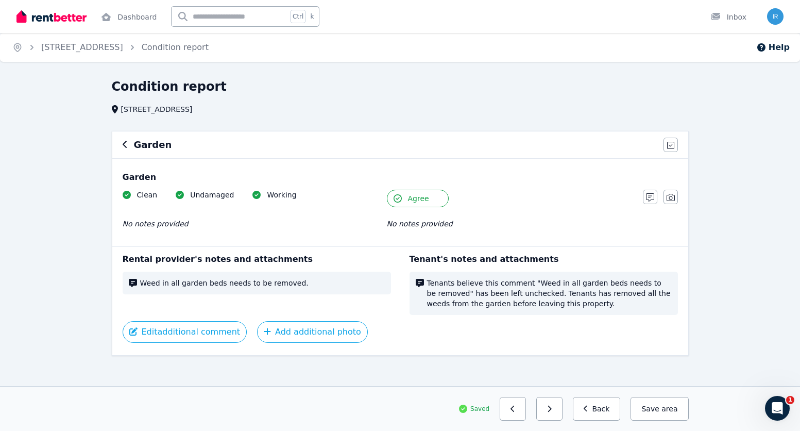
scroll to position [7, 0]
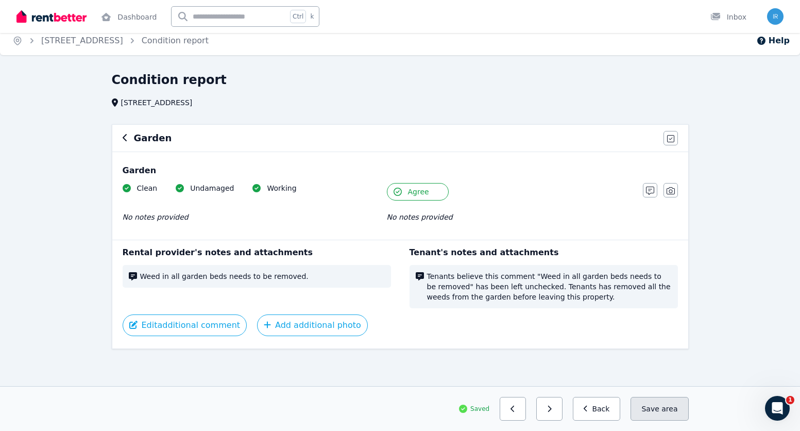
click at [666, 415] on button "Save area" at bounding box center [660, 409] width 58 height 24
click at [562, 412] on button "button" at bounding box center [549, 409] width 26 height 24
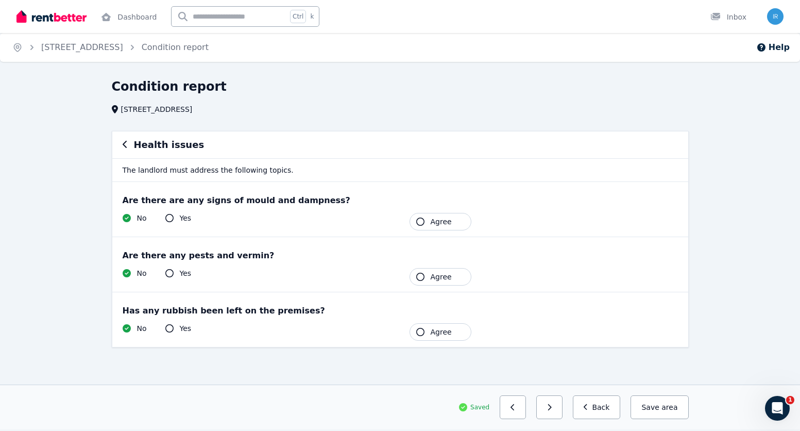
scroll to position [0, 0]
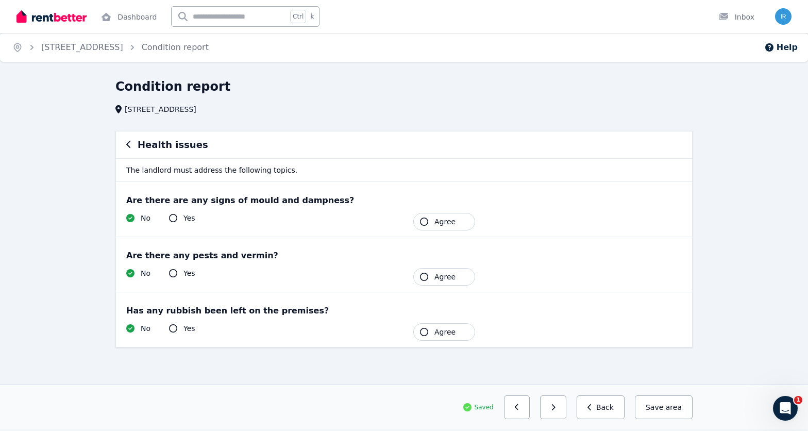
click at [428, 224] on button "Agree" at bounding box center [444, 222] width 62 height 18
click at [434, 286] on div "Are there any pests and vermin? Yes No Tenant Agree" at bounding box center [404, 264] width 576 height 55
click at [434, 280] on button "Agree" at bounding box center [444, 277] width 62 height 18
click at [438, 330] on span "Agree" at bounding box center [444, 332] width 21 height 10
click at [664, 409] on button "Save area" at bounding box center [662, 407] width 62 height 24
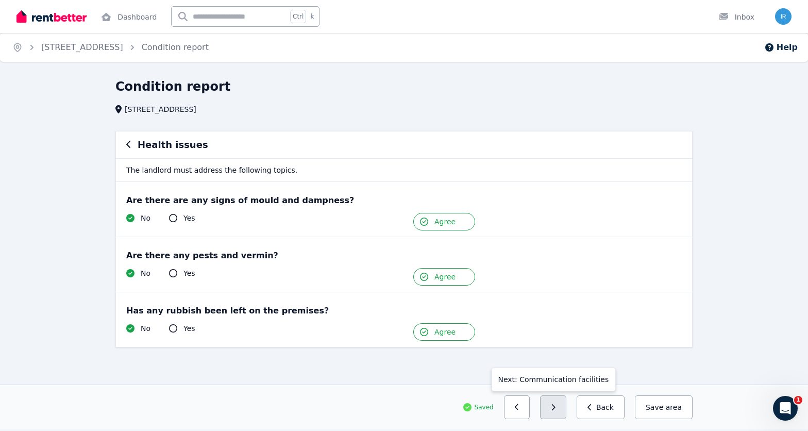
click at [555, 412] on button "button" at bounding box center [553, 407] width 26 height 24
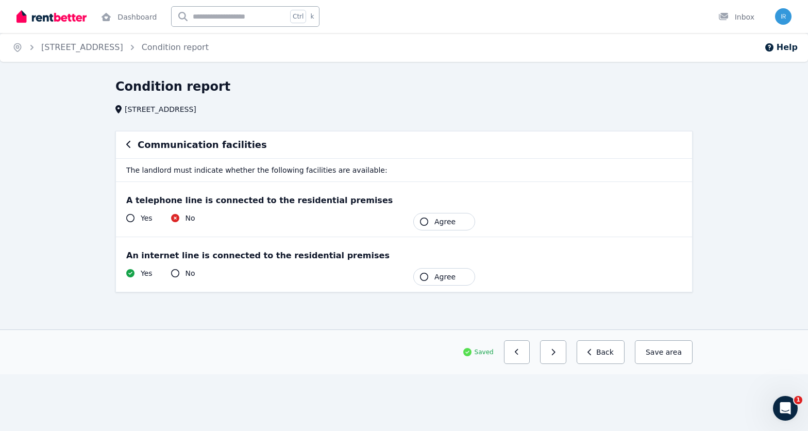
click at [457, 221] on button "Agree" at bounding box center [444, 222] width 62 height 18
click at [444, 273] on span "Agree" at bounding box center [444, 277] width 21 height 10
click at [664, 355] on button "Save area" at bounding box center [662, 352] width 62 height 24
click at [563, 358] on button "button" at bounding box center [553, 352] width 26 height 24
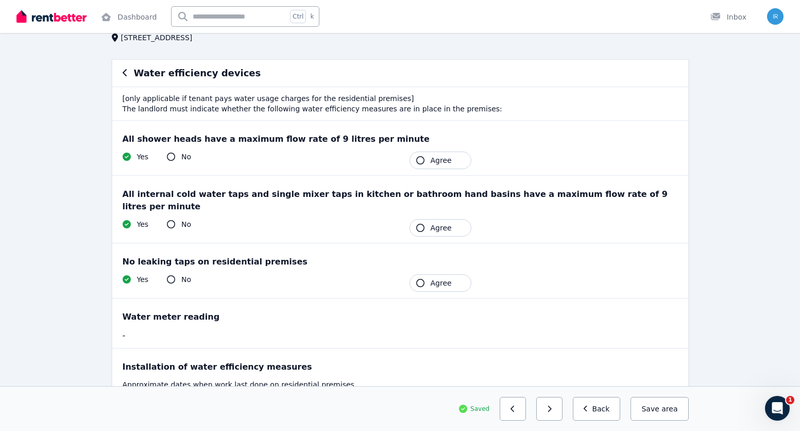
scroll to position [103, 0]
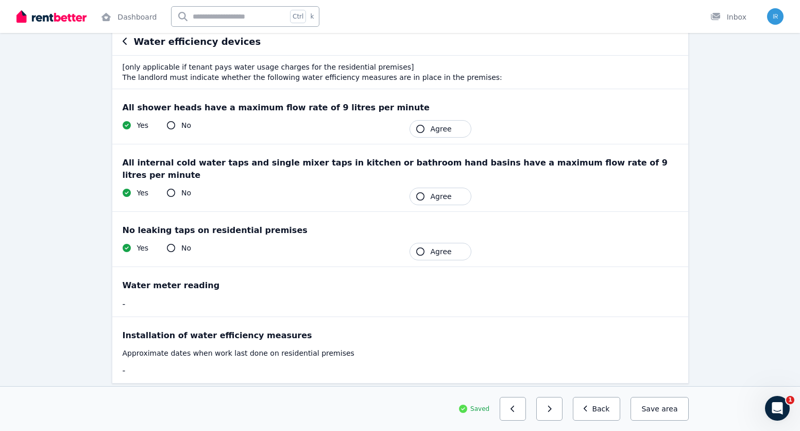
click at [438, 127] on span "Agree" at bounding box center [441, 129] width 21 height 10
click at [432, 191] on span "Agree" at bounding box center [441, 196] width 21 height 10
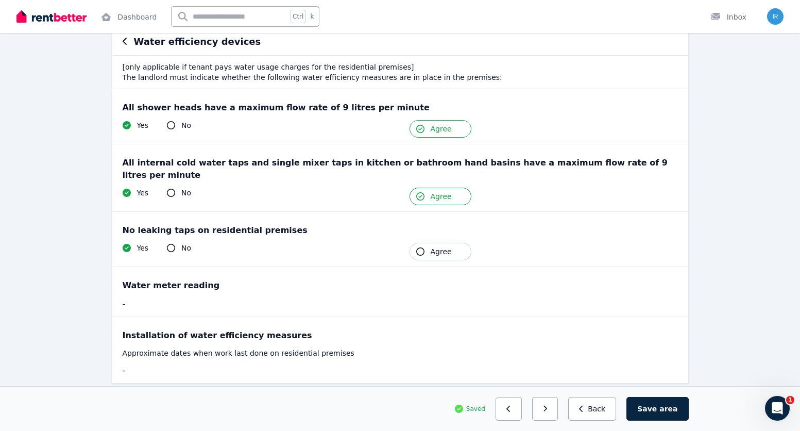
click at [431, 246] on span "Agree" at bounding box center [441, 251] width 21 height 10
click at [660, 415] on button "Save area" at bounding box center [657, 409] width 62 height 24
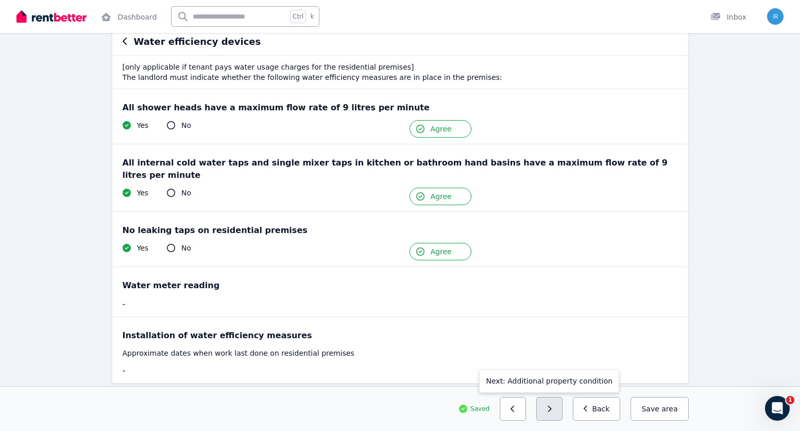
click at [561, 412] on button "button" at bounding box center [549, 409] width 26 height 24
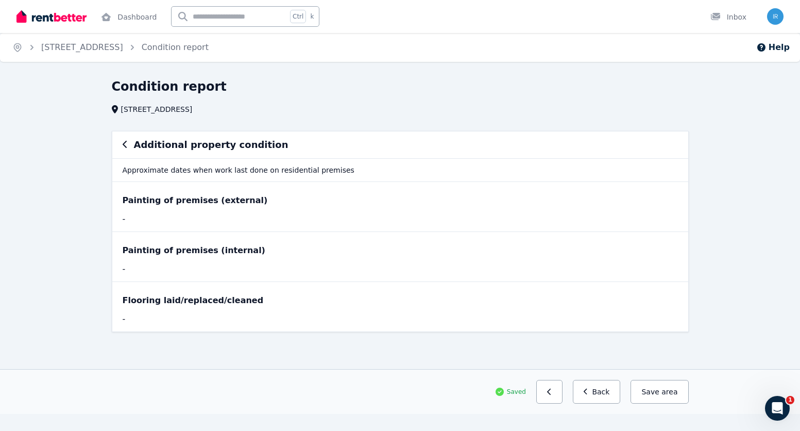
scroll to position [0, 0]
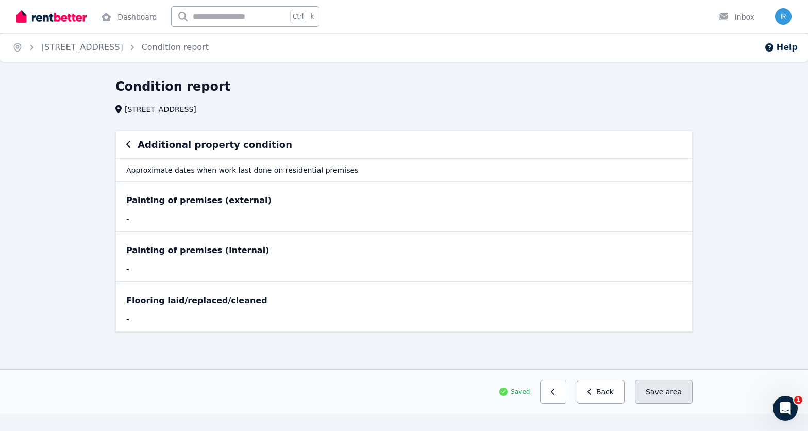
click at [663, 395] on button "Save area" at bounding box center [664, 392] width 58 height 24
click at [150, 220] on div "-" at bounding box center [260, 219] width 268 height 12
click at [183, 161] on p "Approximate dates when work last done on residential premises" at bounding box center [404, 169] width 576 height 23
click at [566, 394] on button "button" at bounding box center [553, 392] width 26 height 24
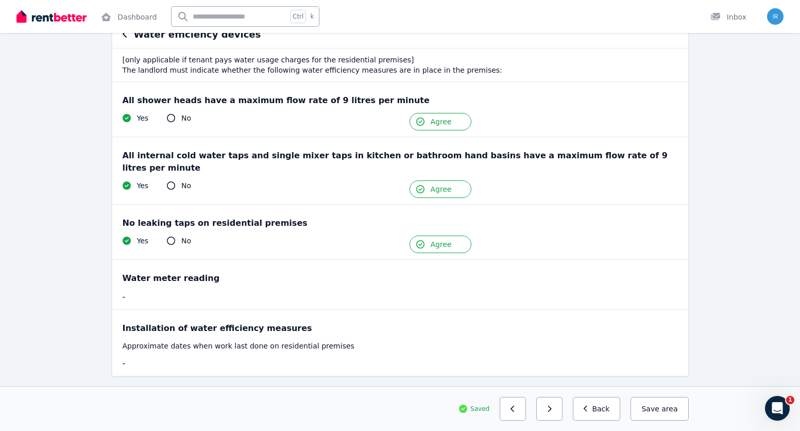
scroll to position [125, 0]
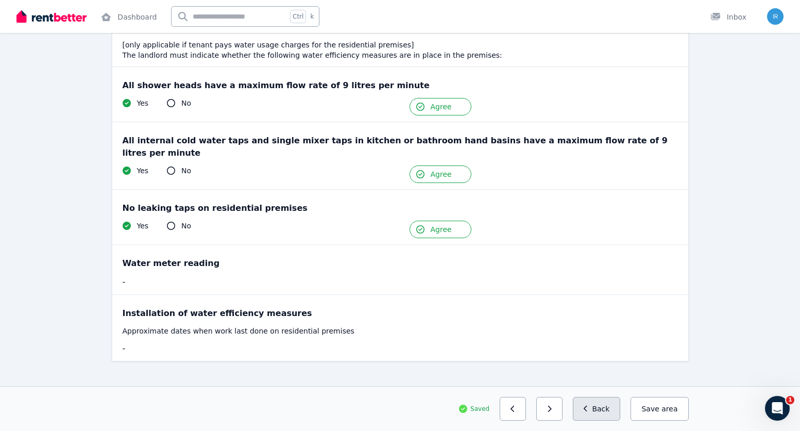
click at [595, 412] on button "Back" at bounding box center [597, 409] width 48 height 24
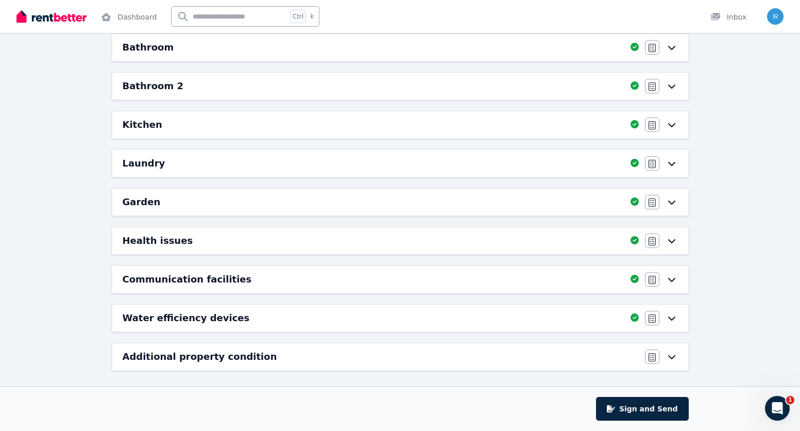
scroll to position [371, 0]
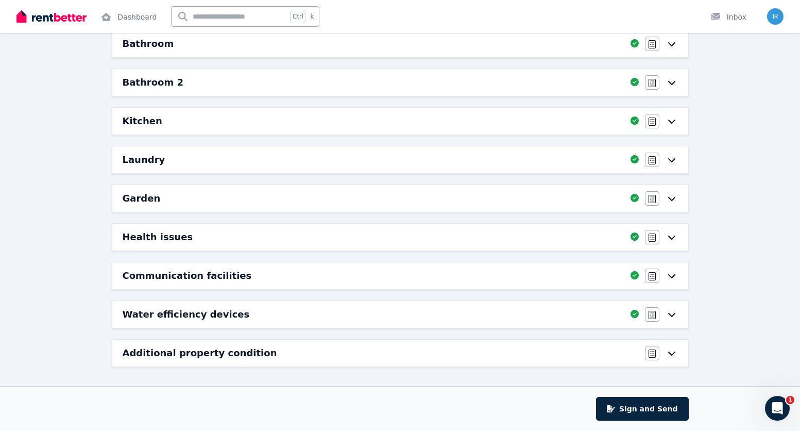
click at [493, 356] on div "Additional property condition" at bounding box center [381, 353] width 516 height 14
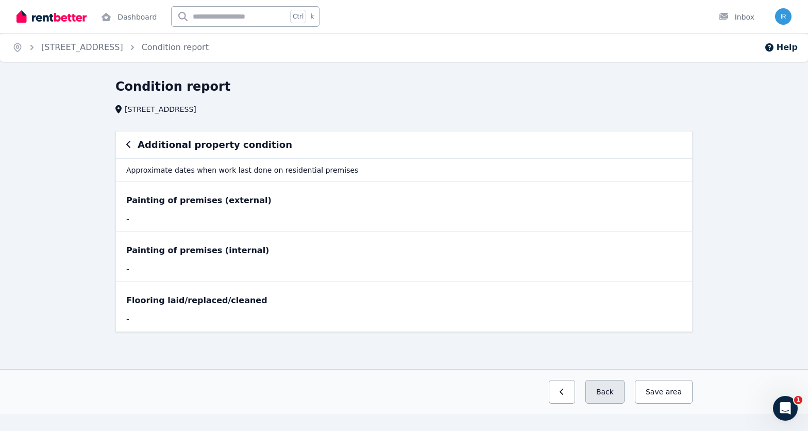
click at [610, 395] on button "Back" at bounding box center [604, 392] width 39 height 24
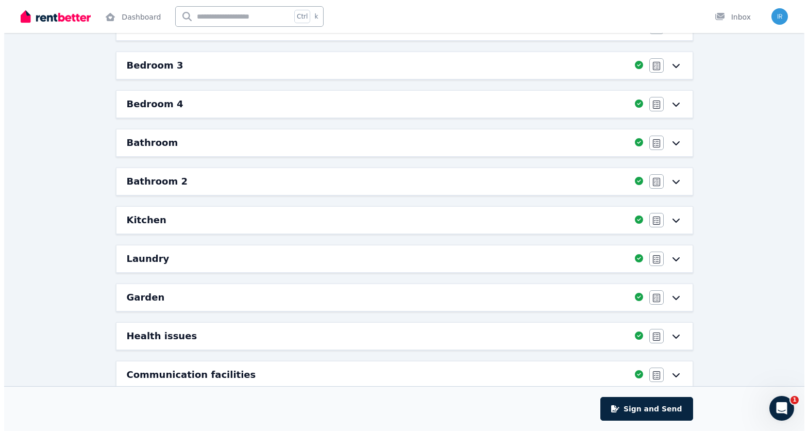
scroll to position [371, 0]
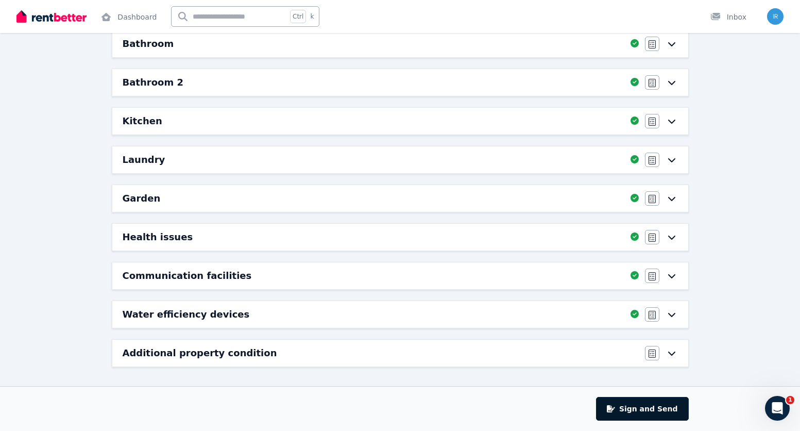
click at [664, 406] on button "Sign and Send" at bounding box center [642, 409] width 92 height 24
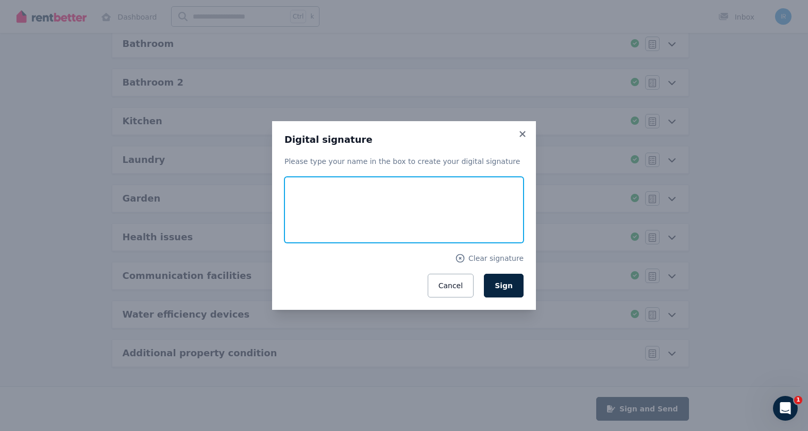
click at [302, 189] on input "text" at bounding box center [403, 210] width 239 height 66
type input "**********"
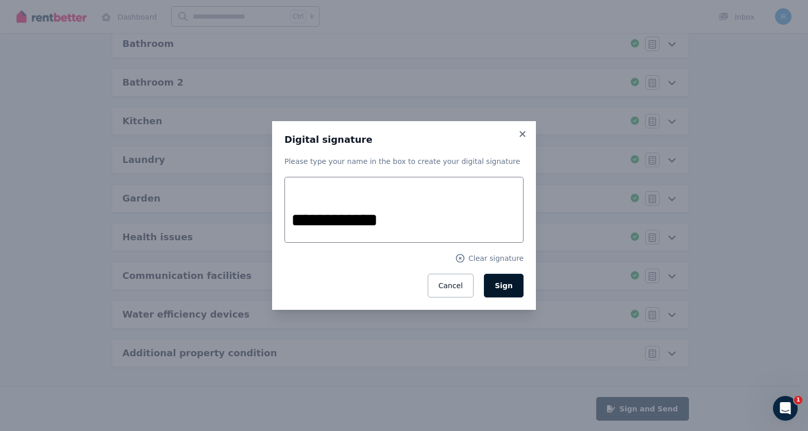
click at [503, 281] on span "Sign" at bounding box center [504, 285] width 18 height 8
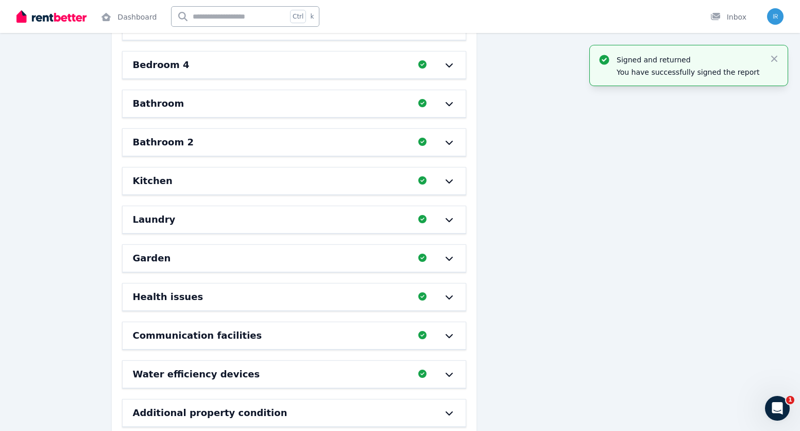
scroll to position [0, 0]
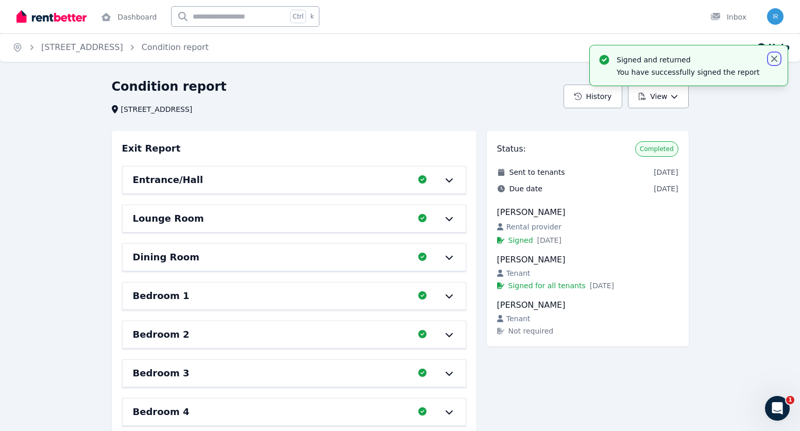
click at [775, 60] on icon "button" at bounding box center [774, 59] width 6 height 6
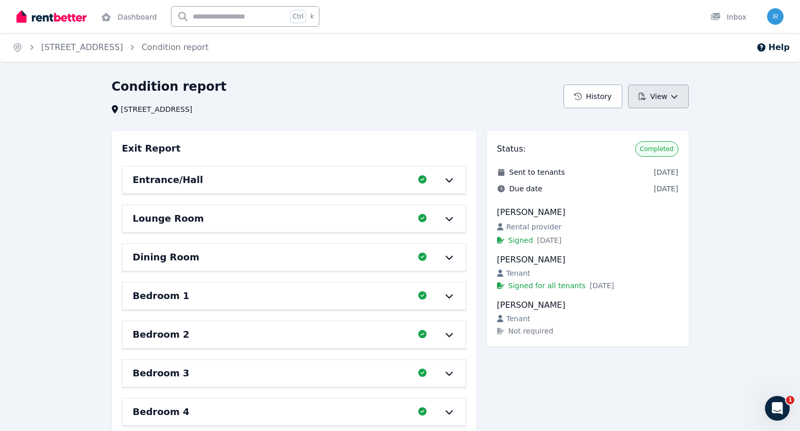
click at [659, 100] on button "View" at bounding box center [658, 96] width 60 height 24
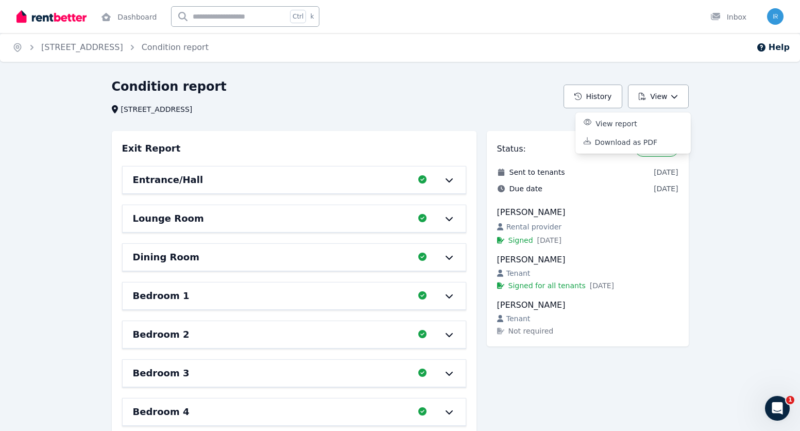
click at [472, 99] on div "Condition report [STREET_ADDRESS]" at bounding box center [335, 96] width 446 height 36
click at [103, 47] on link "[STREET_ADDRESS]" at bounding box center [82, 47] width 82 height 10
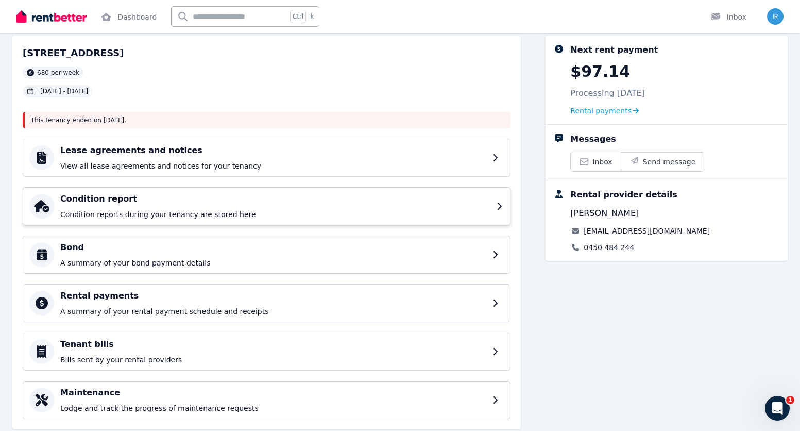
scroll to position [29, 0]
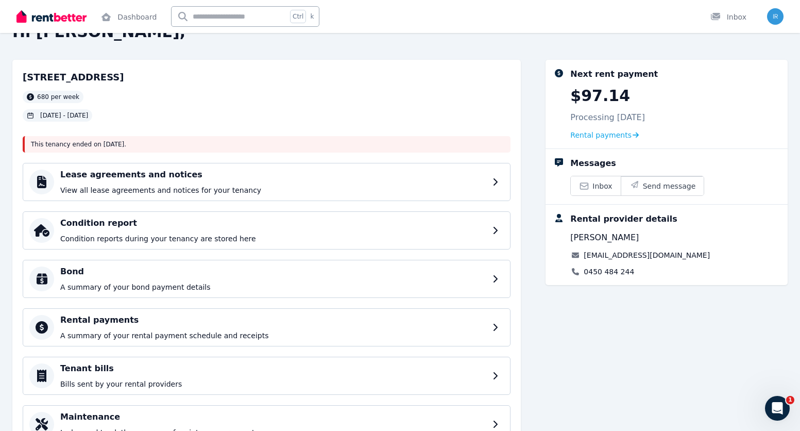
click at [151, 147] on div "This tenancy ended on [DATE] ." at bounding box center [267, 144] width 488 height 16
click at [602, 136] on span "Rental payments" at bounding box center [600, 135] width 61 height 10
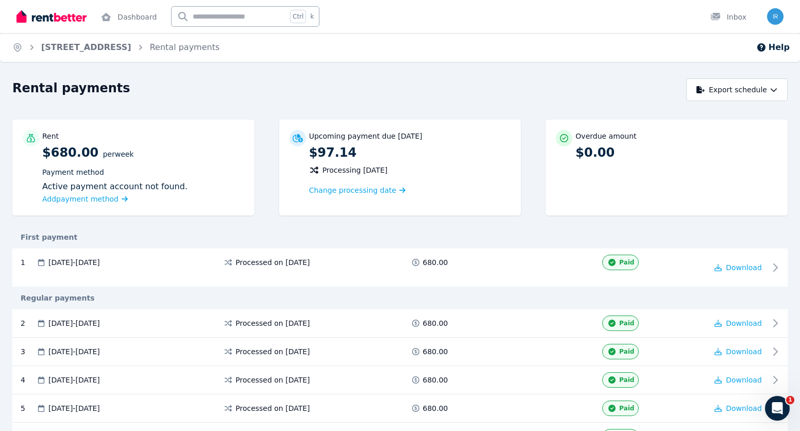
click at [782, 413] on div "Open Intercom Messenger" at bounding box center [777, 408] width 34 height 34
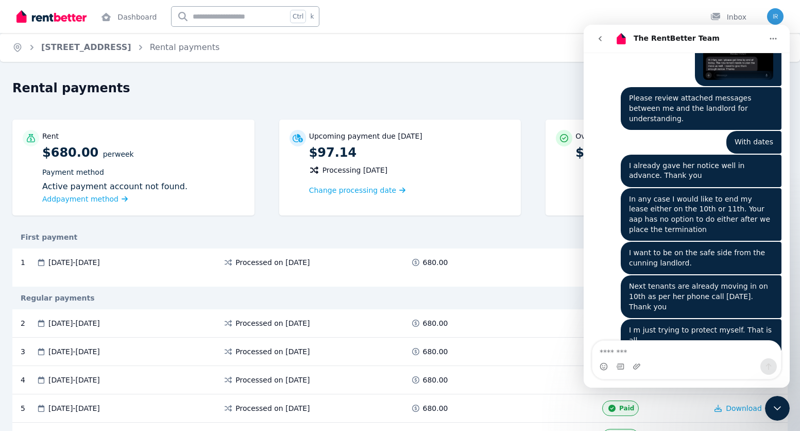
scroll to position [4417, 0]
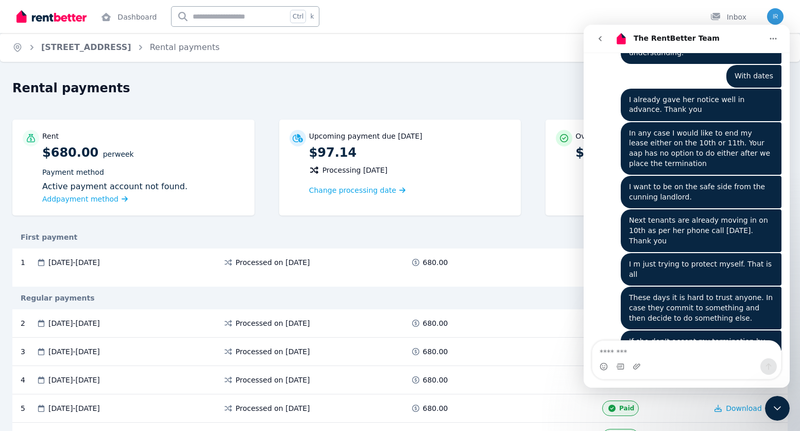
click at [540, 218] on div "Rent $680.00 per Week Payment method Active payment account not found. Add paym…" at bounding box center [399, 173] width 775 height 106
click at [195, 84] on div "Rental payments" at bounding box center [346, 90] width 668 height 20
click at [660, 359] on div "Intercom messenger" at bounding box center [686, 366] width 189 height 16
click at [609, 349] on textarea "Message…" at bounding box center [686, 350] width 189 height 18
type textarea "*"
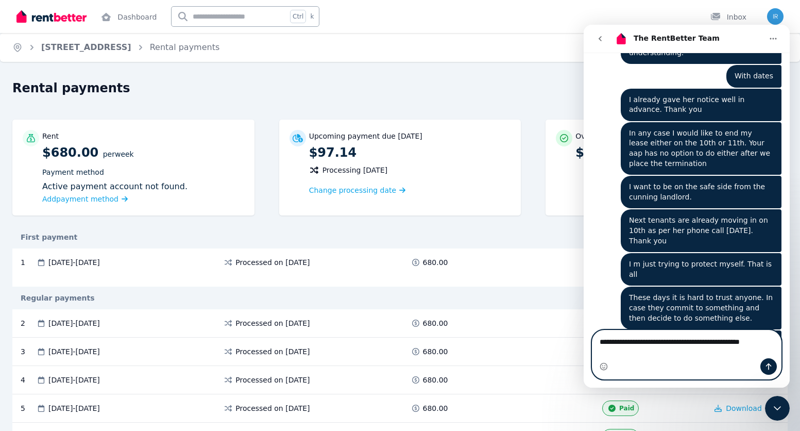
scroll to position [4428, 0]
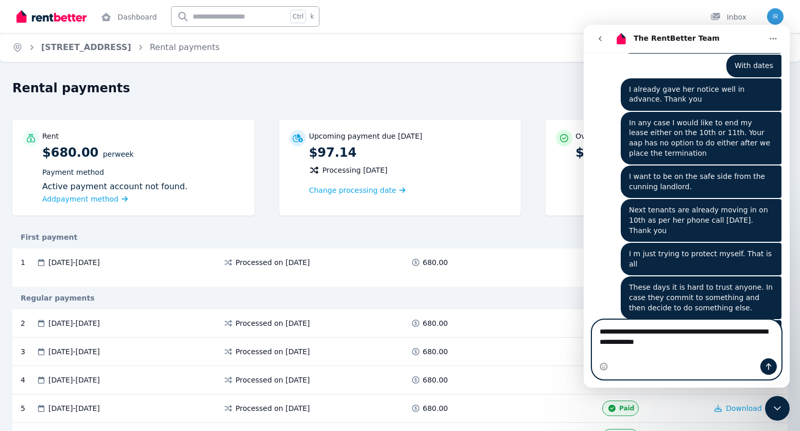
click at [723, 343] on textarea "**********" at bounding box center [686, 334] width 189 height 28
click at [744, 348] on textarea "**********" at bounding box center [686, 334] width 189 height 28
click at [616, 348] on textarea "**********" at bounding box center [686, 334] width 189 height 28
click at [751, 348] on textarea "**********" at bounding box center [686, 334] width 189 height 28
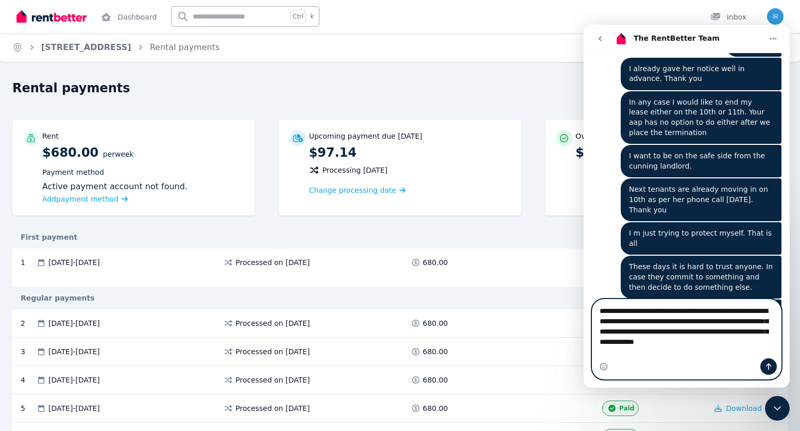
scroll to position [4459, 0]
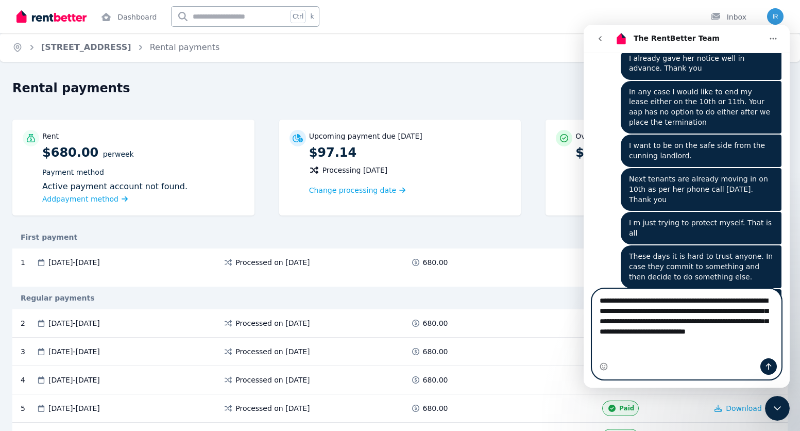
click at [689, 348] on textarea "**********" at bounding box center [686, 318] width 189 height 59
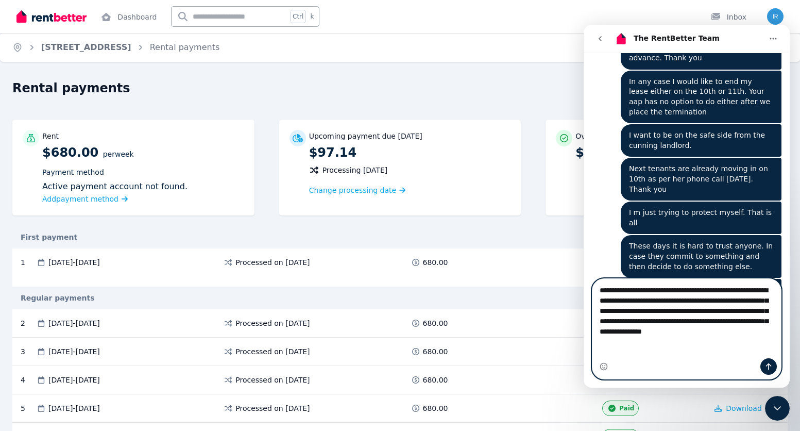
type textarea "**********"
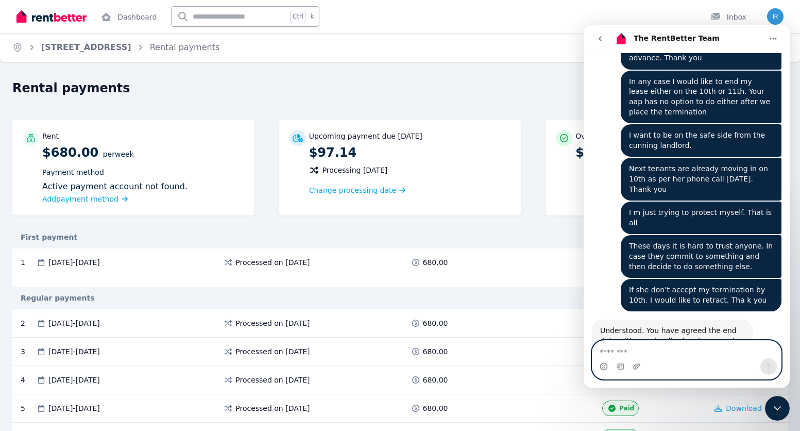
scroll to position [4522, 0]
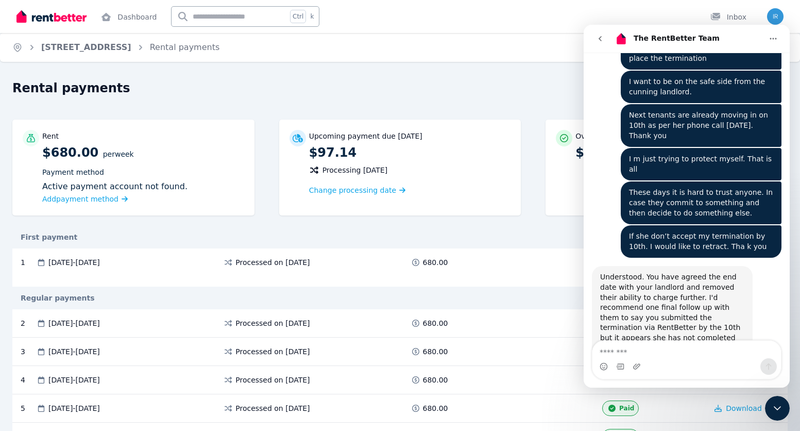
click at [341, 230] on div "First payment" at bounding box center [399, 237] width 775 height 23
click at [55, 44] on link "[STREET_ADDRESS]" at bounding box center [86, 47] width 90 height 10
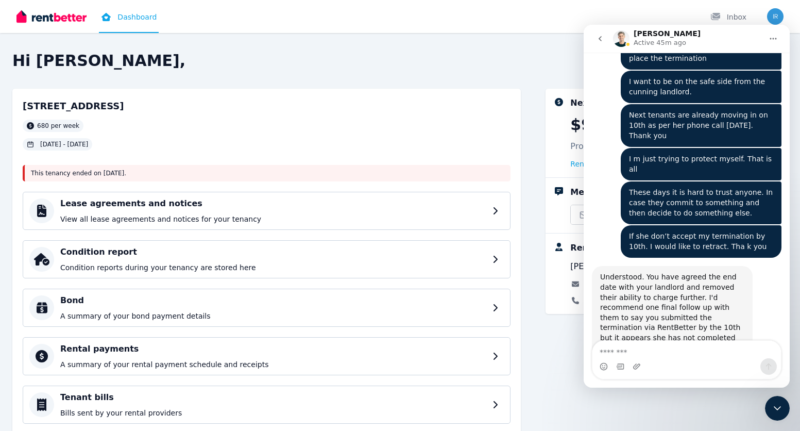
click at [778, 413] on icon "Close Intercom Messenger" at bounding box center [777, 408] width 12 height 12
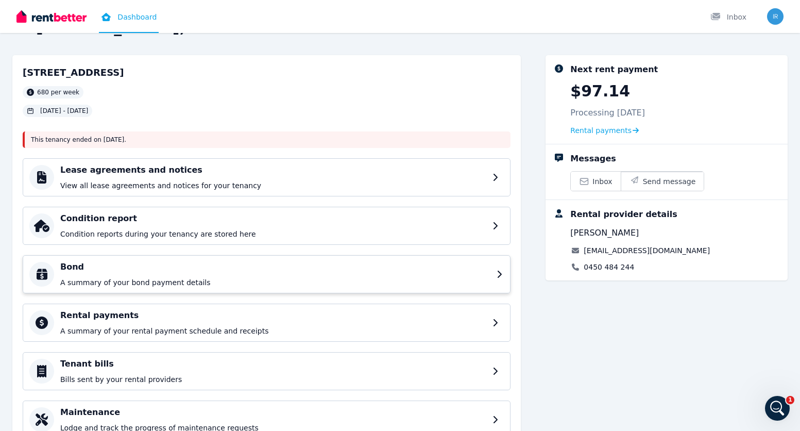
scroll to position [52, 0]
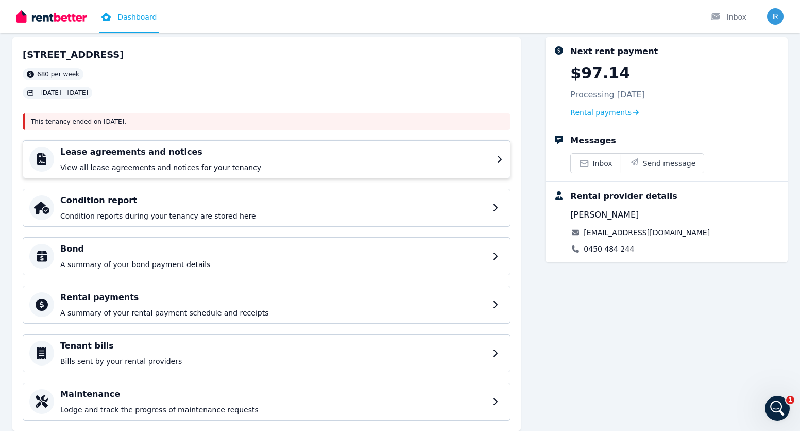
click at [202, 158] on div "Lease agreements and notices View all lease agreements and notices for your ten…" at bounding box center [275, 159] width 430 height 27
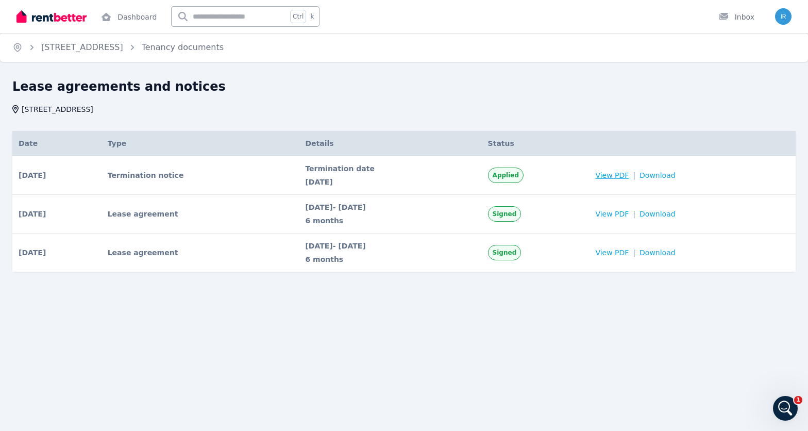
click at [629, 177] on span "View PDF" at bounding box center [611, 175] width 33 height 10
click at [626, 176] on span "View PDF" at bounding box center [611, 175] width 33 height 10
click at [792, 408] on icon "Open Intercom Messenger" at bounding box center [785, 408] width 17 height 17
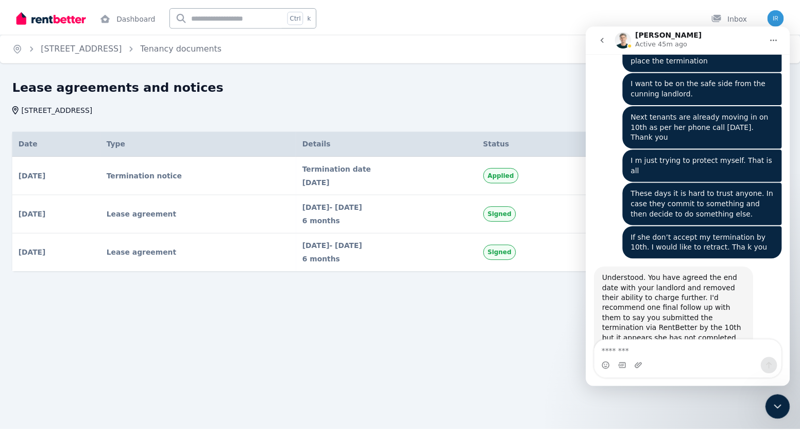
scroll to position [4522, 0]
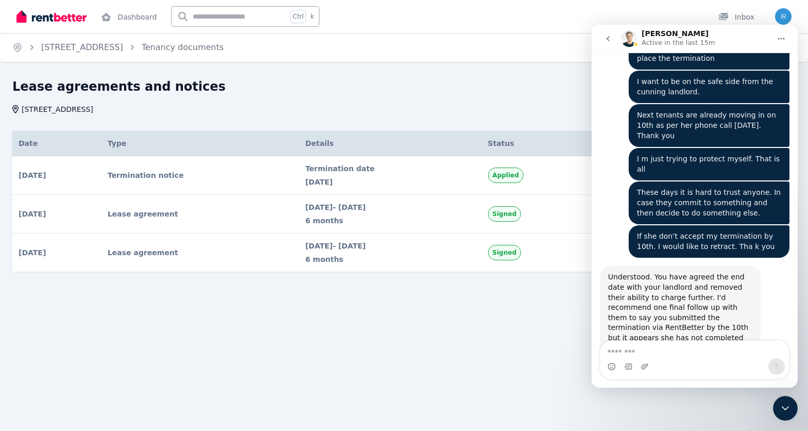
click at [781, 411] on icon "Close Intercom Messenger" at bounding box center [785, 408] width 12 height 12
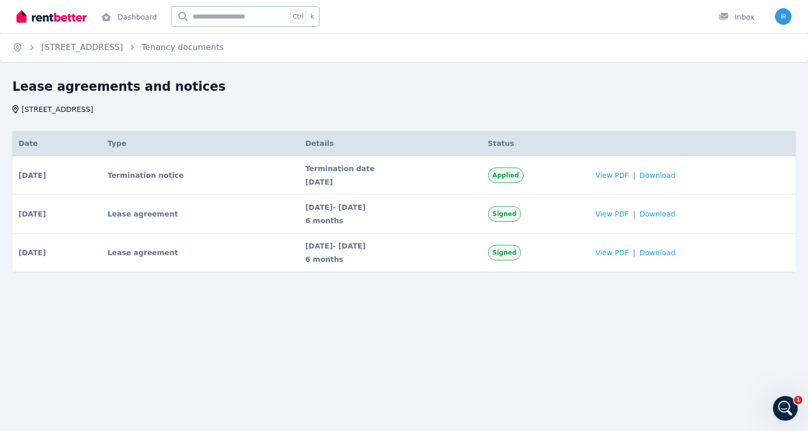
click at [306, 307] on div "Lease agreements and notices [STREET_ADDRESS] Date Type Details Status [DATE] #…" at bounding box center [404, 193] width 808 height 230
click at [103, 47] on link "[STREET_ADDRESS]" at bounding box center [82, 47] width 82 height 10
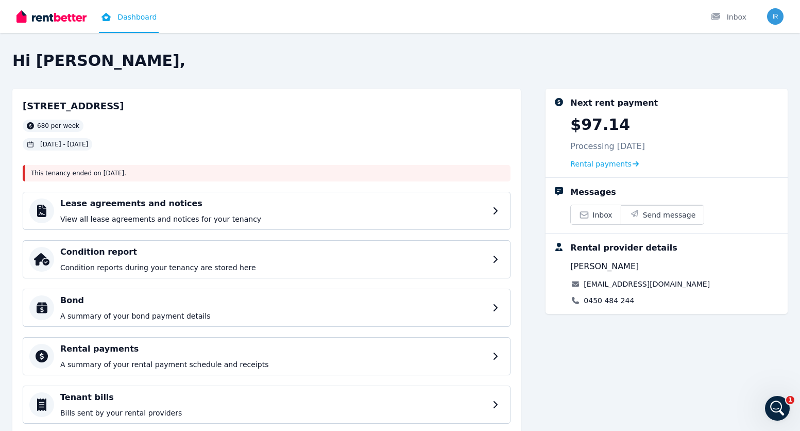
click at [778, 415] on icon "Open Intercom Messenger" at bounding box center [777, 408] width 17 height 17
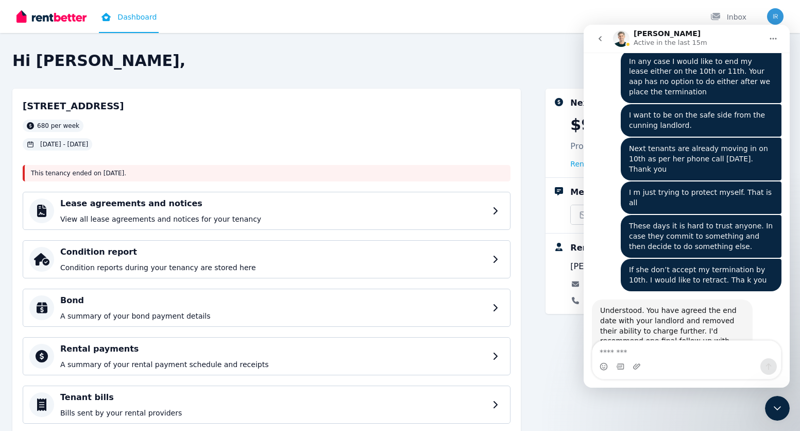
scroll to position [4522, 0]
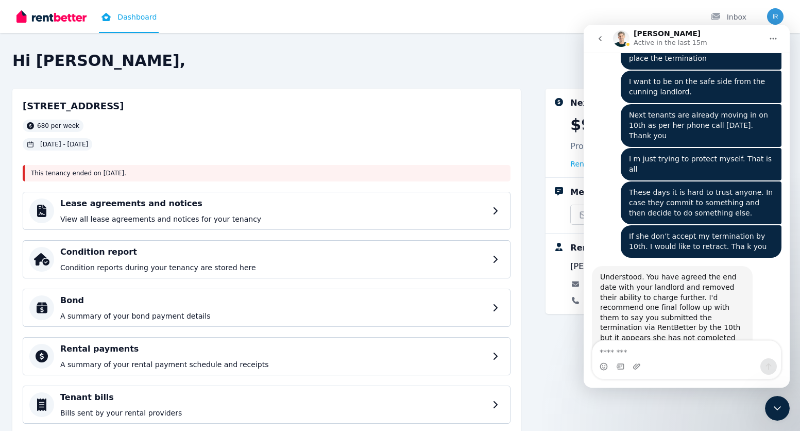
click at [533, 318] on div "[STREET_ADDRESS] 680 per week [DATE] - [DATE] This tenancy ended on [DATE] . Le…" at bounding box center [399, 291] width 775 height 404
click at [776, 404] on icon "Close Intercom Messenger" at bounding box center [777, 408] width 12 height 12
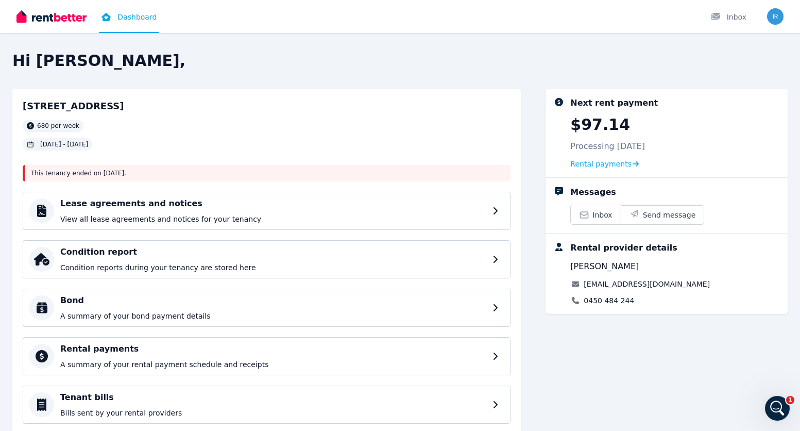
click at [130, 21] on link "Dashboard" at bounding box center [129, 16] width 60 height 33
click at [600, 164] on span "Rental payments" at bounding box center [600, 164] width 61 height 10
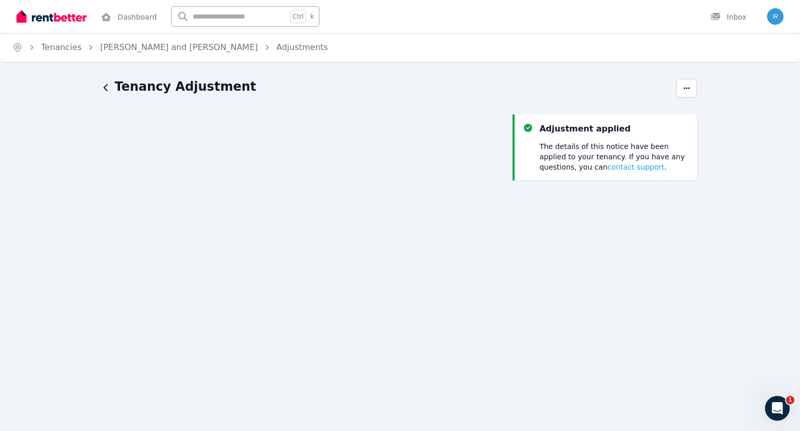
click at [102, 88] on div "Tenancy Adjustment Adjustment applied The details of this notice have been appl…" at bounding box center [400, 402] width 800 height 648
click at [105, 88] on icon "button" at bounding box center [106, 87] width 5 height 8
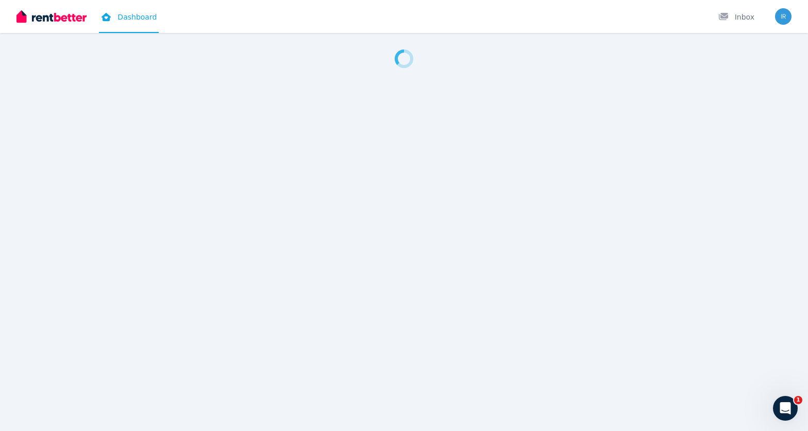
click at [788, 405] on icon "Open Intercom Messenger" at bounding box center [785, 408] width 17 height 17
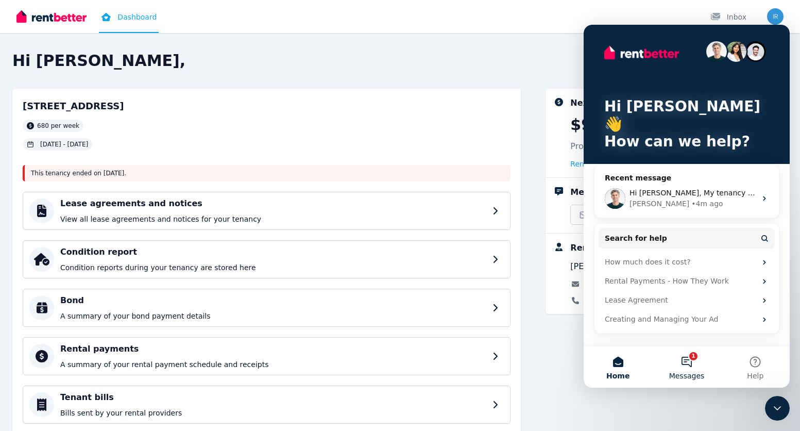
click at [691, 364] on button "1 Messages" at bounding box center [686, 366] width 69 height 41
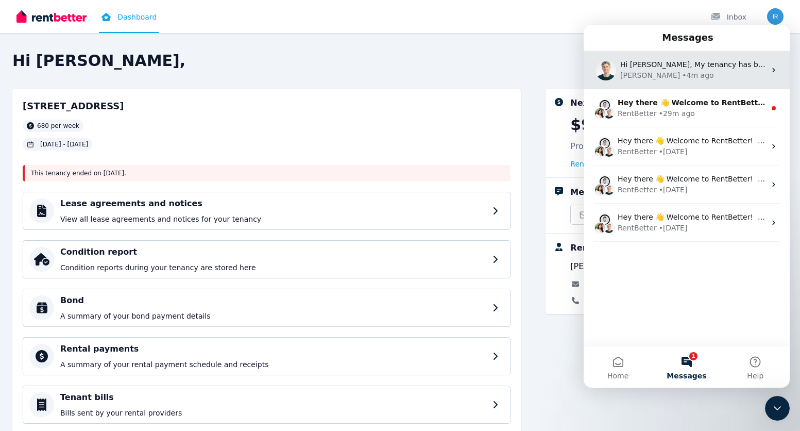
click at [690, 77] on div "Jeremy • 4m ago" at bounding box center [692, 75] width 145 height 11
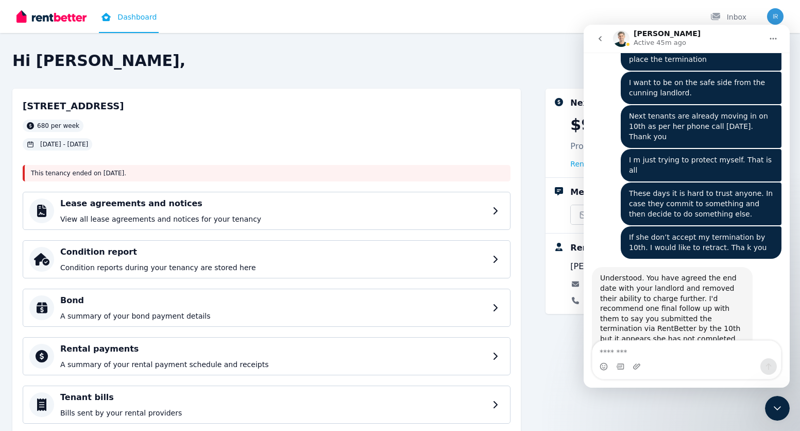
scroll to position [4522, 0]
click at [516, 212] on div "102 Matilda Street, Huntingdale 680 per week 12 Aug 2024 - 11 Aug 2025 This ten…" at bounding box center [266, 286] width 509 height 394
click at [779, 404] on icon "Close Intercom Messenger" at bounding box center [777, 408] width 12 height 12
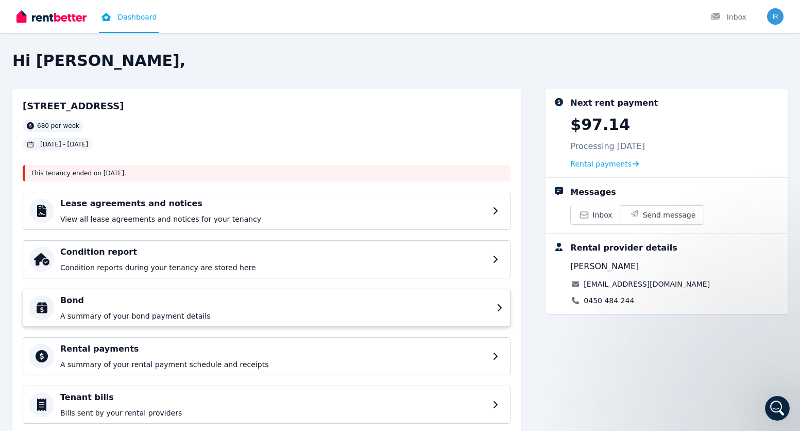
click at [194, 313] on p "A summary of your bond payment details" at bounding box center [275, 316] width 430 height 10
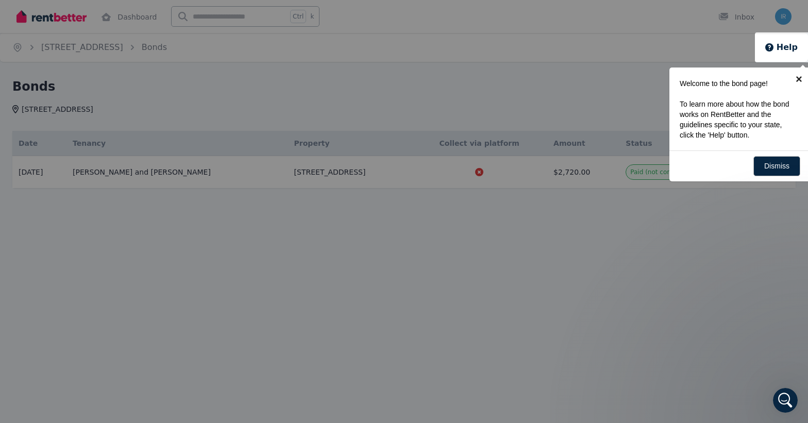
click at [801, 75] on link "×" at bounding box center [798, 78] width 23 height 23
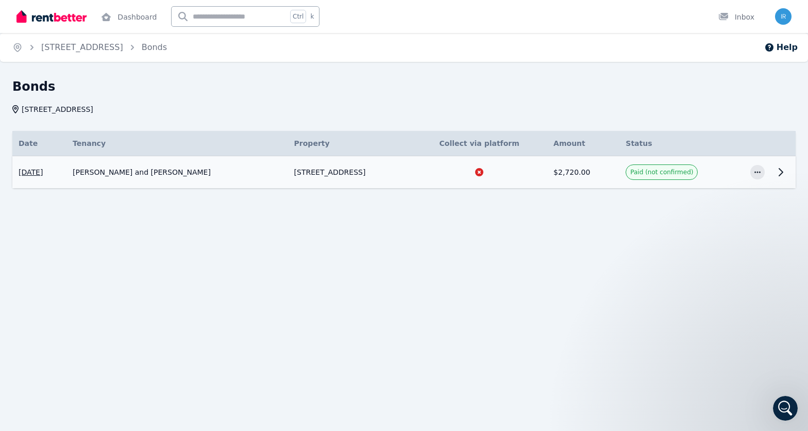
click at [782, 172] on icon at bounding box center [781, 171] width 4 height 7
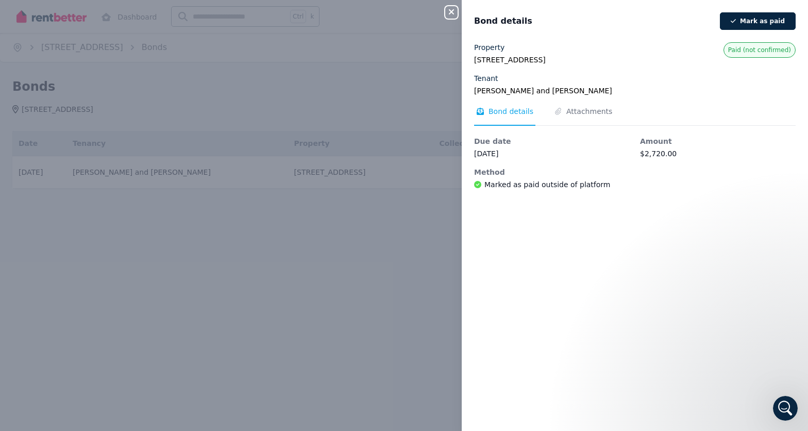
click at [582, 101] on div "Property 102 Matilda Street, Huntingdale WA 6110 Tenant Irfan Saleem and Yusra …" at bounding box center [634, 116] width 321 height 148
click at [583, 112] on span "Attachments" at bounding box center [589, 111] width 46 height 10
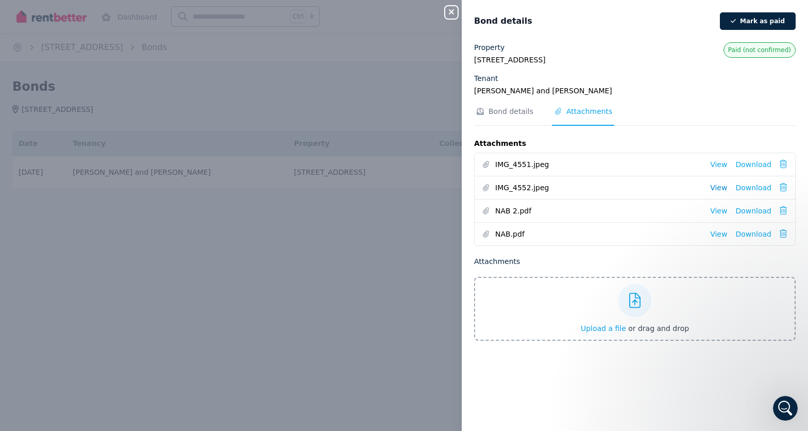
click at [710, 189] on link "View" at bounding box center [718, 187] width 17 height 10
click at [718, 164] on link "View" at bounding box center [718, 164] width 17 height 10
click at [719, 188] on link "View" at bounding box center [718, 187] width 17 height 10
click at [449, 12] on icon "button" at bounding box center [451, 12] width 12 height 8
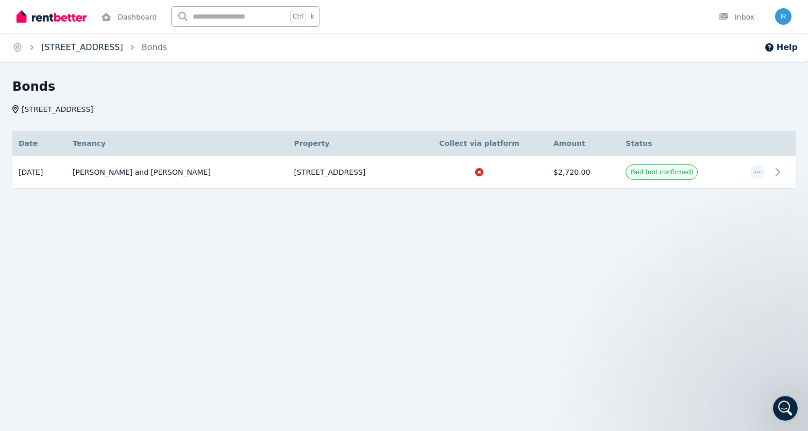
click at [61, 50] on link "[STREET_ADDRESS]" at bounding box center [82, 47] width 82 height 10
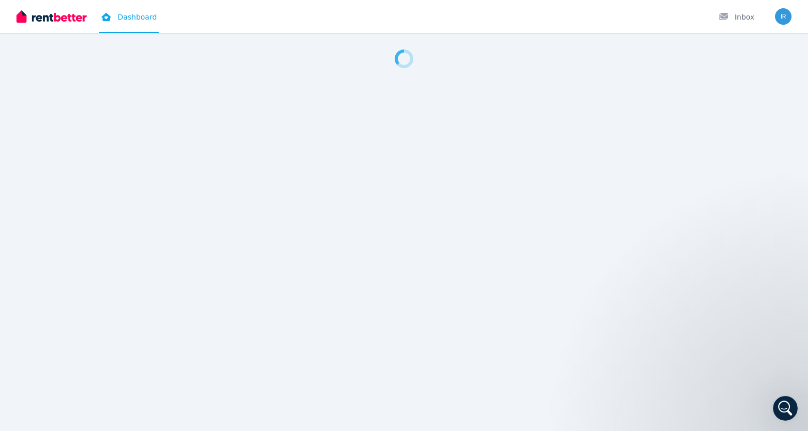
click at [791, 407] on icon "Open Intercom Messenger" at bounding box center [785, 408] width 17 height 17
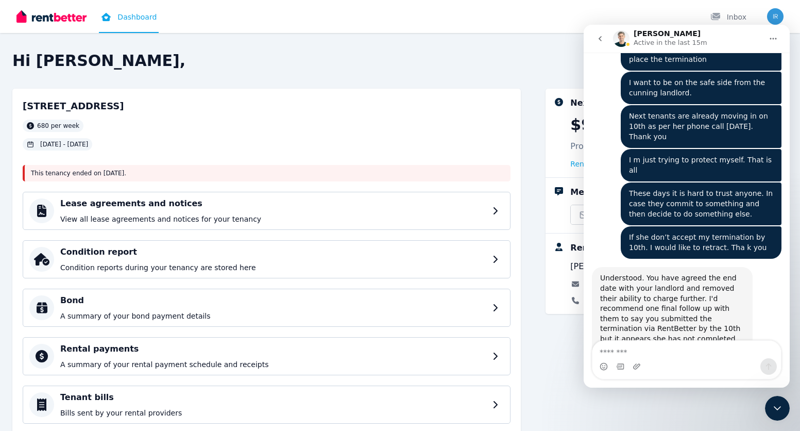
scroll to position [4522, 0]
click at [538, 342] on div "[STREET_ADDRESS] 680 per week [DATE] - [DATE] This tenancy ended on [DATE] . Le…" at bounding box center [399, 291] width 775 height 404
click at [497, 49] on div "Hi Irfan, 102 Matilda Street, Huntingdale 680 per week 12 Aug 2024 - 11 Aug 202…" at bounding box center [400, 215] width 800 height 431
click at [784, 402] on div "Close Intercom Messenger" at bounding box center [777, 408] width 25 height 25
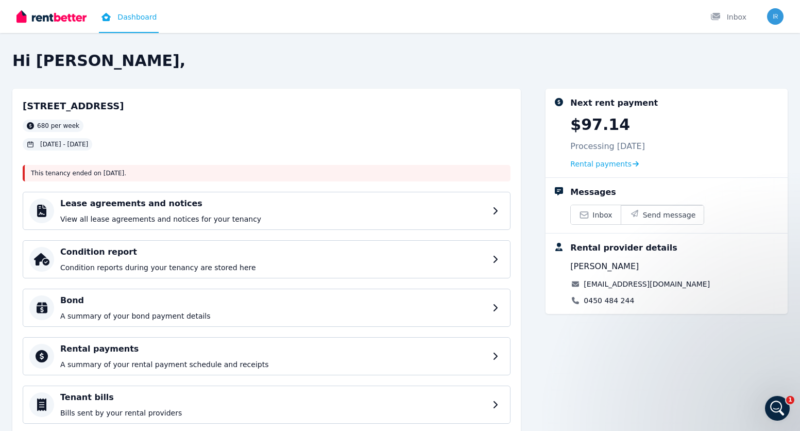
scroll to position [0, 0]
click at [497, 68] on h2 "Hi [PERSON_NAME]," at bounding box center [399, 61] width 775 height 19
